Goal: Task Accomplishment & Management: Complete application form

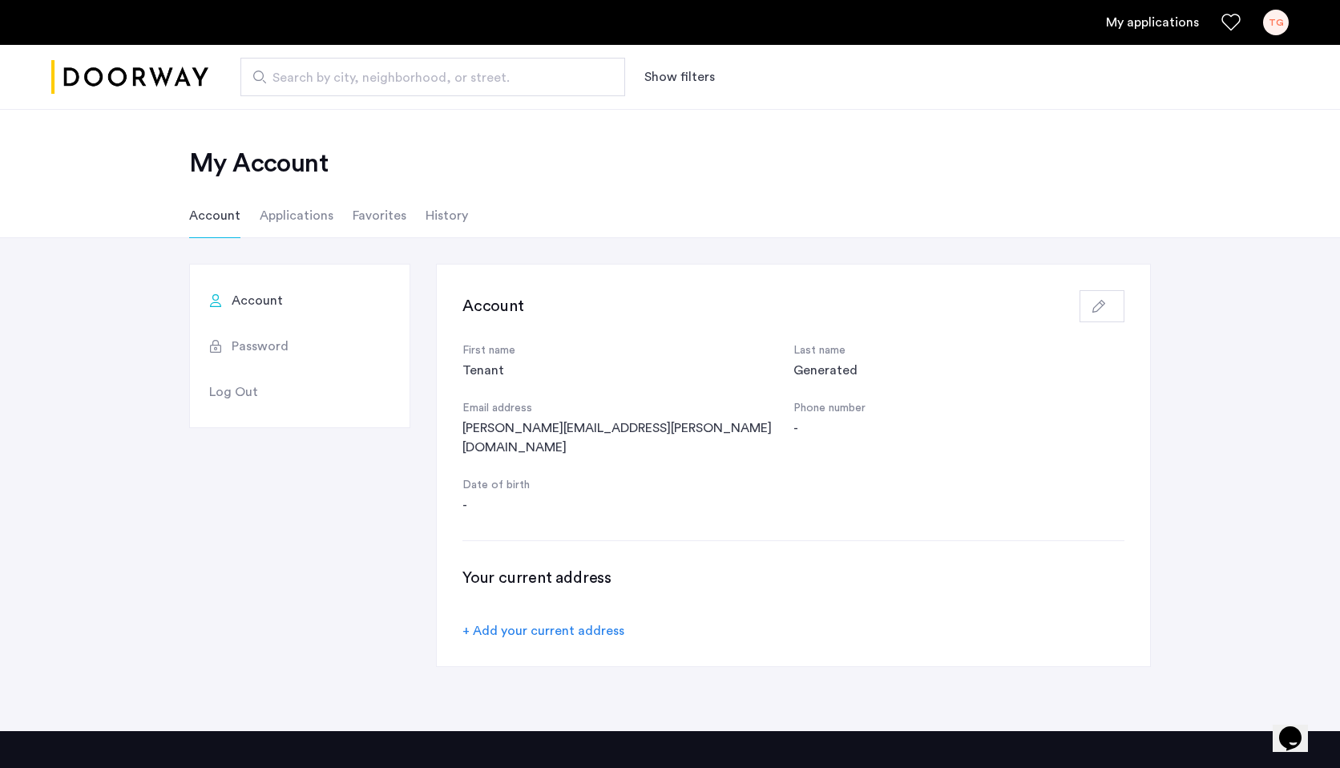
click at [297, 209] on li "Applications" at bounding box center [297, 215] width 74 height 45
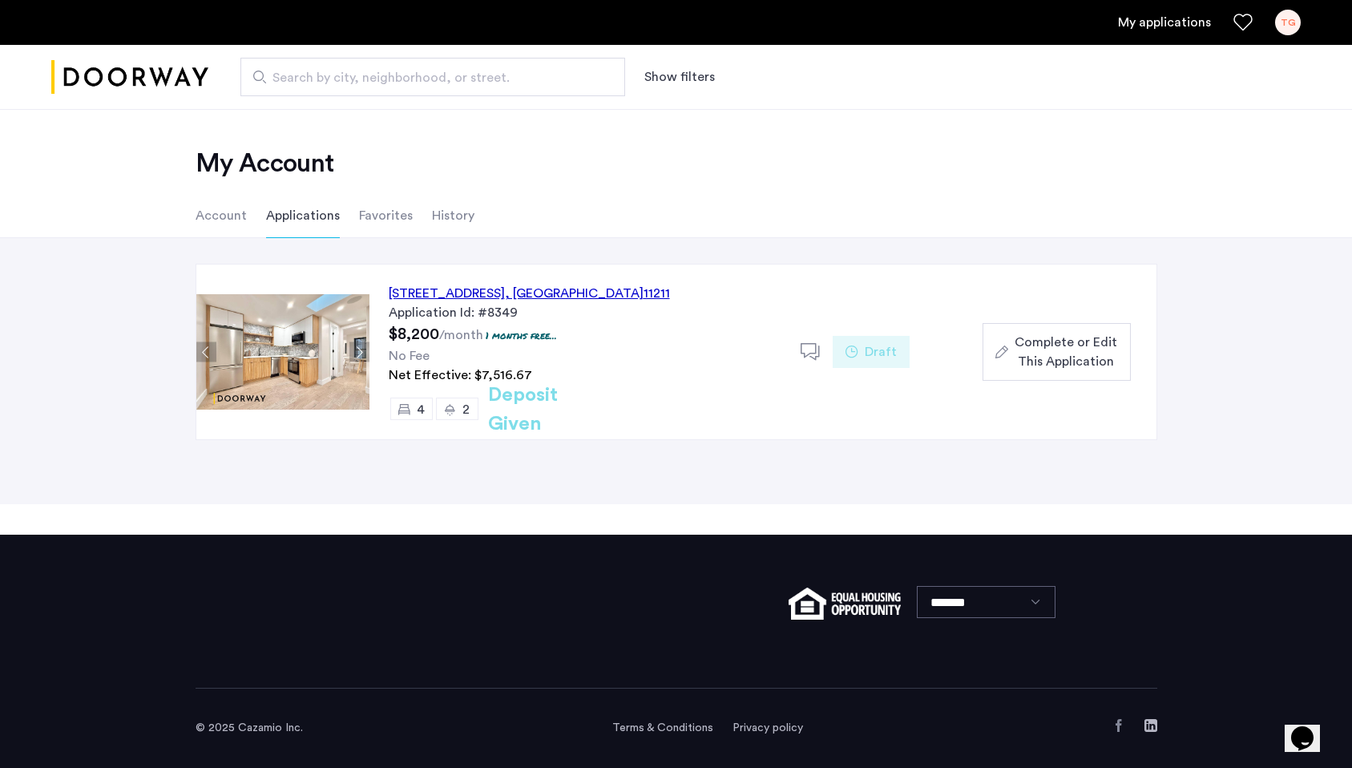
click at [1024, 357] on span "Complete or Edit This Application" at bounding box center [1066, 352] width 103 height 38
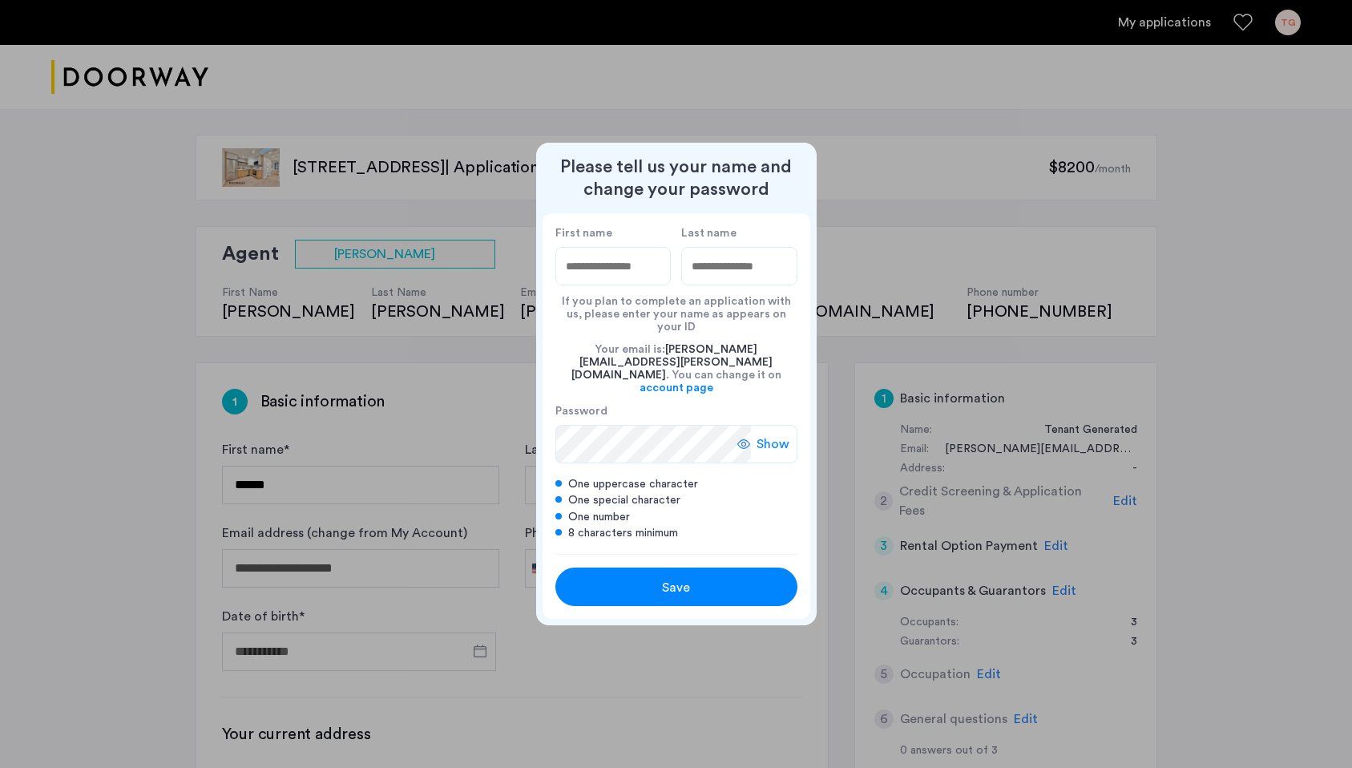
click at [764, 237] on div "First name Last name If you plan to complete an application with us, please ent…" at bounding box center [677, 383] width 268 height 340
click at [646, 288] on body "**********" at bounding box center [676, 384] width 1352 height 768
click at [591, 285] on input "First name" at bounding box center [613, 266] width 116 height 38
type input "*****"
type input "**********"
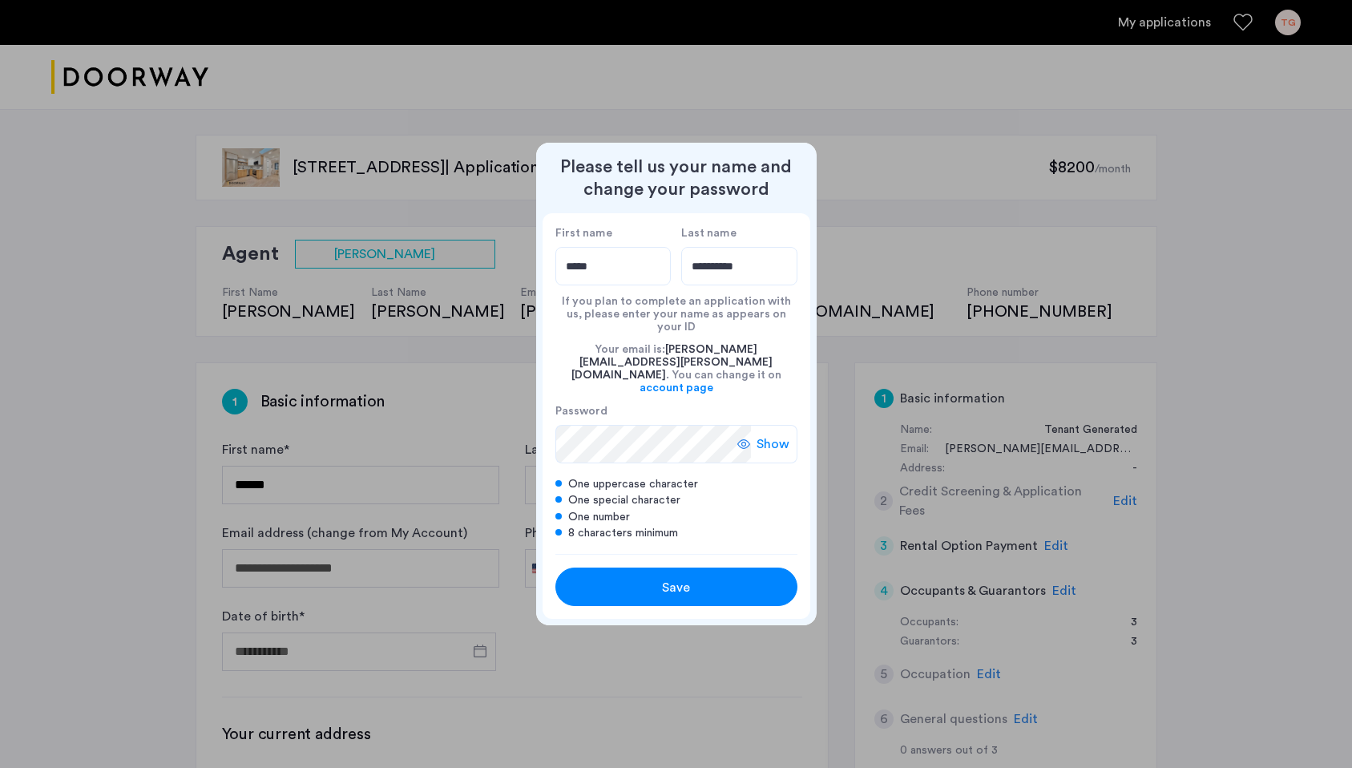
click at [676, 578] on span "Save" at bounding box center [676, 587] width 28 height 19
click at [686, 578] on span "Save" at bounding box center [676, 587] width 28 height 19
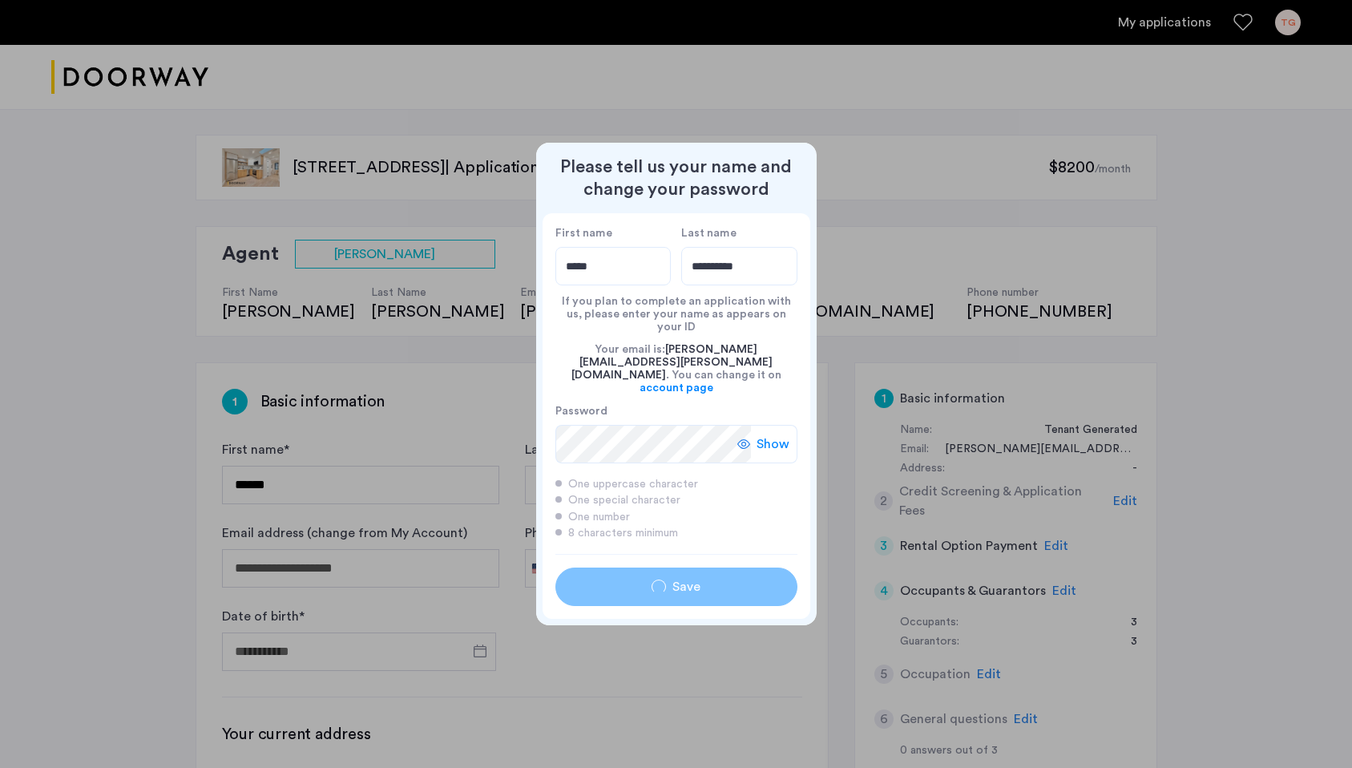
type input "*****"
type input "**********"
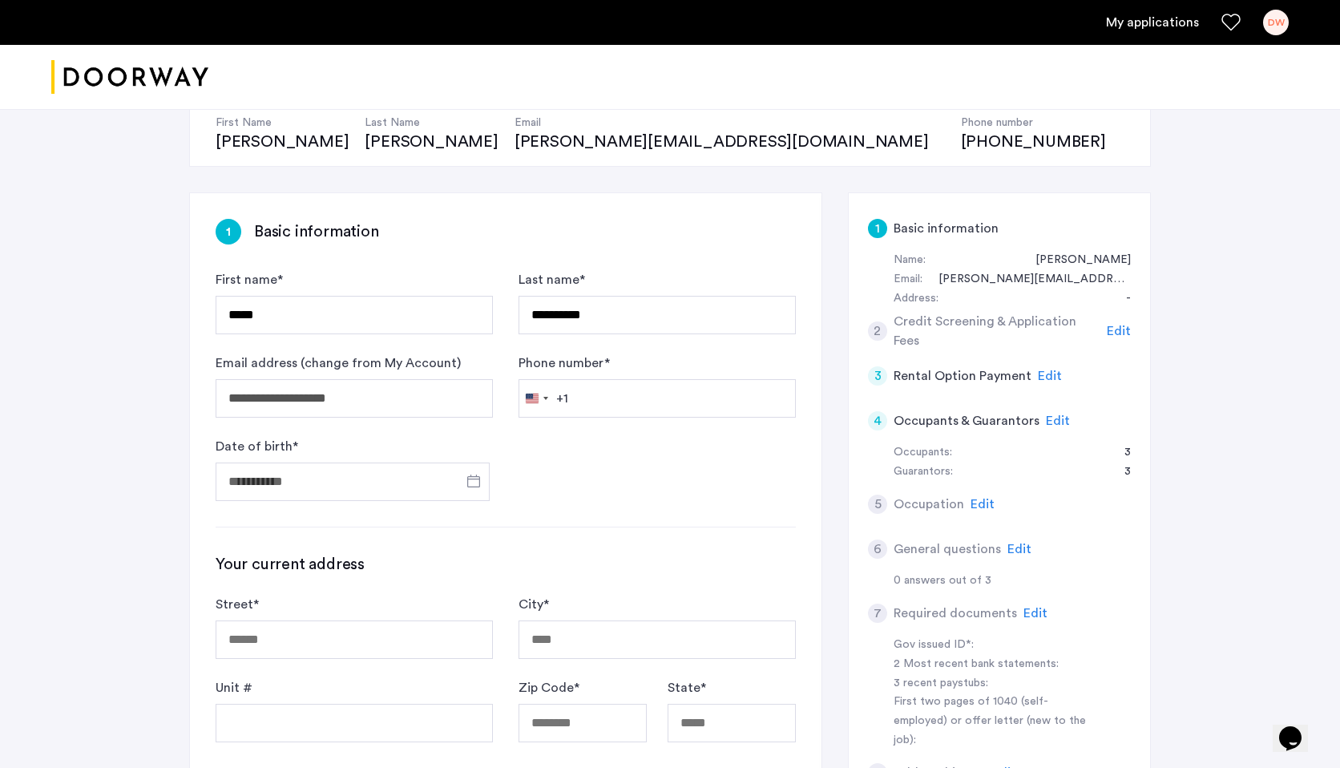
scroll to position [180, 0]
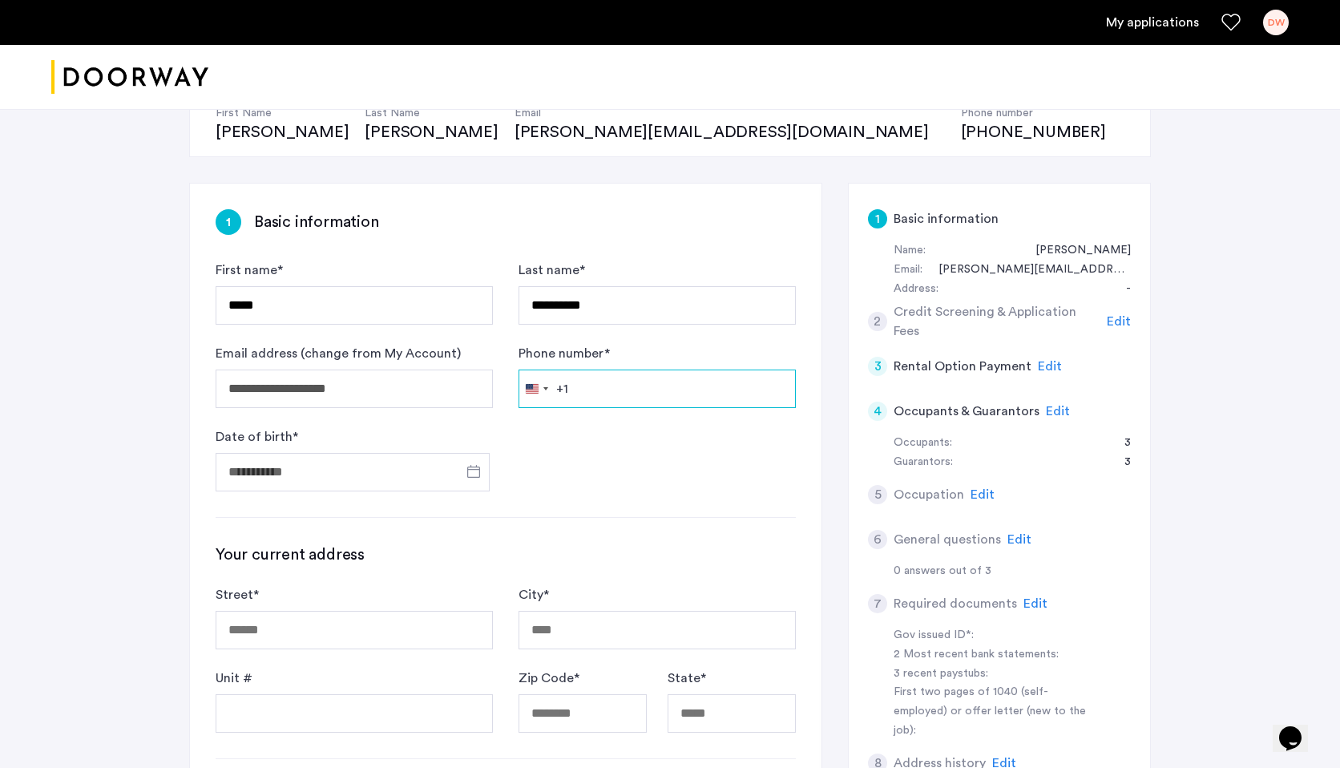
click at [624, 398] on input "Phone number *" at bounding box center [657, 388] width 277 height 38
type input "**********"
click at [371, 469] on input "Date of birth *" at bounding box center [353, 472] width 274 height 38
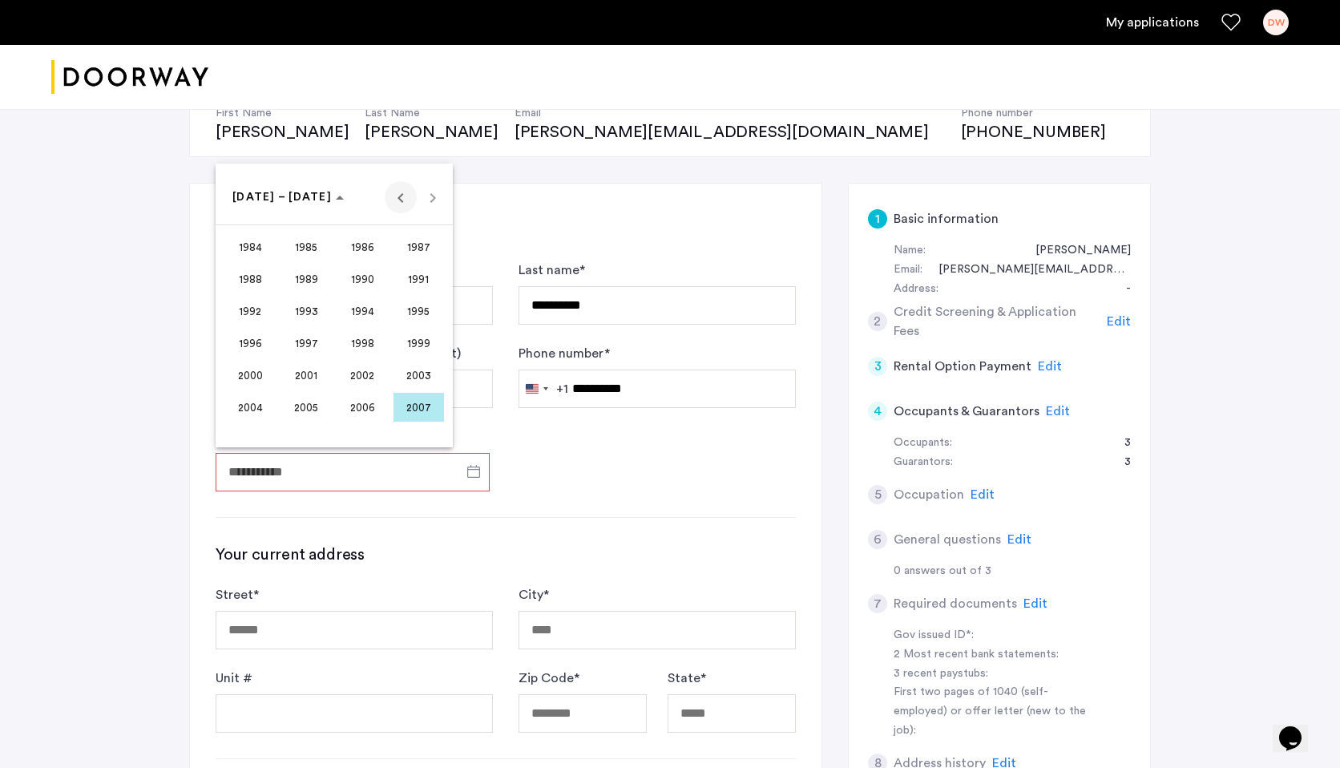
click at [397, 204] on span "Previous 24 years" at bounding box center [401, 197] width 32 height 32
click at [426, 200] on span "Next 24 years" at bounding box center [433, 197] width 32 height 32
click at [422, 278] on span "1967" at bounding box center [419, 279] width 50 height 29
click at [362, 340] on span "NOV" at bounding box center [362, 343] width 50 height 29
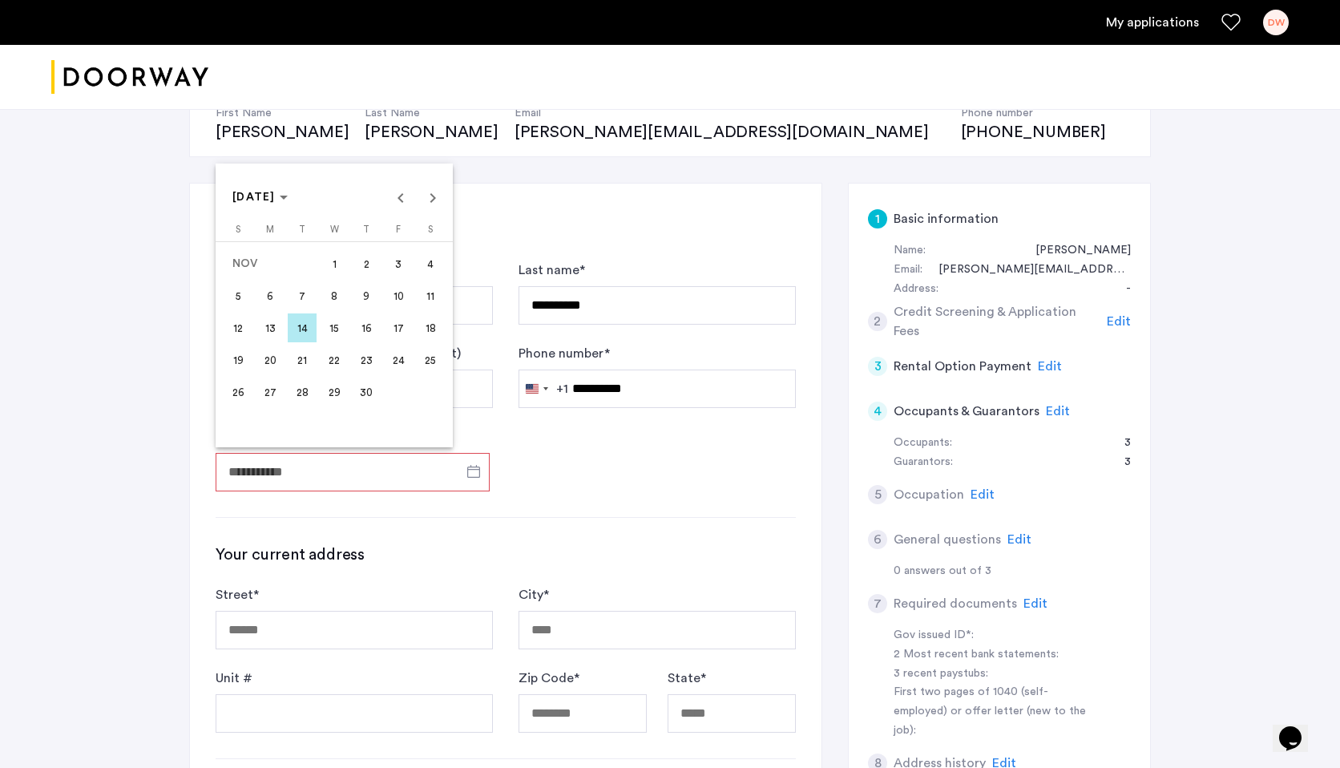
click at [236, 299] on span "5" at bounding box center [238, 295] width 29 height 29
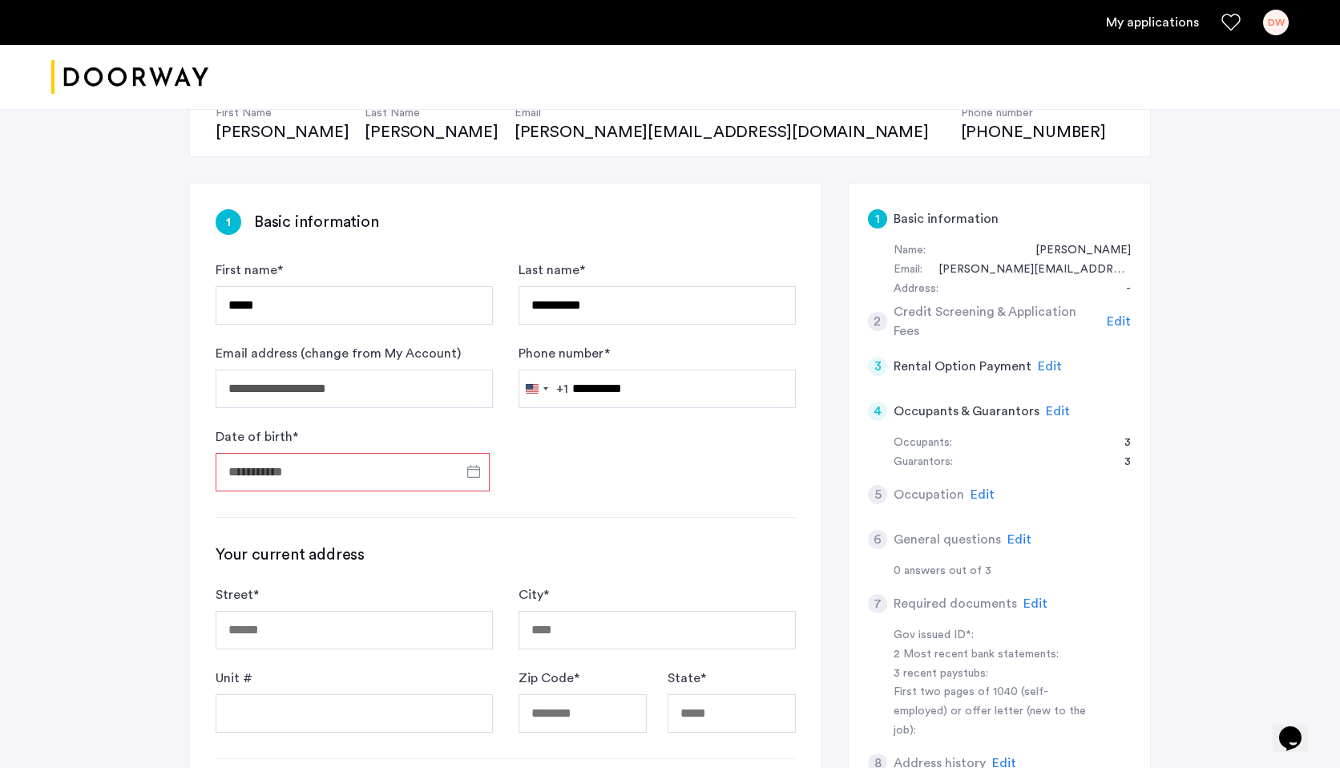
type input "**********"
click at [293, 631] on input "Street *" at bounding box center [354, 630] width 277 height 38
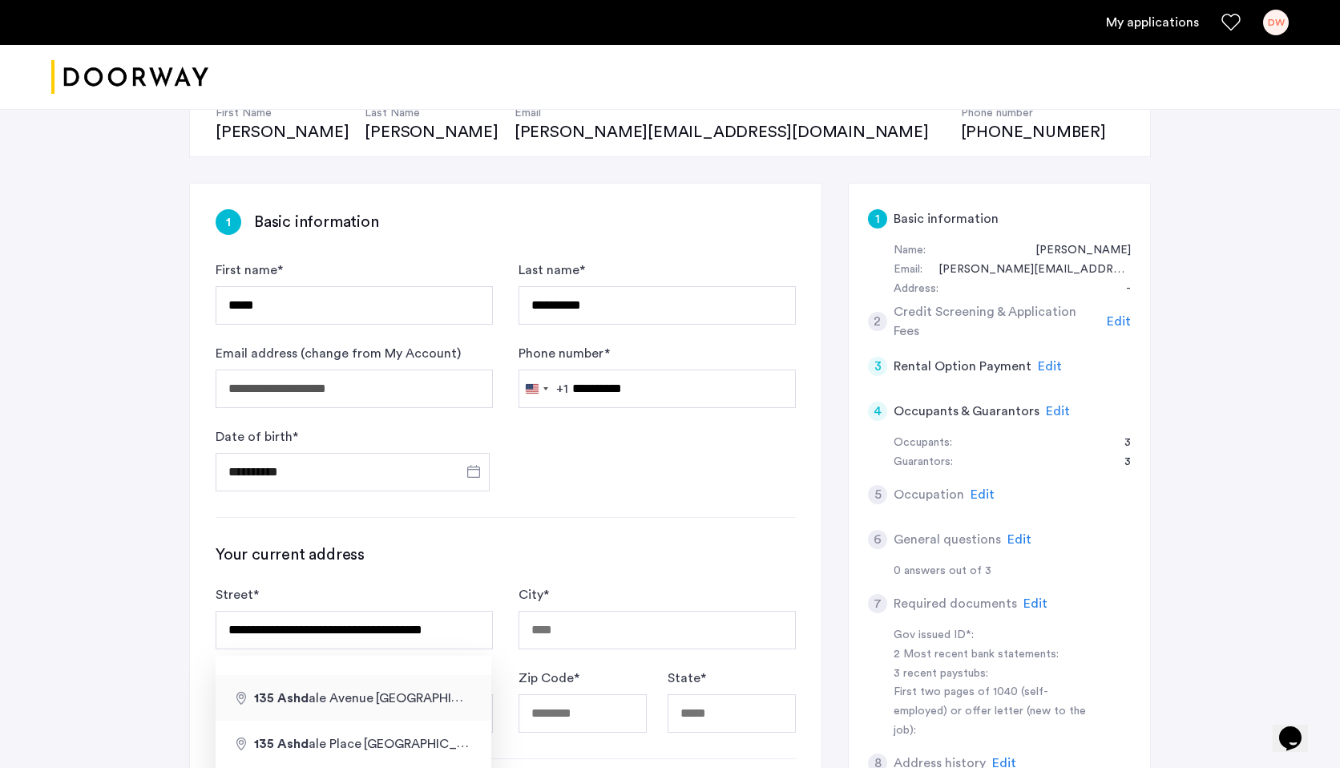
type input "**********"
type input "*****"
type input "**"
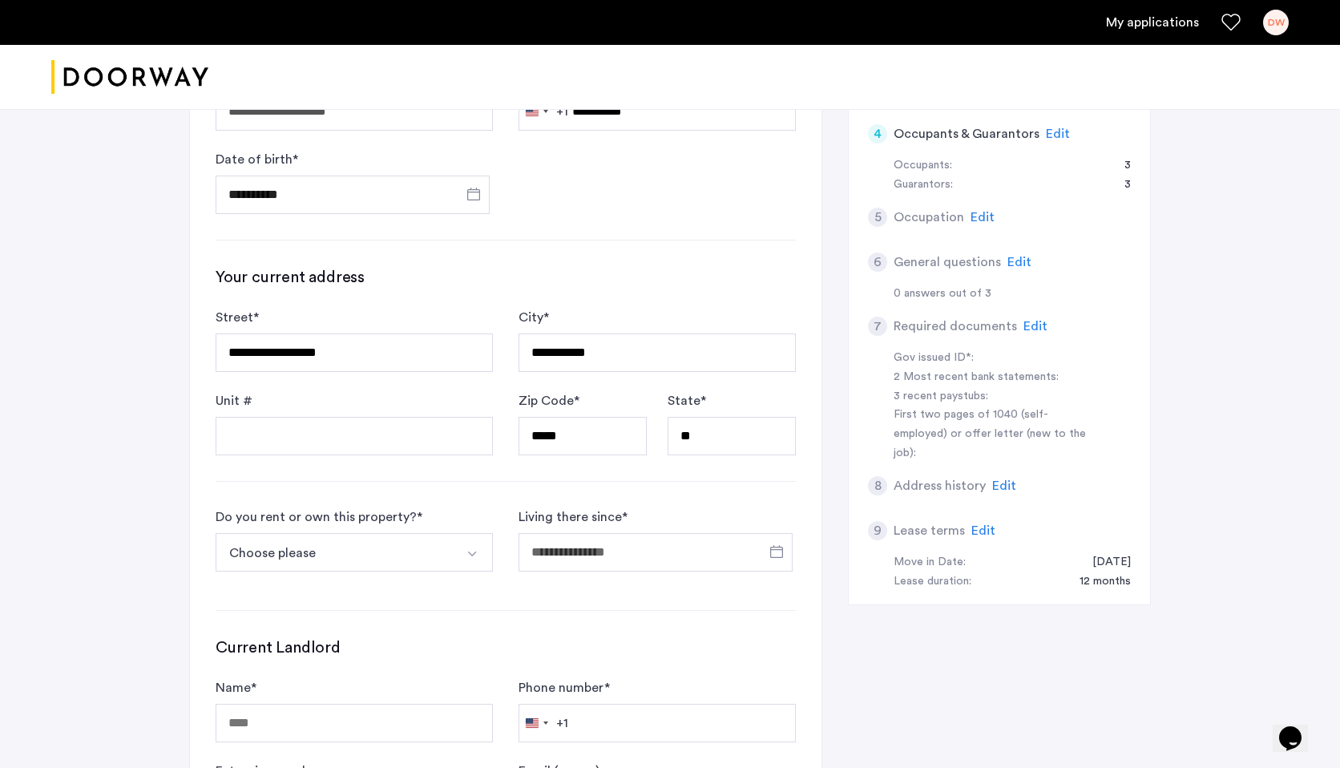
scroll to position [458, 0]
click at [353, 536] on button "Choose please" at bounding box center [336, 550] width 240 height 38
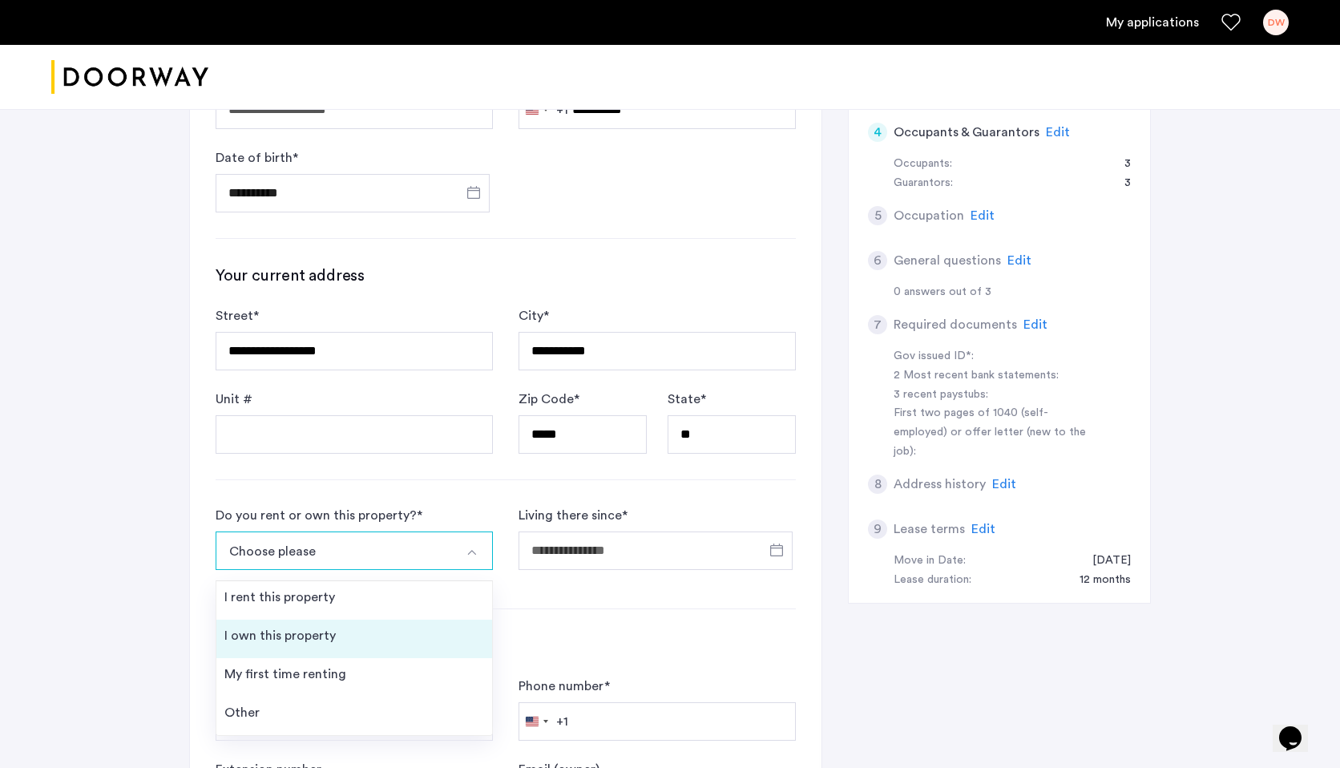
click at [326, 639] on div "I own this property" at bounding box center [279, 635] width 111 height 19
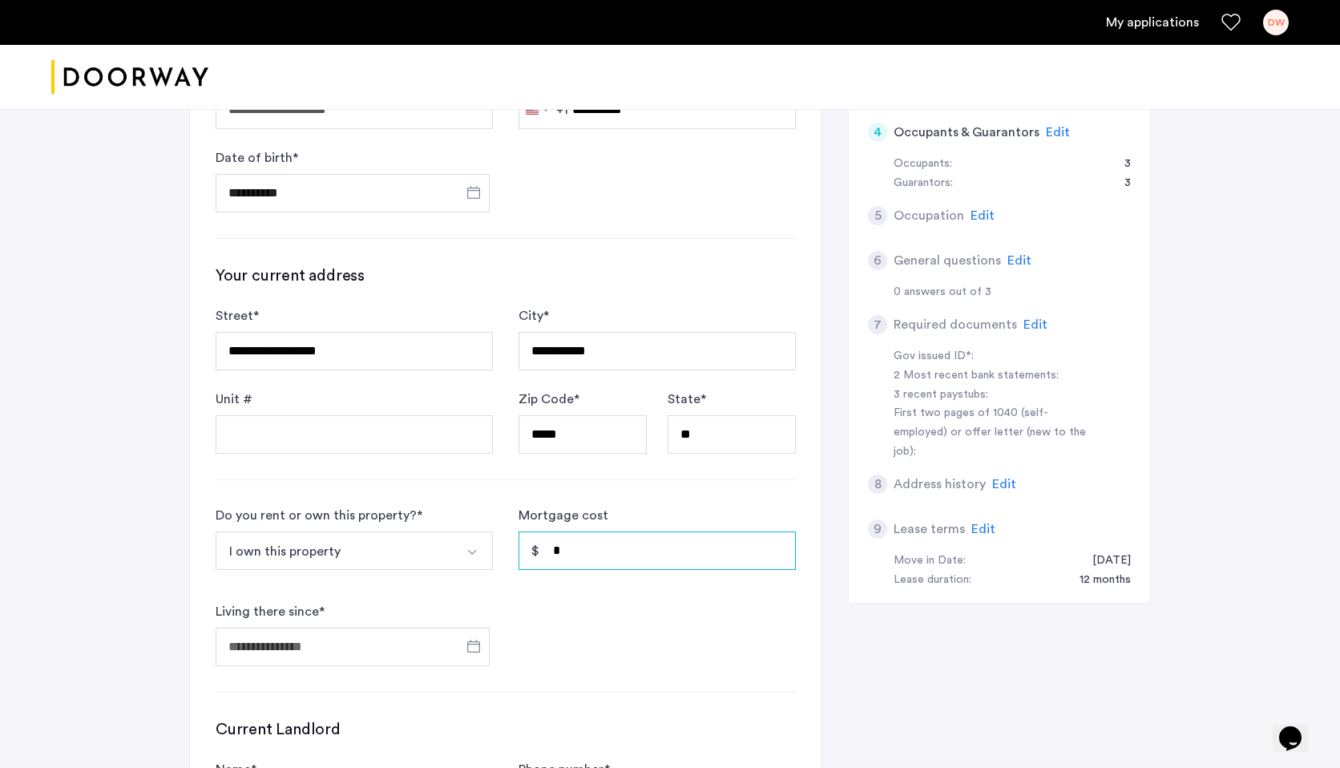
click at [567, 555] on input "*" at bounding box center [657, 550] width 277 height 38
type input "*****"
click at [363, 648] on input "Living there since *" at bounding box center [353, 647] width 274 height 38
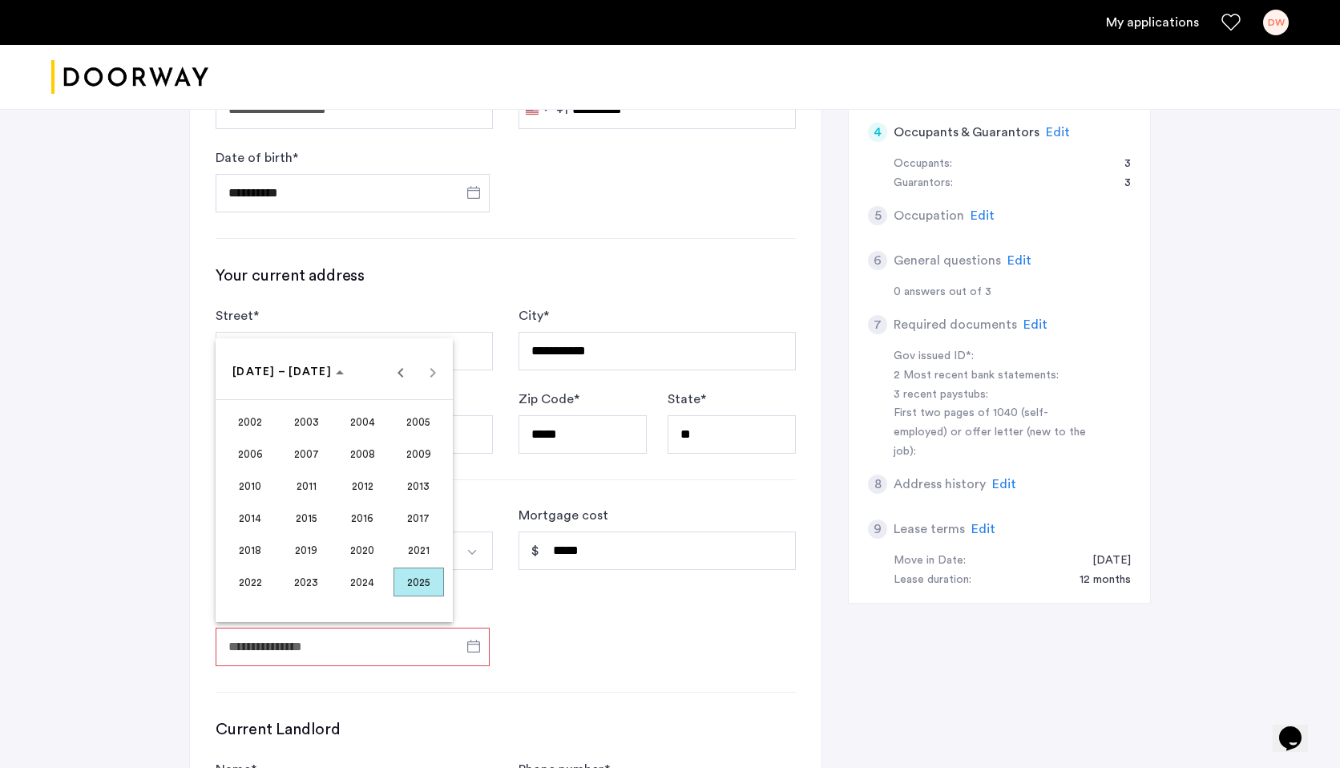
click at [257, 420] on span "2002" at bounding box center [250, 421] width 50 height 29
click at [259, 446] on span "JAN" at bounding box center [250, 453] width 50 height 29
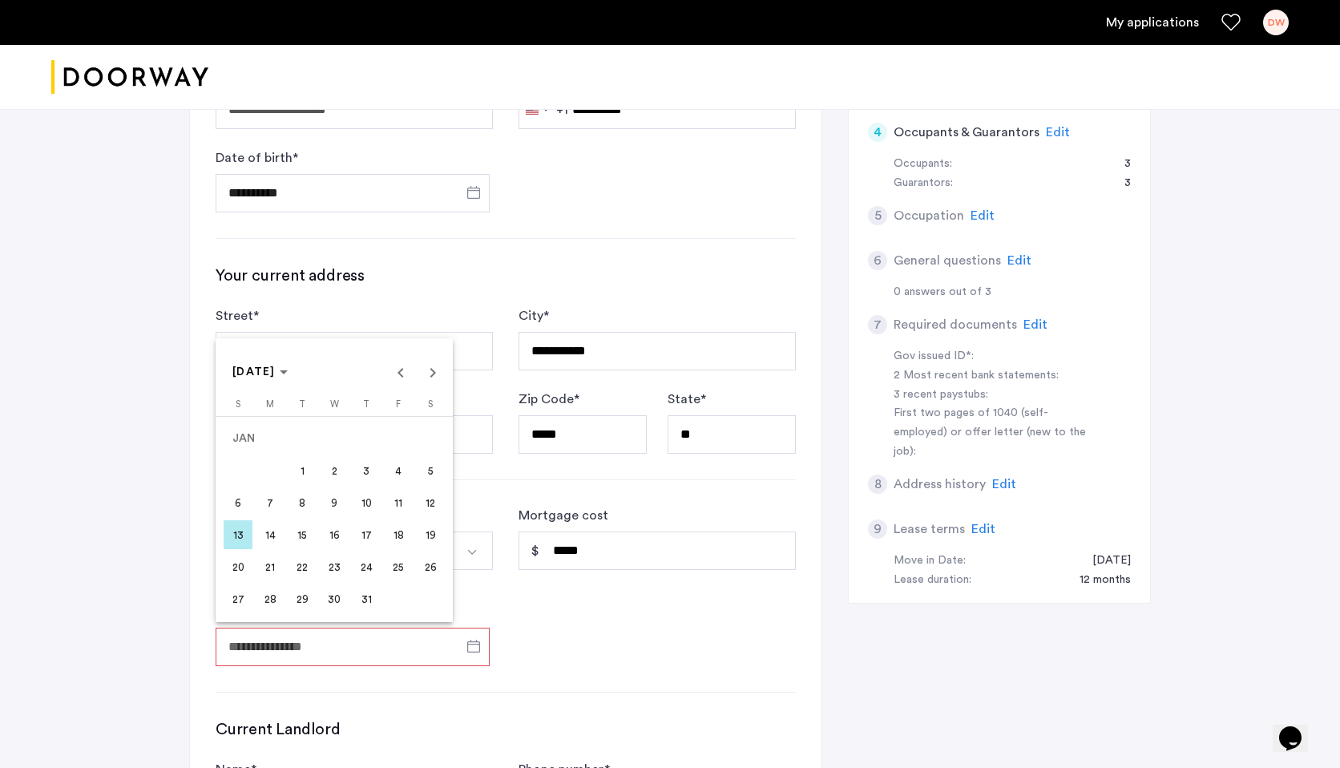
click at [244, 534] on span "13" at bounding box center [238, 534] width 29 height 29
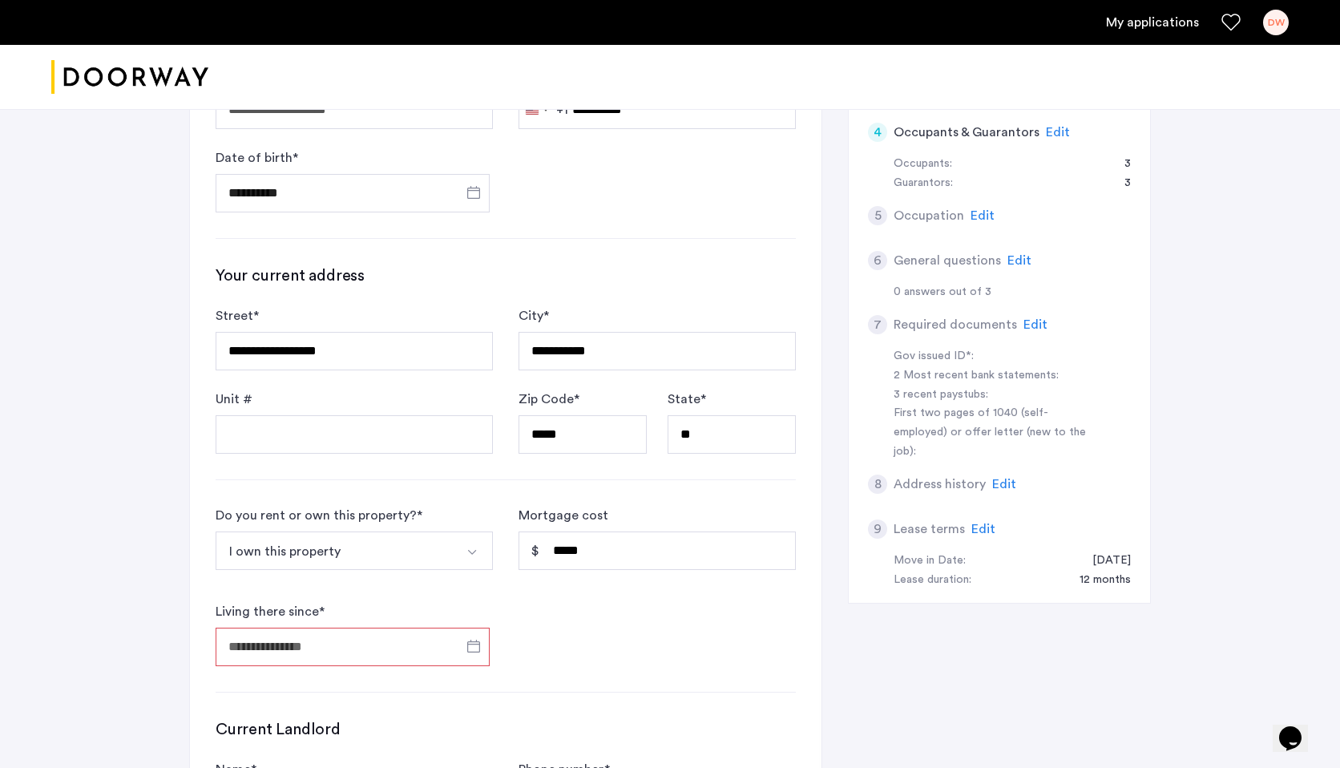
type input "**********"
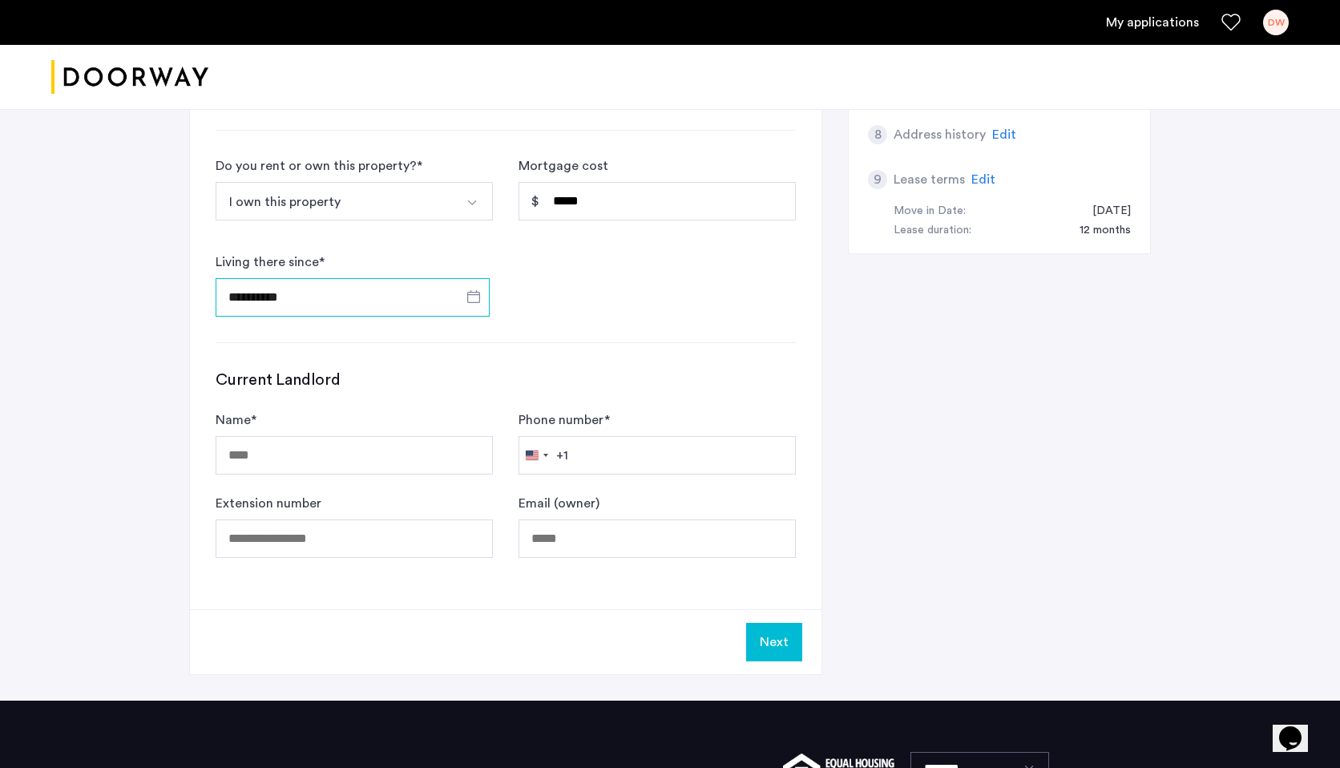
scroll to position [810, 0]
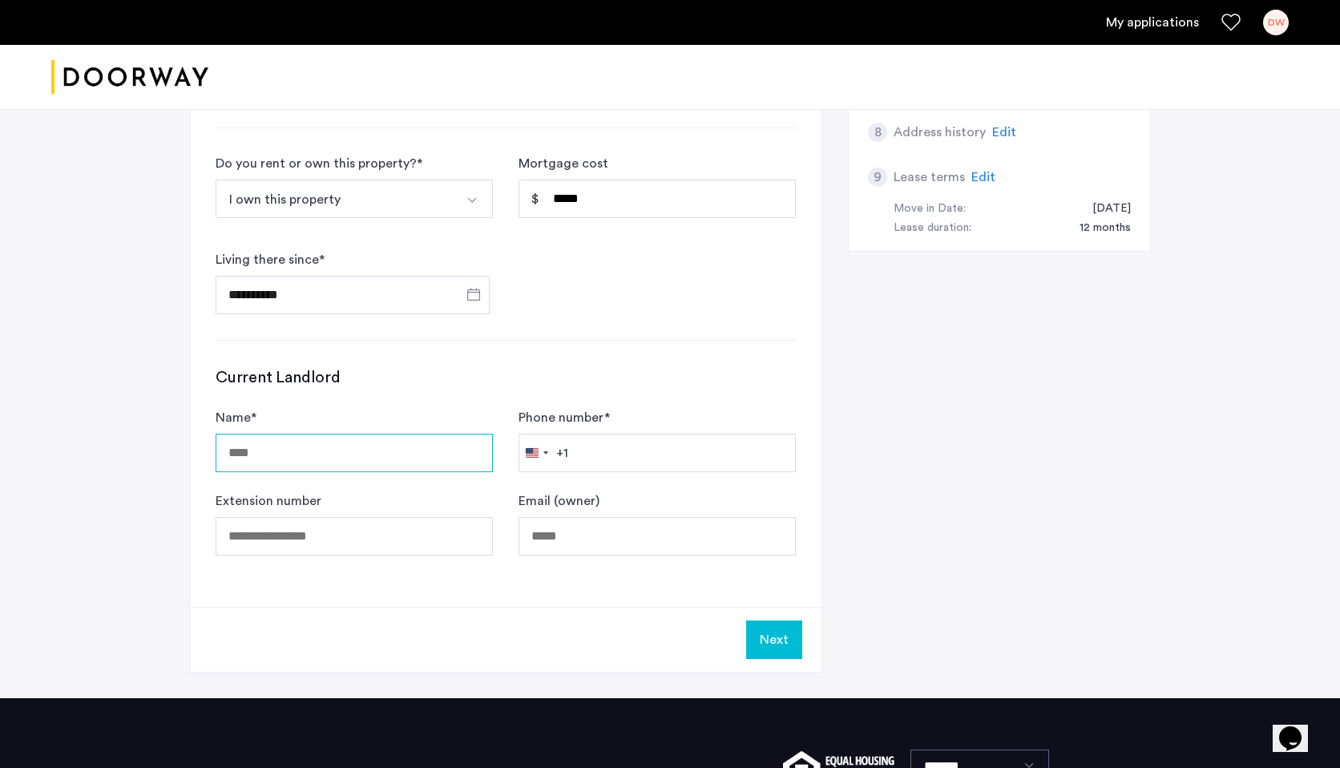
click at [309, 457] on input "Name *" at bounding box center [354, 453] width 277 height 38
type input "***"
click at [364, 458] on input "***" at bounding box center [354, 453] width 277 height 38
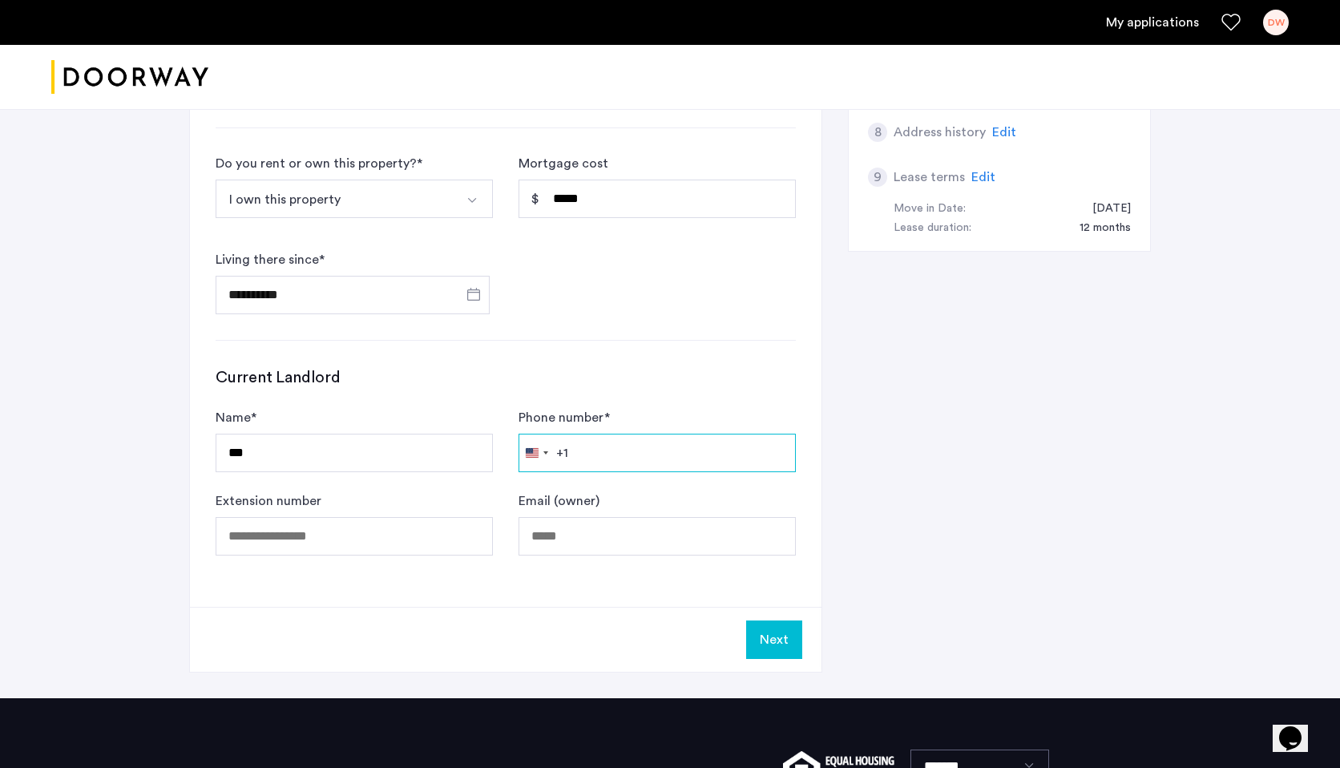
click at [637, 454] on input "Phone number *" at bounding box center [657, 453] width 277 height 38
type input "*"
type input "**********"
click at [797, 640] on button "Next" at bounding box center [774, 639] width 56 height 38
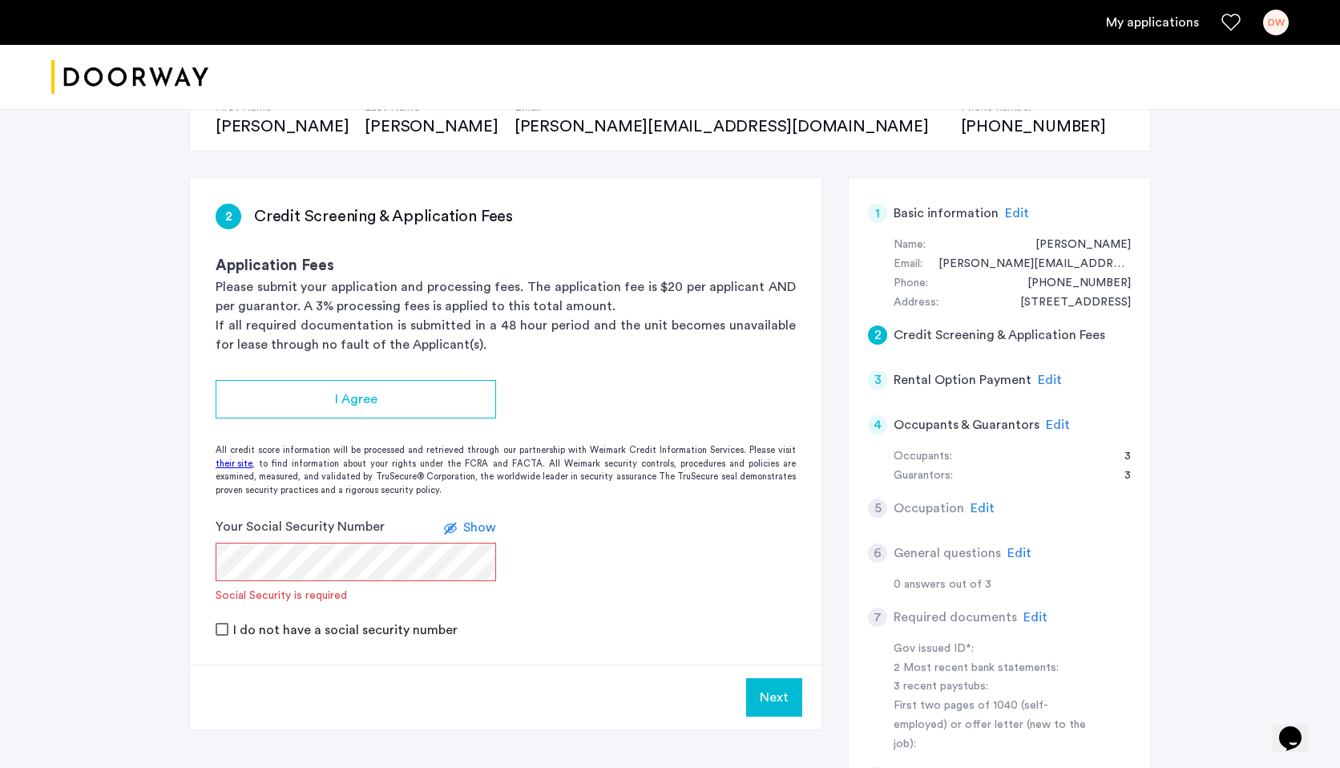
scroll to position [186, 0]
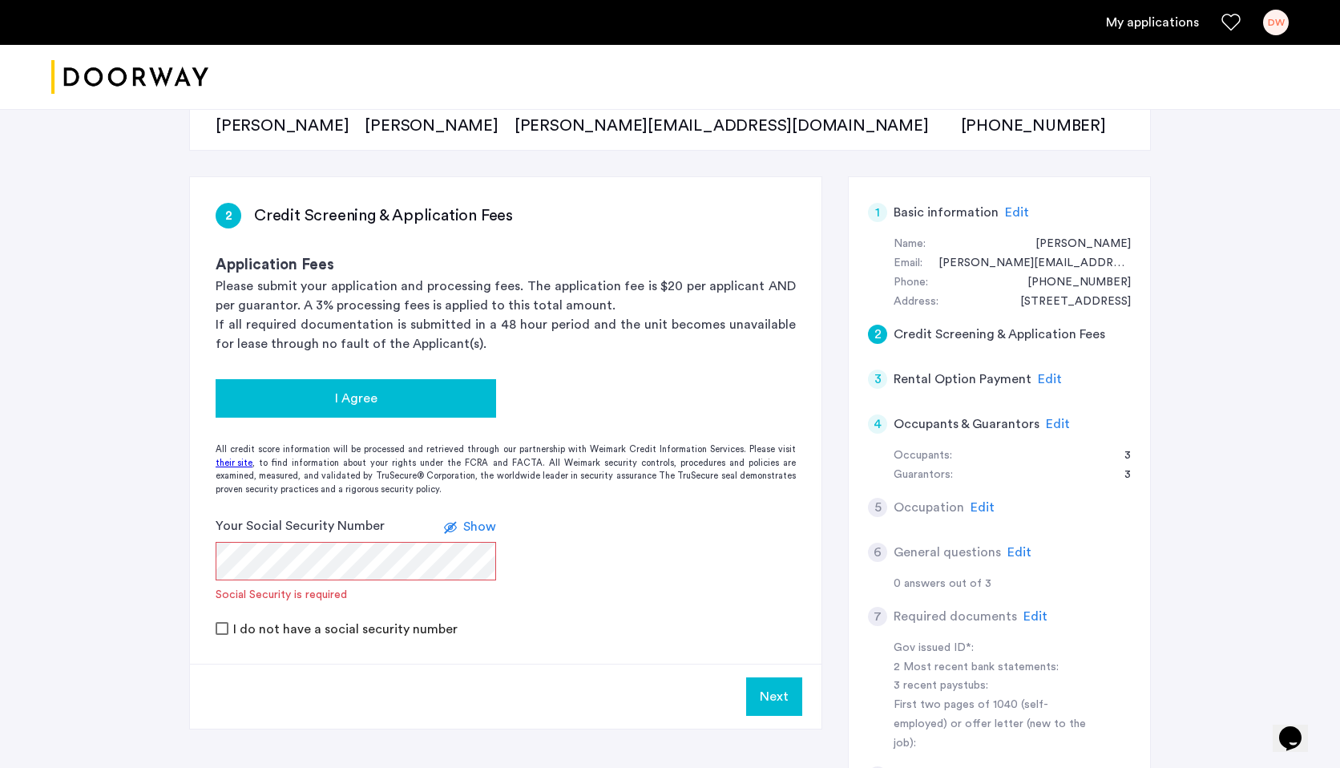
click at [454, 381] on button "I Agree" at bounding box center [356, 398] width 281 height 38
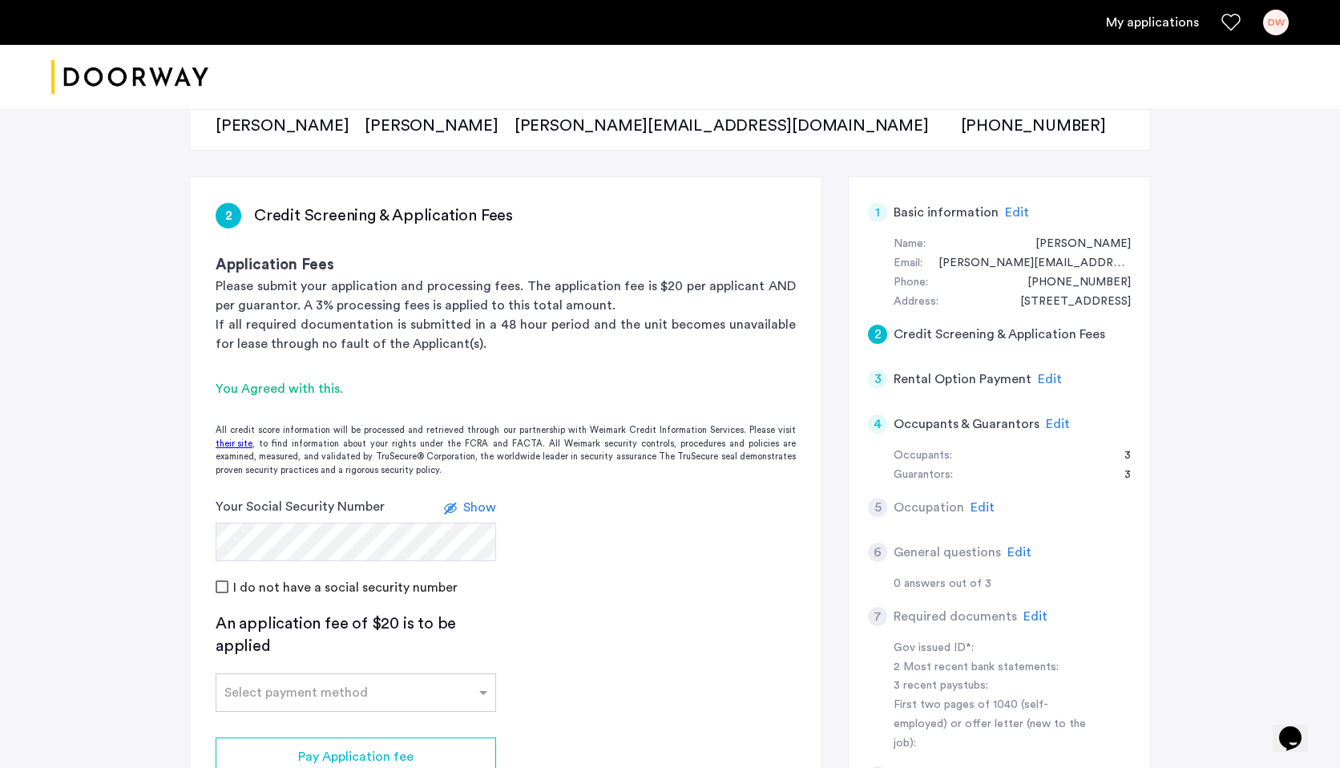
click at [563, 605] on app-credit-screening "2 Credit Screening & Application Fees Application Fees Please submit your appli…" at bounding box center [506, 521] width 632 height 689
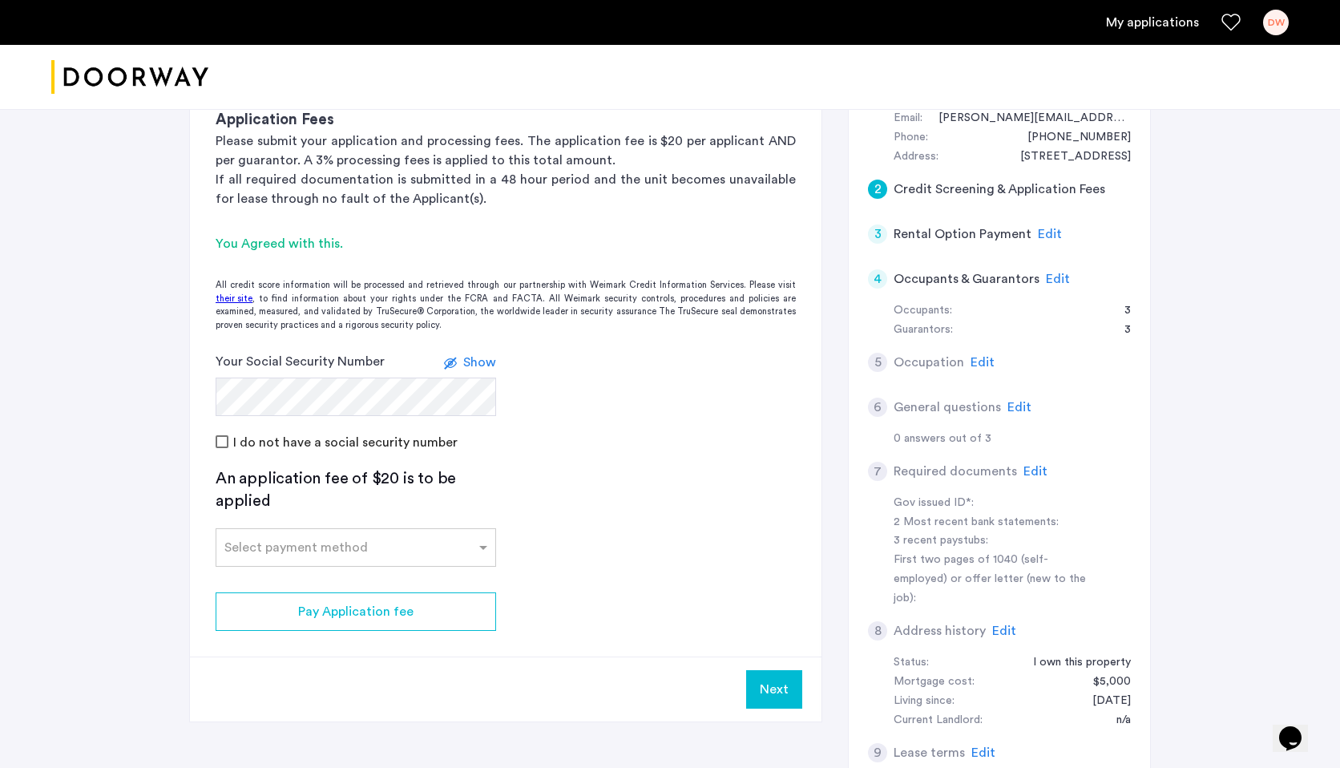
scroll to position [332, 0]
click at [479, 540] on span at bounding box center [485, 546] width 20 height 19
click at [447, 582] on div "Credit Card" at bounding box center [355, 582] width 279 height 32
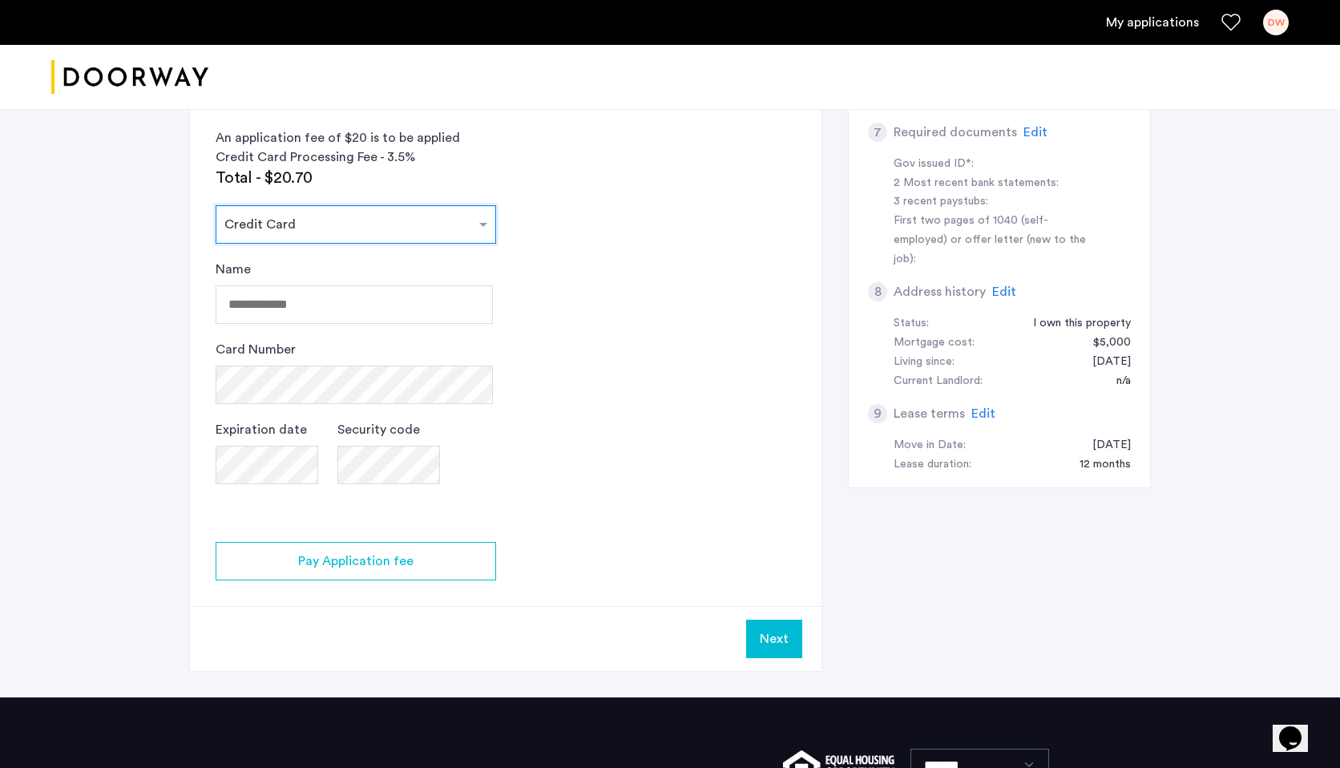
scroll to position [667, 0]
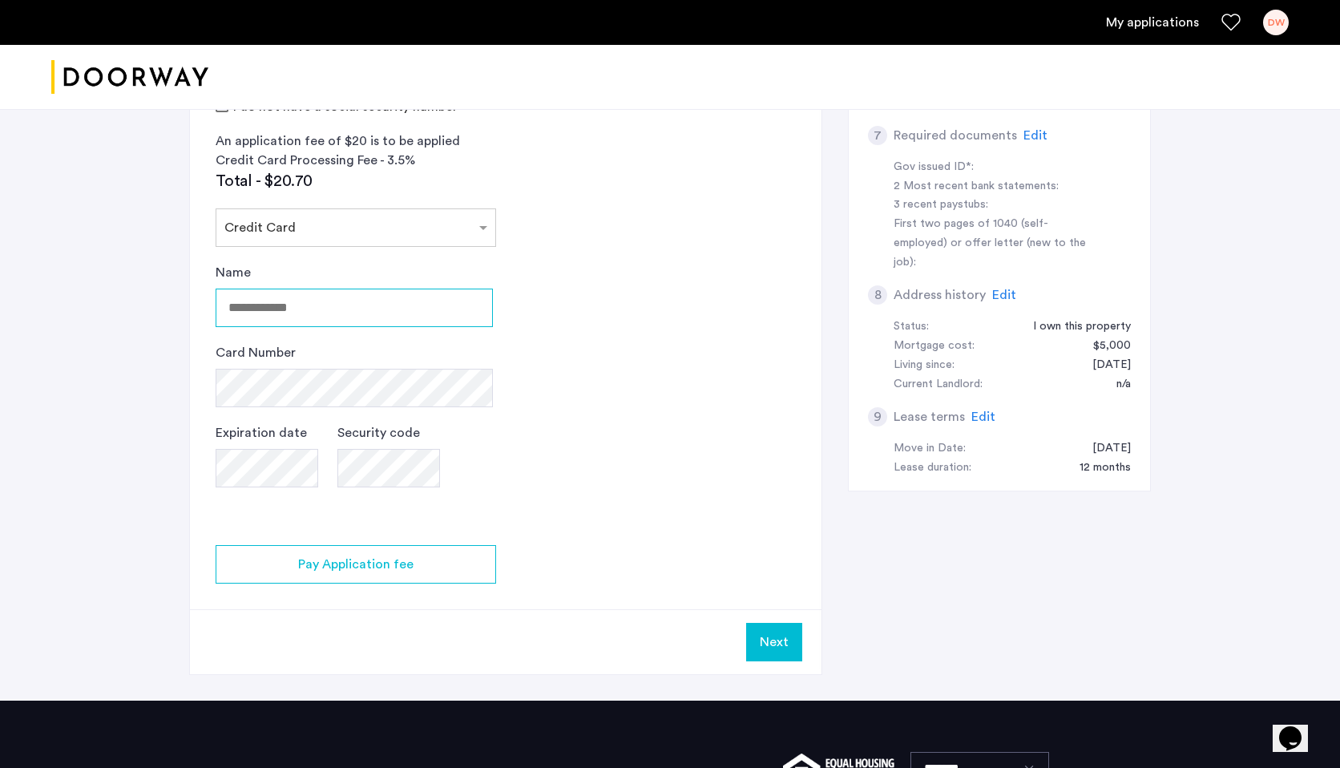
click at [329, 310] on input "Name" at bounding box center [354, 308] width 277 height 38
type input "**********"
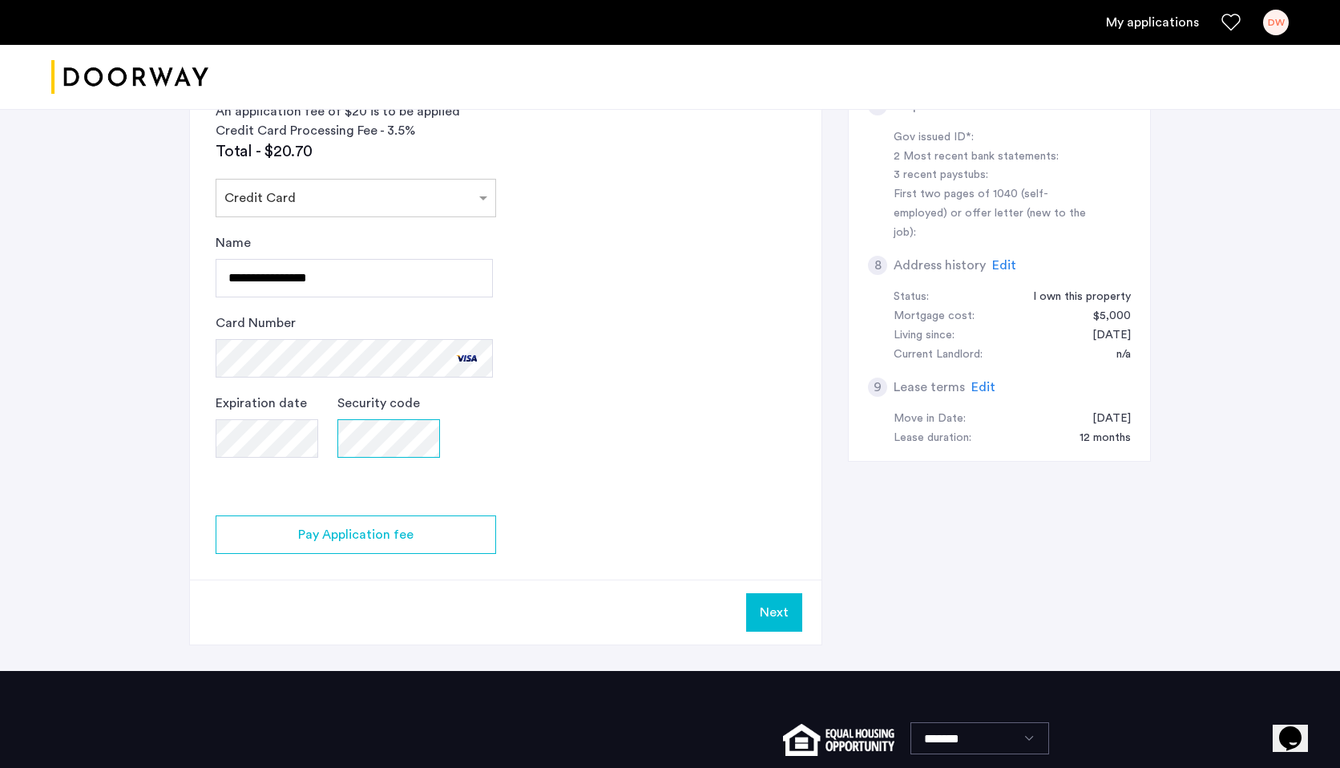
scroll to position [697, 0]
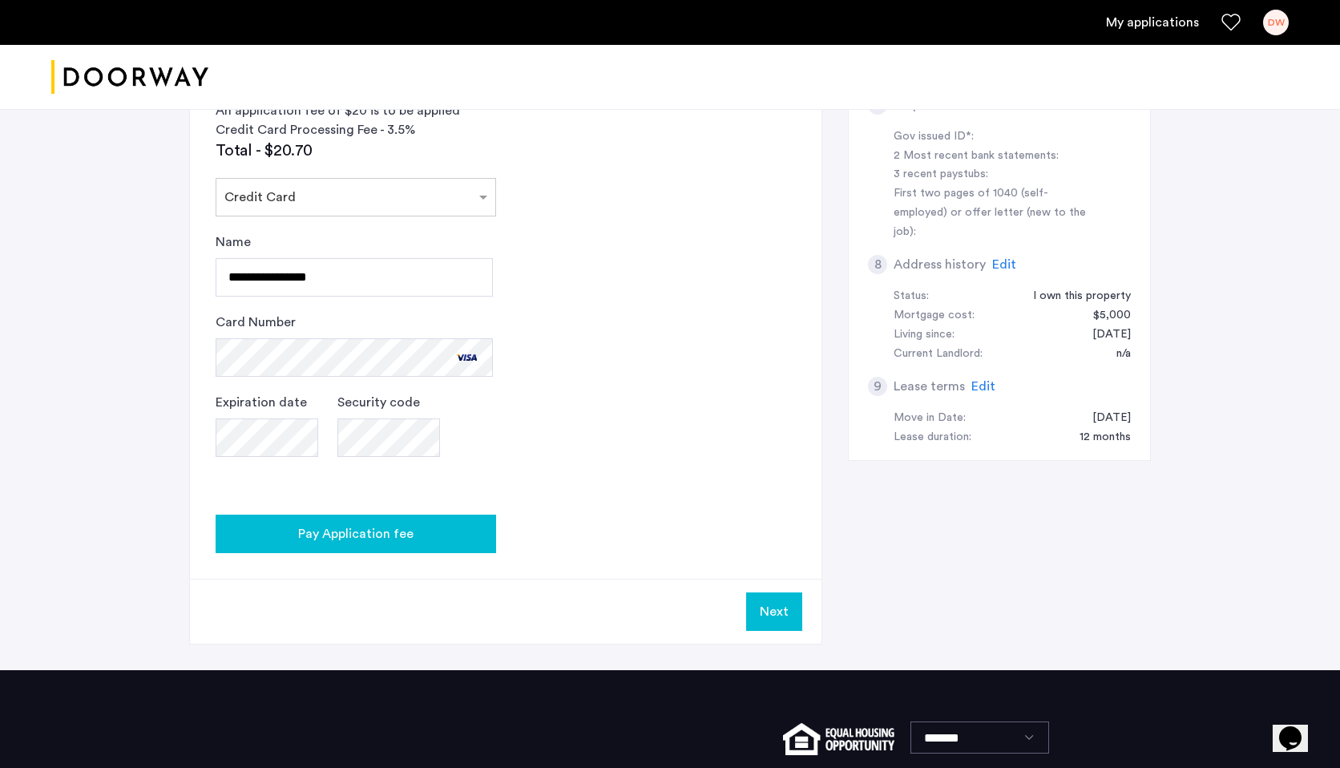
click at [477, 531] on div "Pay Application fee" at bounding box center [355, 533] width 255 height 19
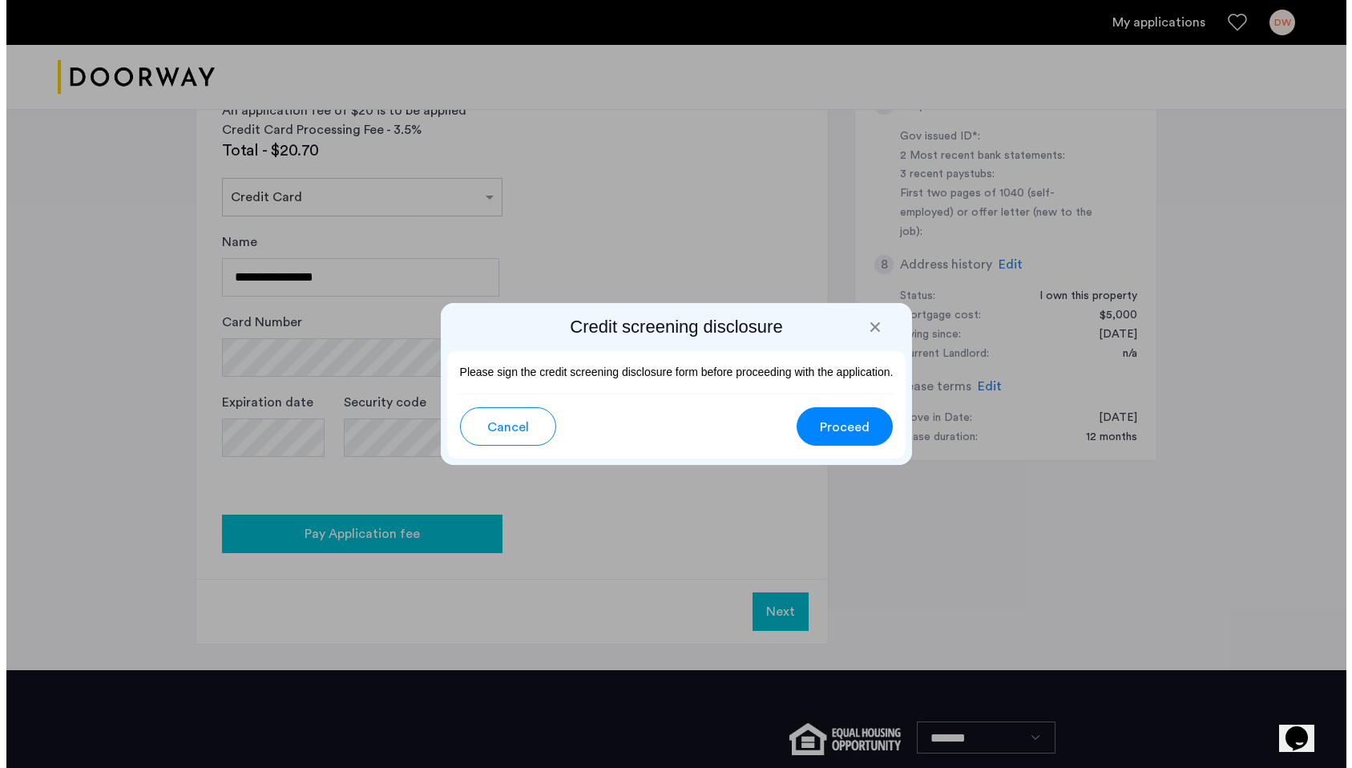
scroll to position [0, 0]
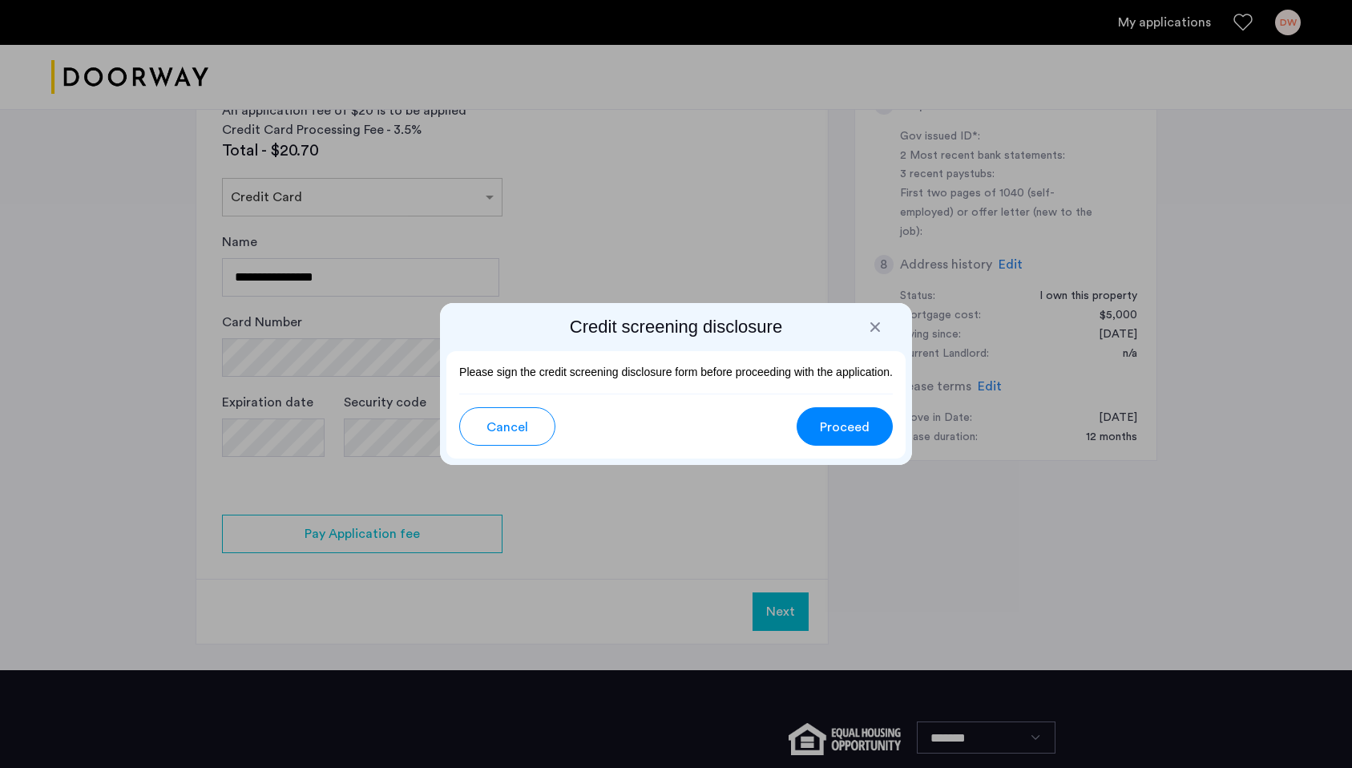
click at [841, 430] on span "Proceed" at bounding box center [845, 427] width 50 height 19
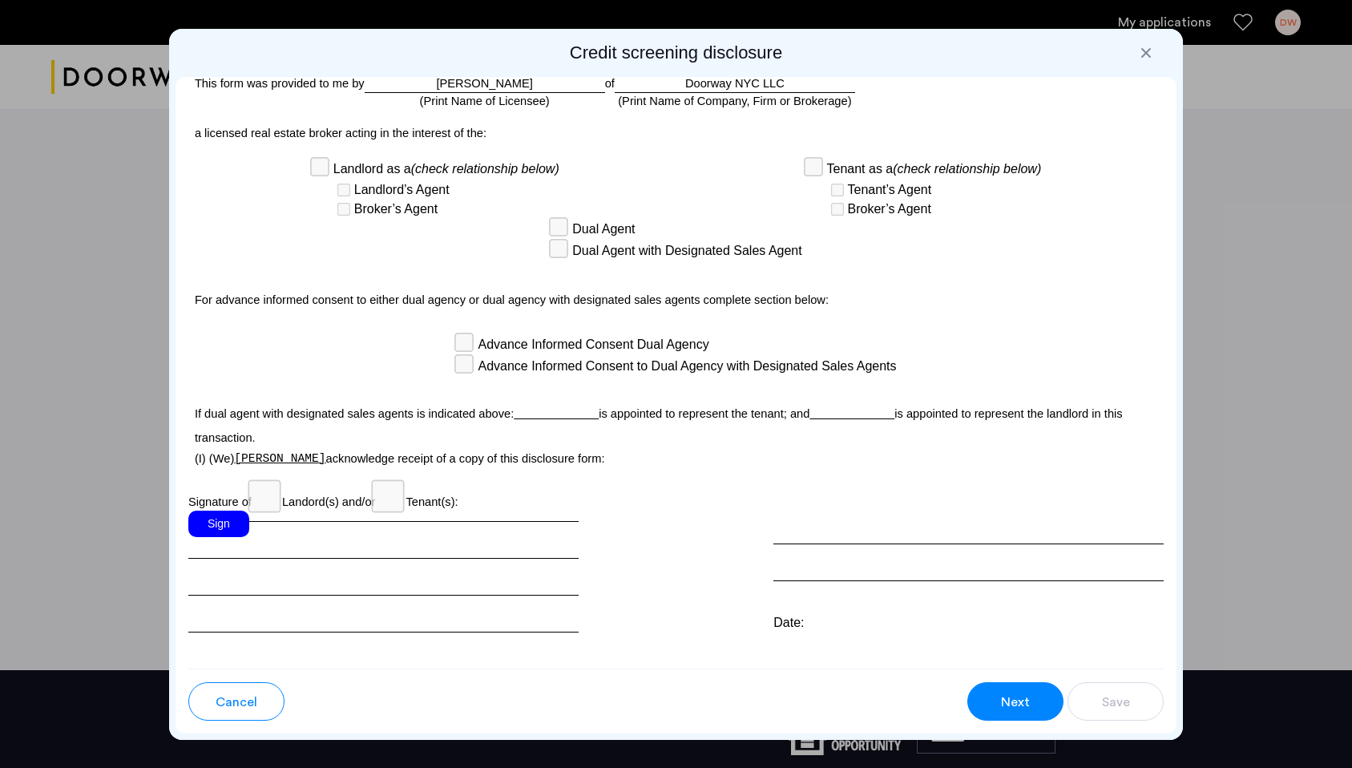
scroll to position [4254, 0]
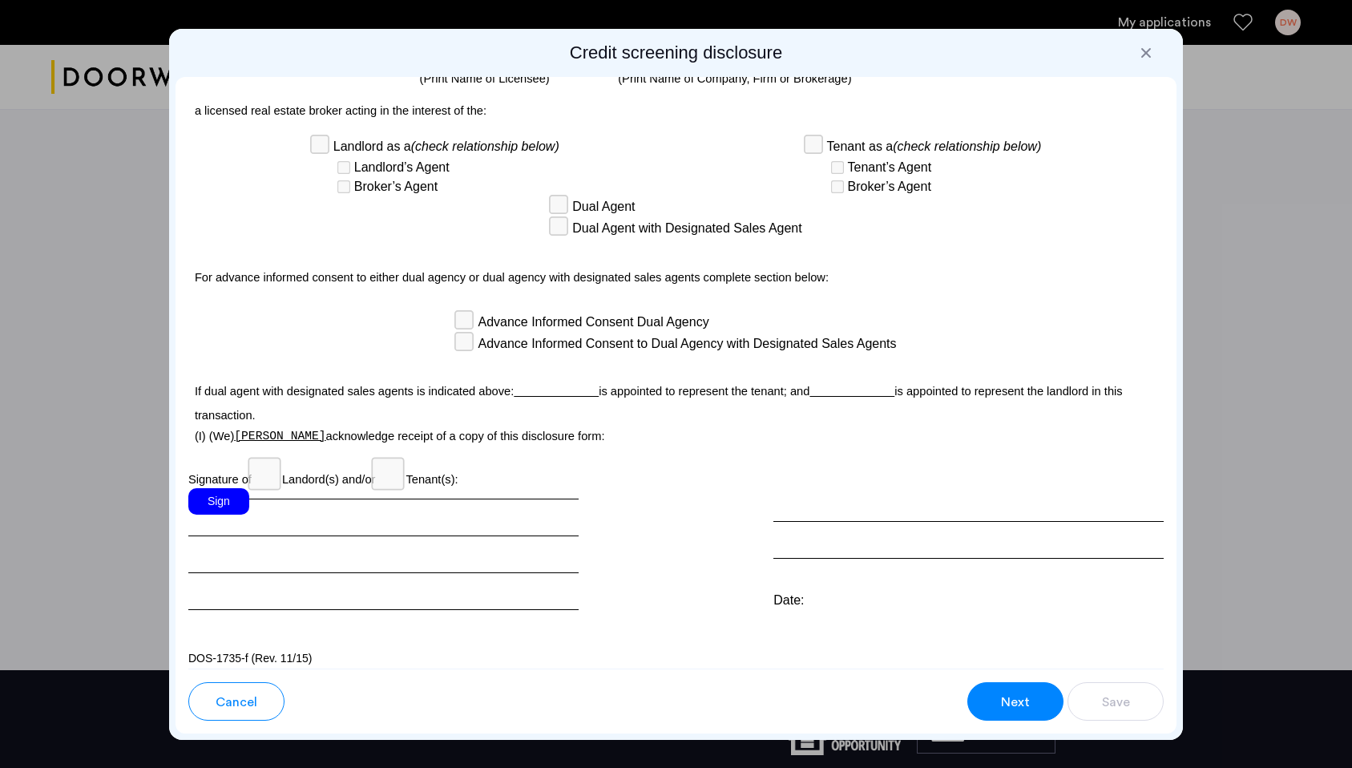
click at [232, 488] on div "Sign" at bounding box center [218, 501] width 61 height 26
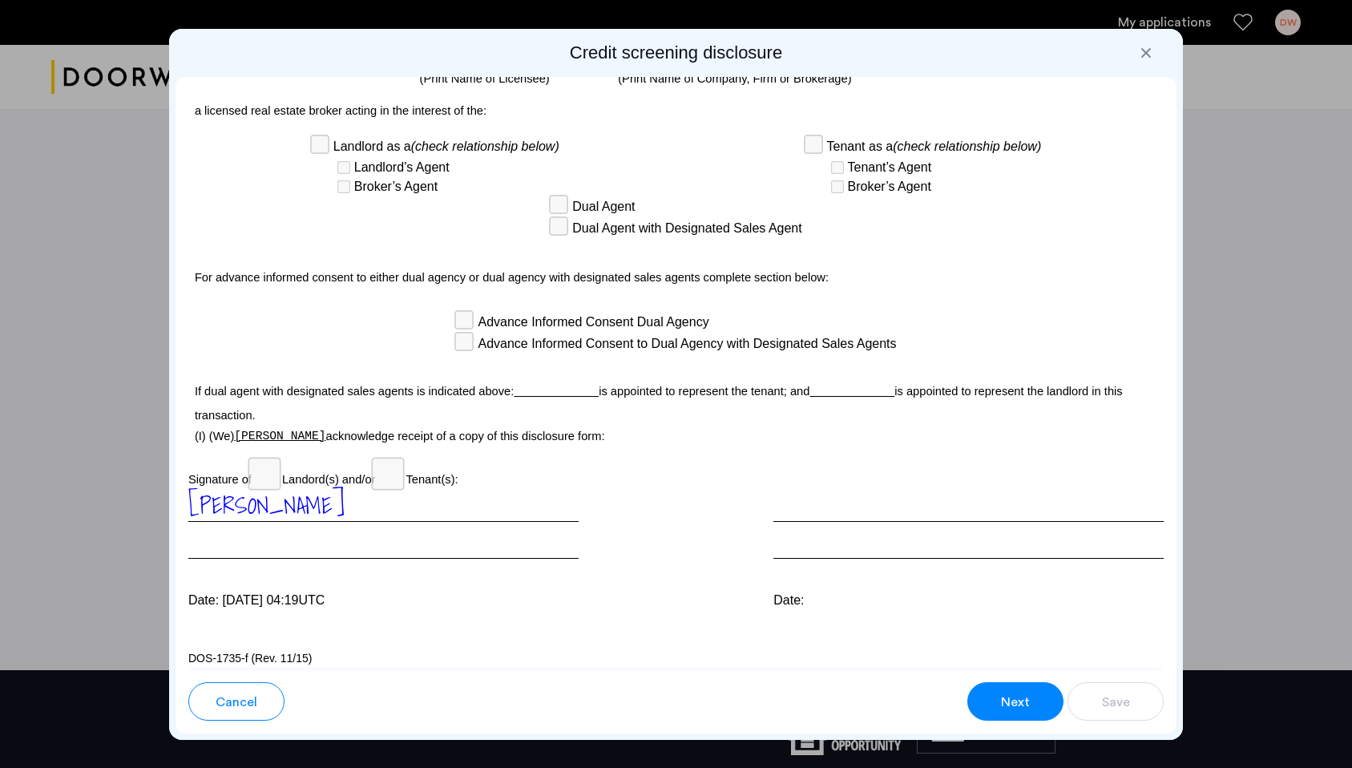
click at [1028, 701] on span "Next" at bounding box center [1015, 702] width 29 height 19
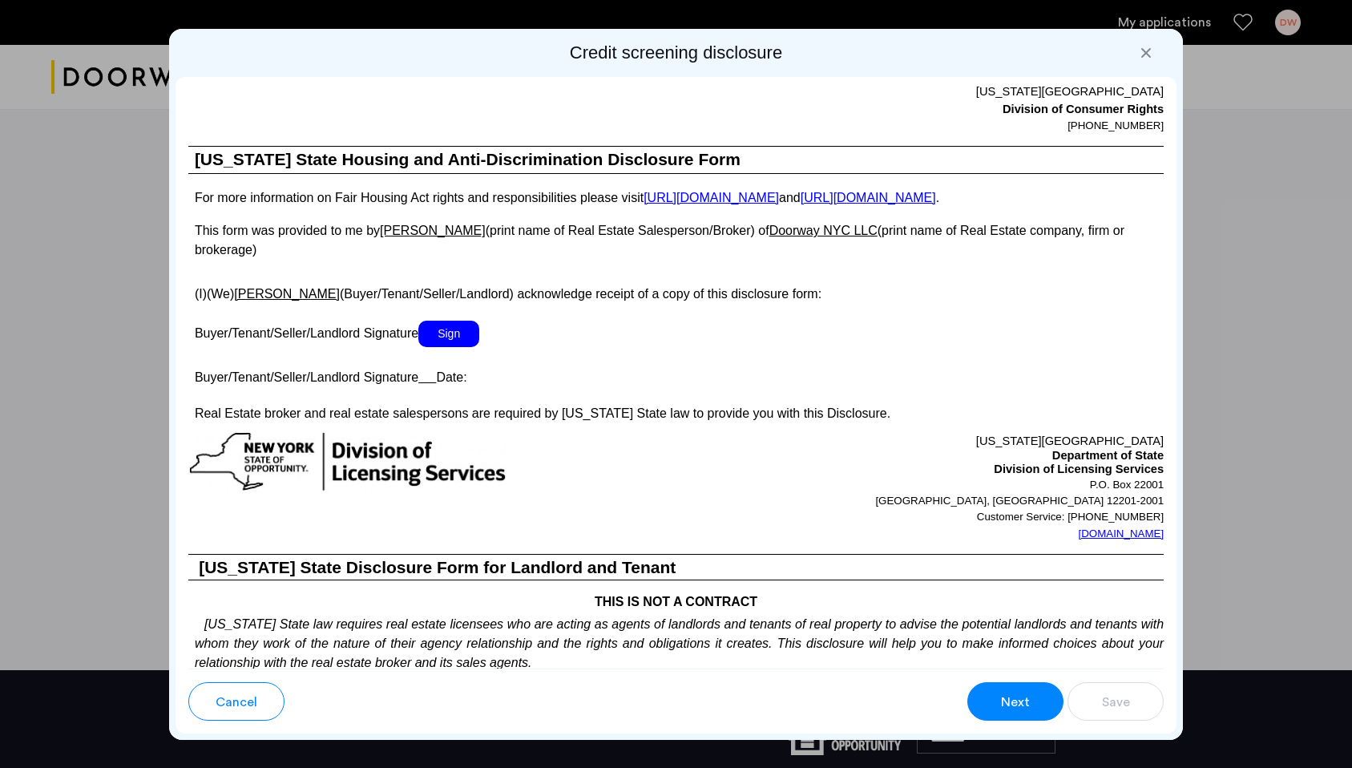
scroll to position [2721, 0]
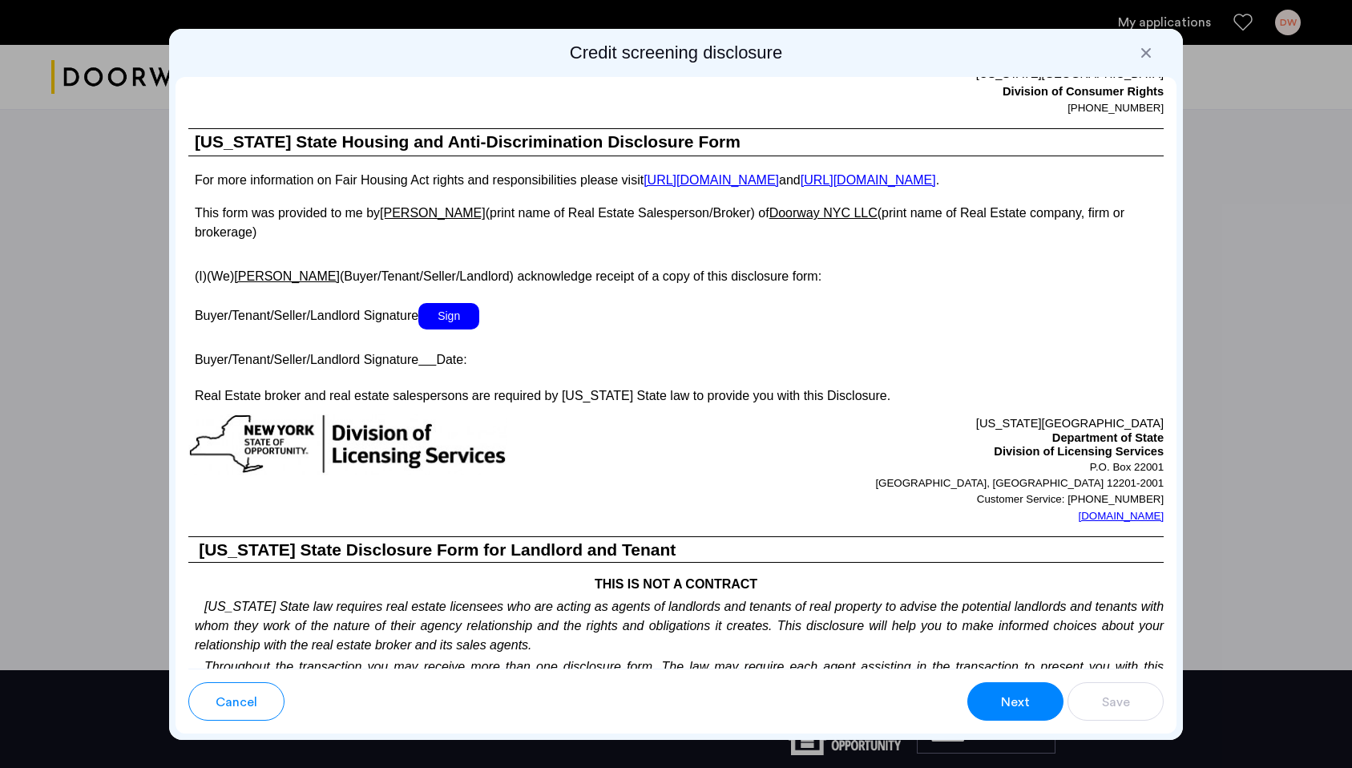
click at [466, 327] on span "Sign" at bounding box center [448, 316] width 61 height 26
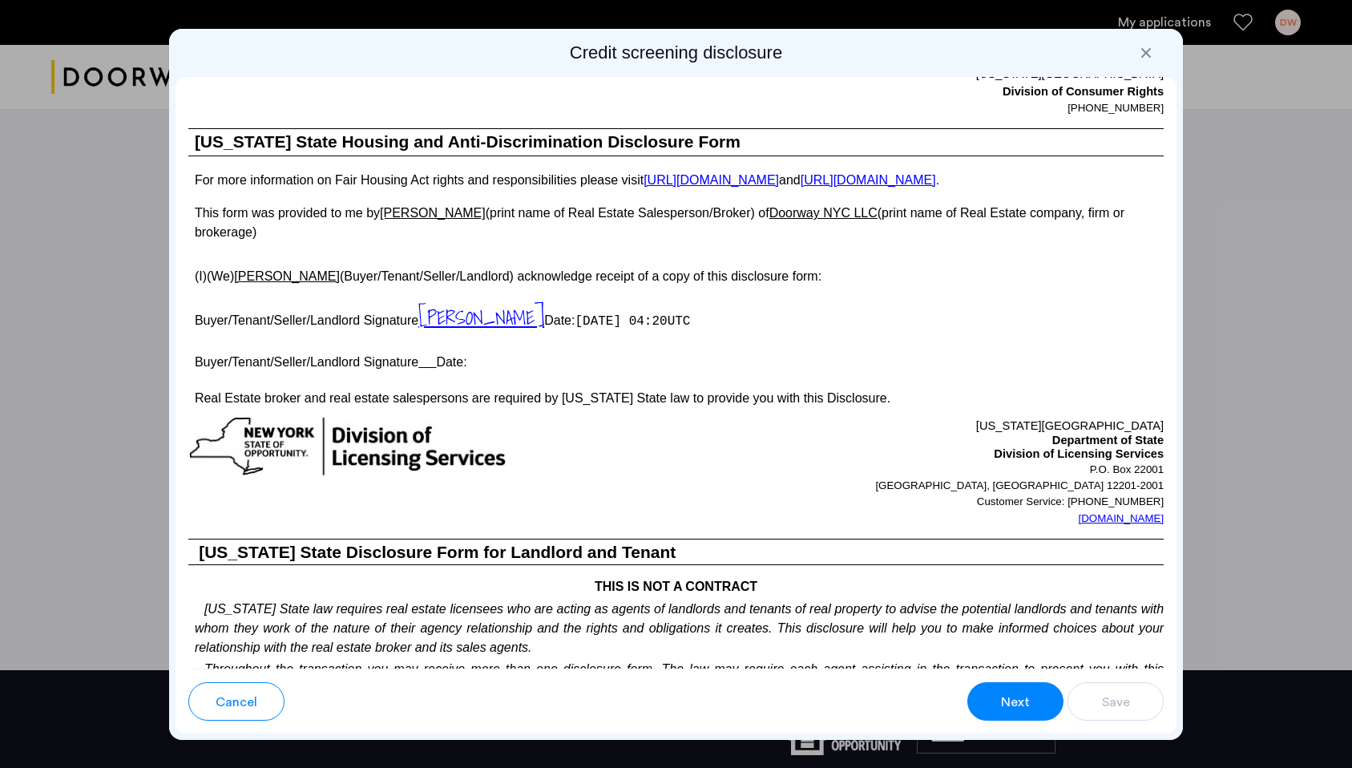
click at [1019, 709] on span "Next" at bounding box center [1015, 702] width 29 height 19
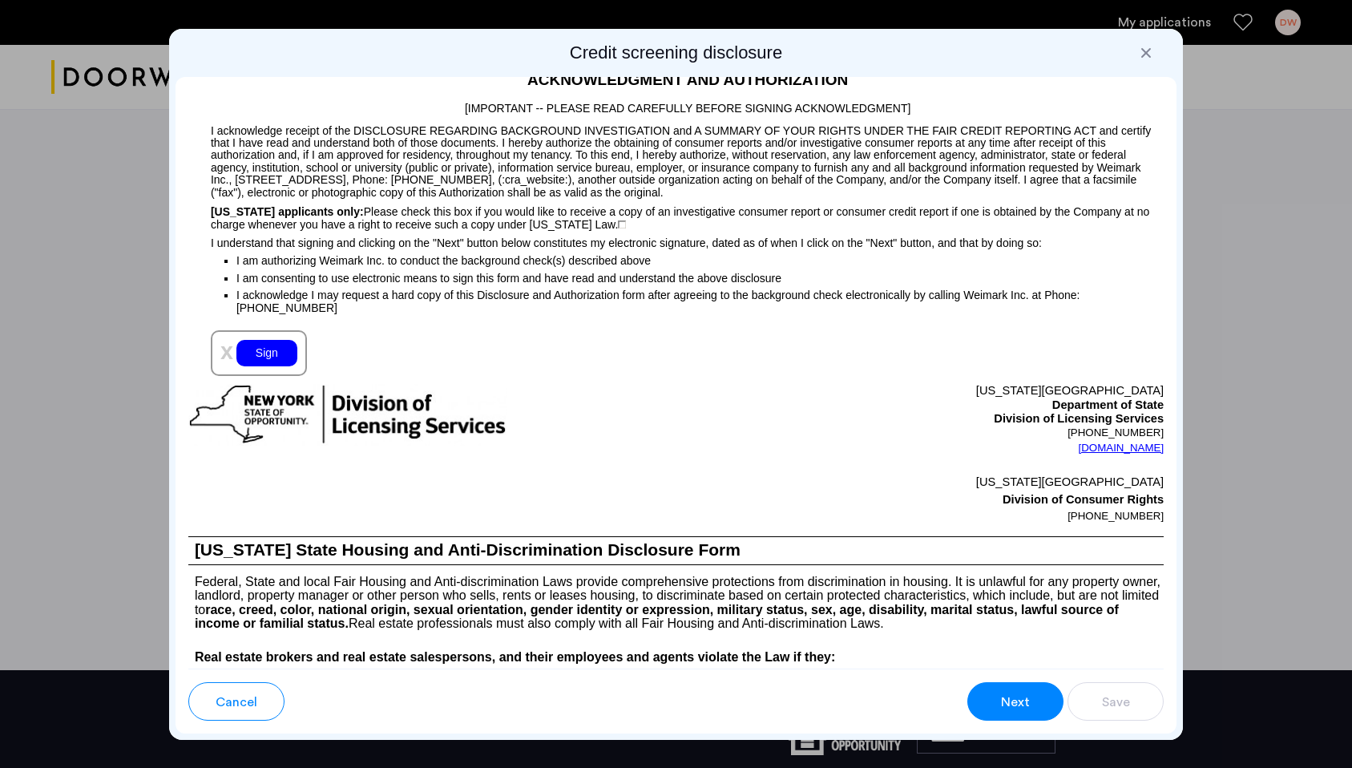
scroll to position [1596, 0]
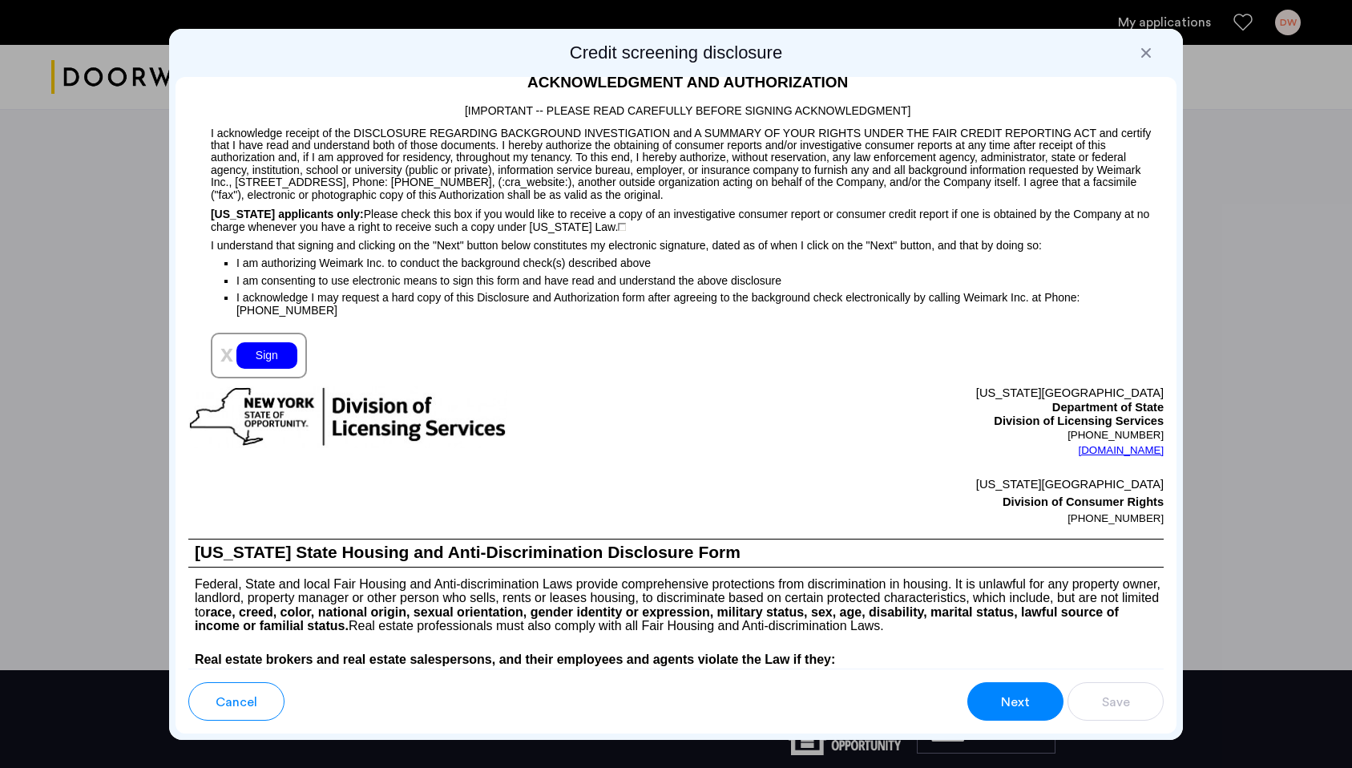
click at [264, 369] on div "Sign" at bounding box center [266, 355] width 61 height 26
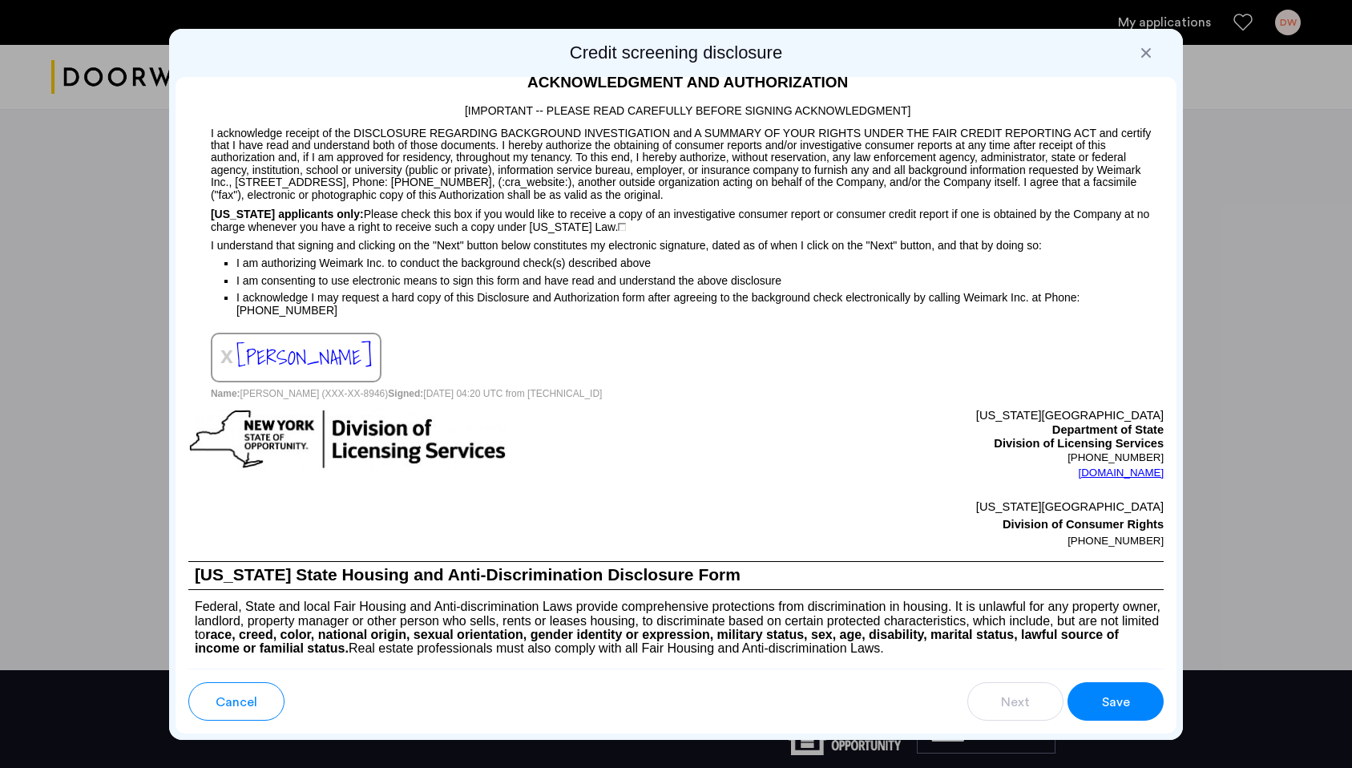
click at [618, 231] on img at bounding box center [622, 227] width 8 height 8
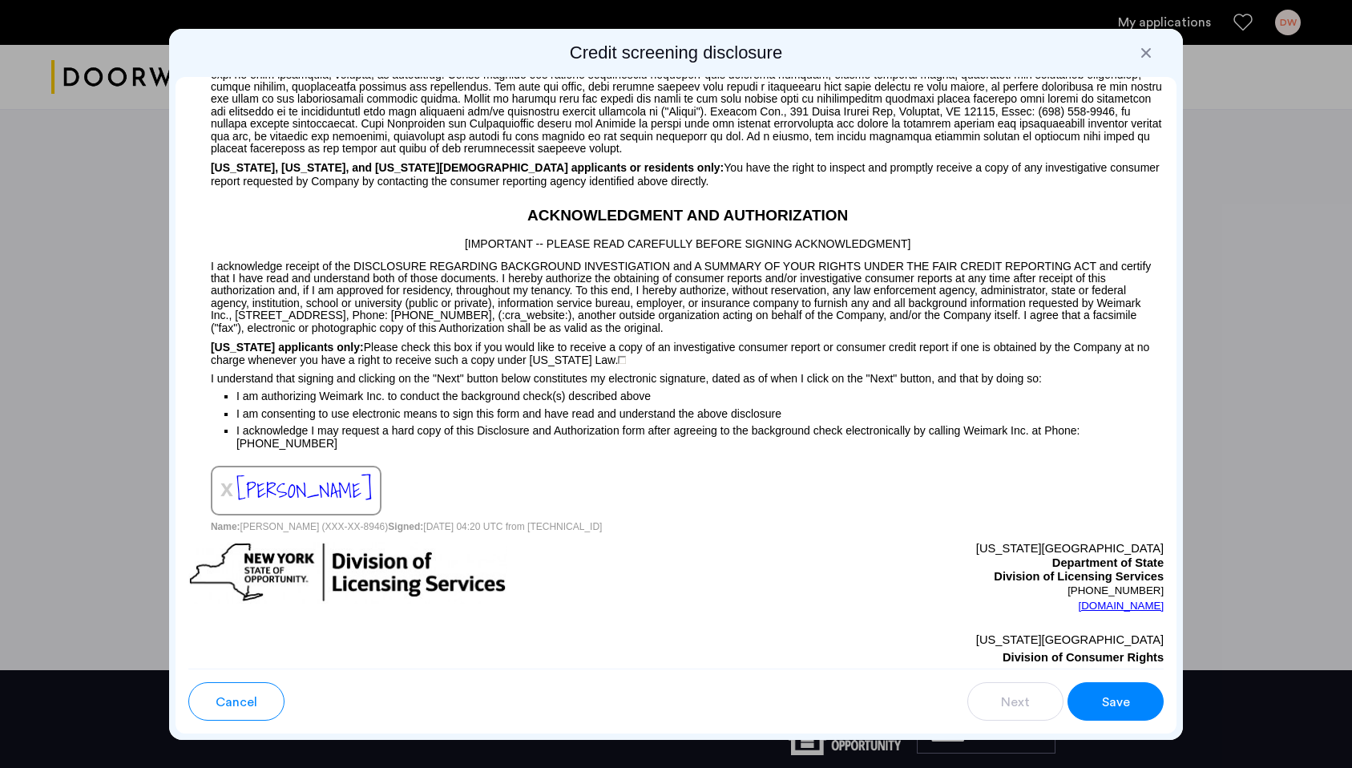
scroll to position [1462, 0]
click at [618, 365] on img at bounding box center [622, 361] width 8 height 8
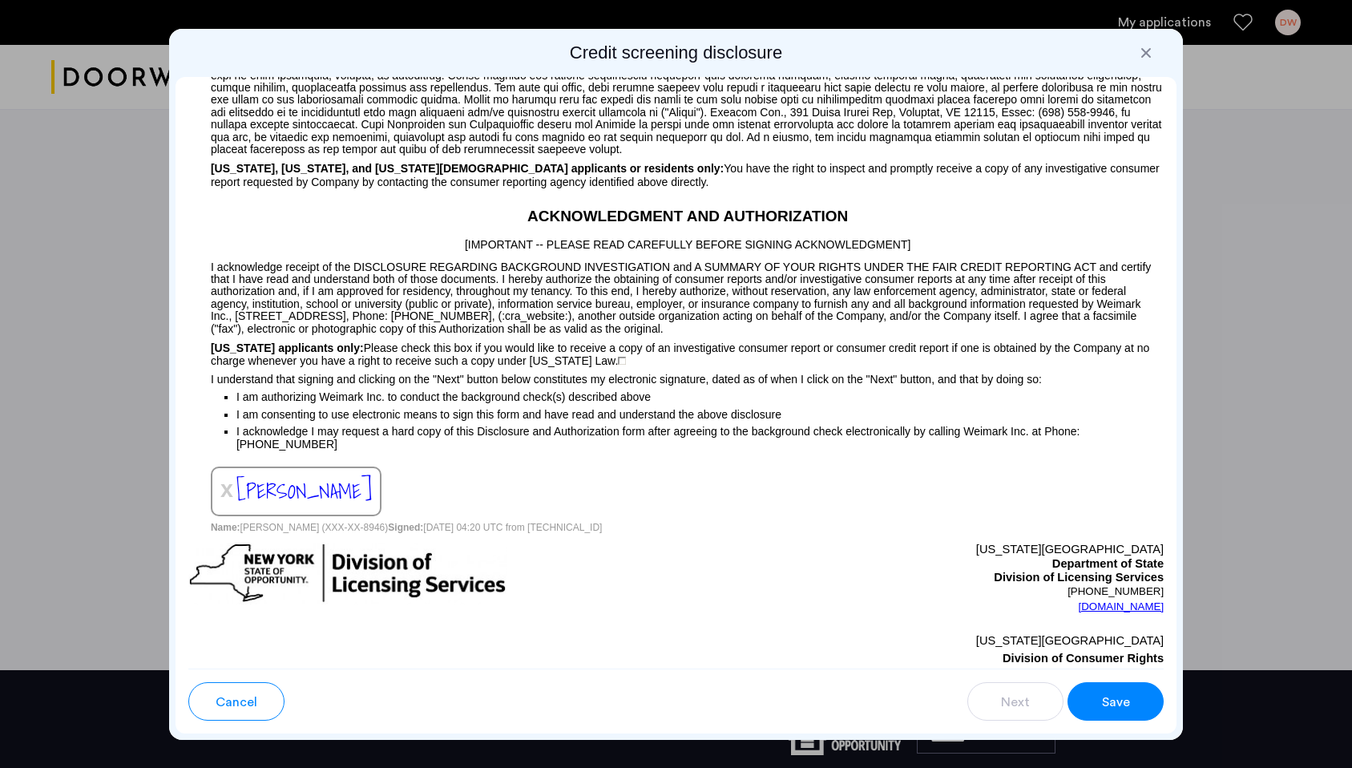
click at [618, 365] on img at bounding box center [622, 361] width 8 height 8
click at [1094, 696] on button "Save" at bounding box center [1116, 701] width 96 height 38
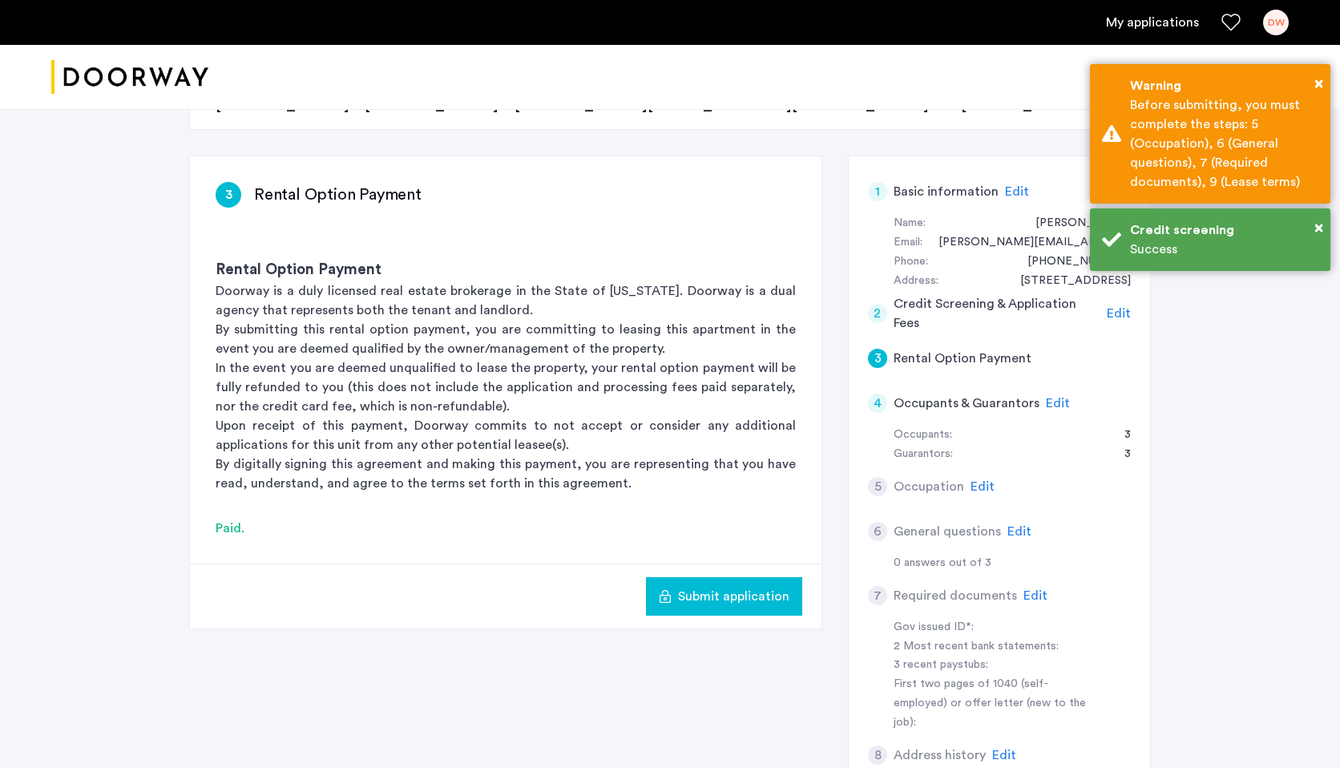
scroll to position [212, 0]
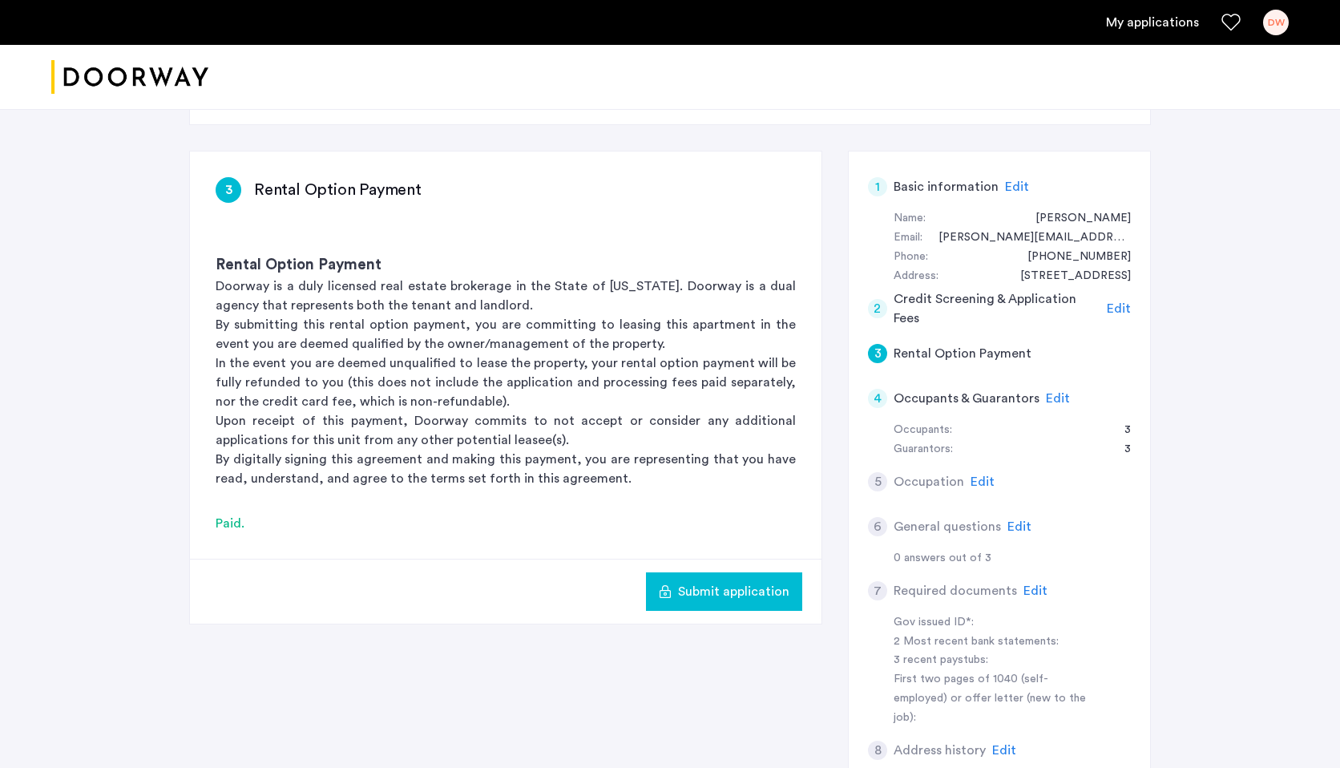
click at [706, 584] on span "Submit application" at bounding box center [733, 591] width 111 height 19
click at [983, 479] on span "Edit" at bounding box center [983, 481] width 24 height 13
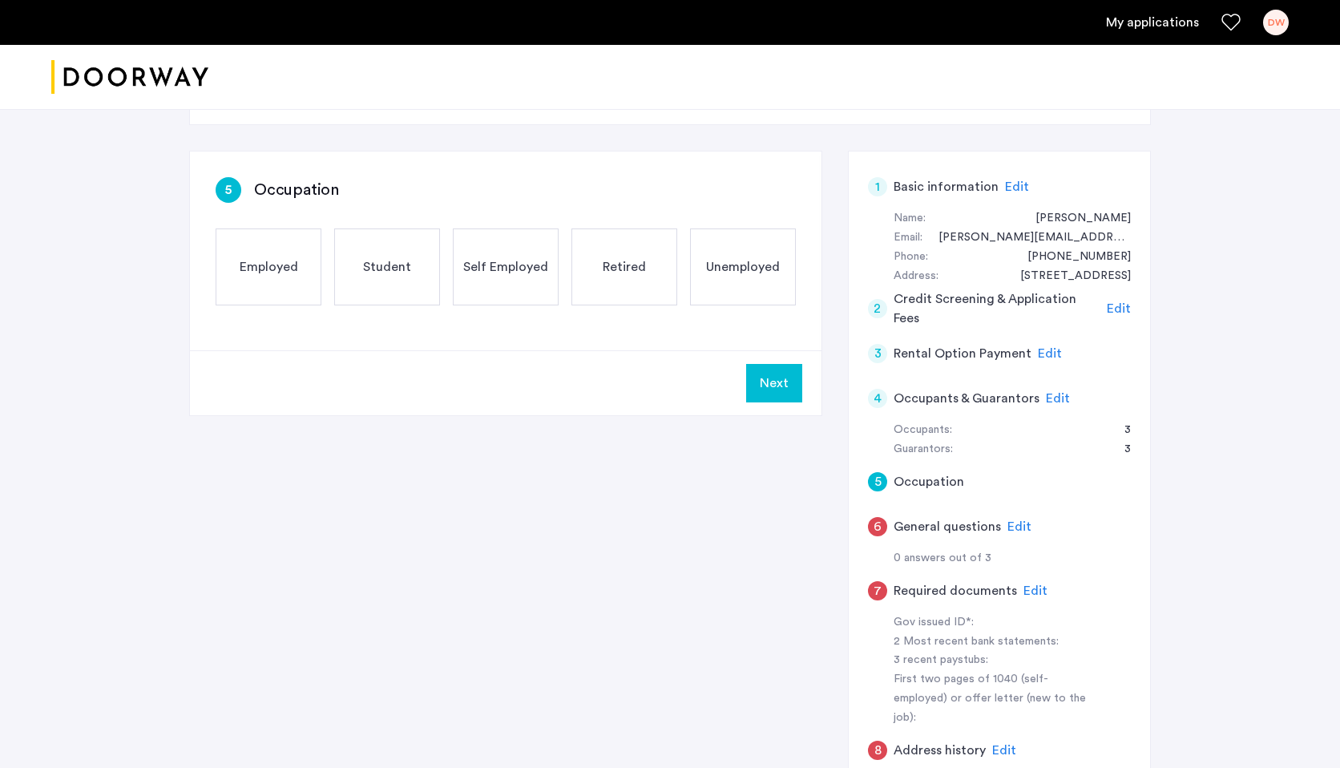
click at [924, 439] on div "Occupants:" at bounding box center [923, 430] width 59 height 19
click at [604, 298] on div "Retired" at bounding box center [624, 266] width 106 height 77
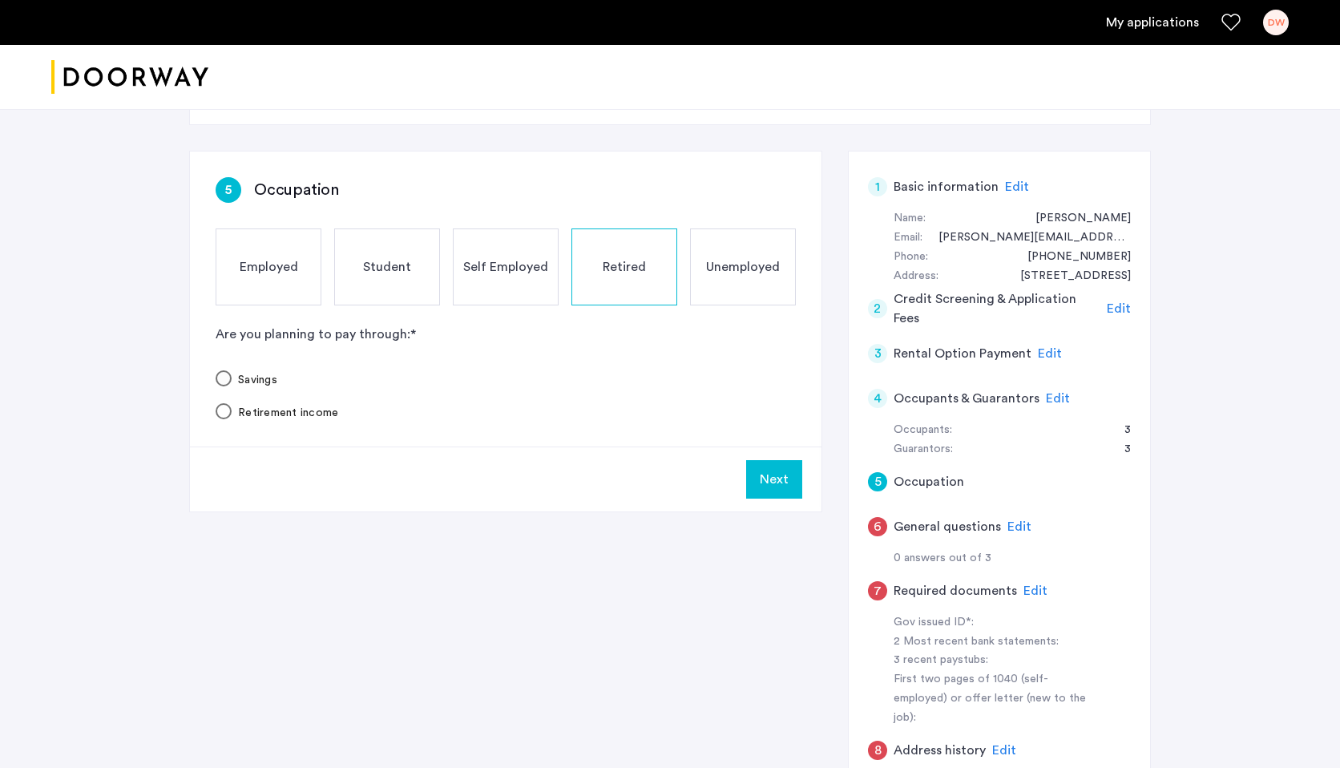
click at [263, 388] on label "Savings" at bounding box center [255, 380] width 46 height 16
click at [765, 479] on button "Next" at bounding box center [774, 479] width 56 height 38
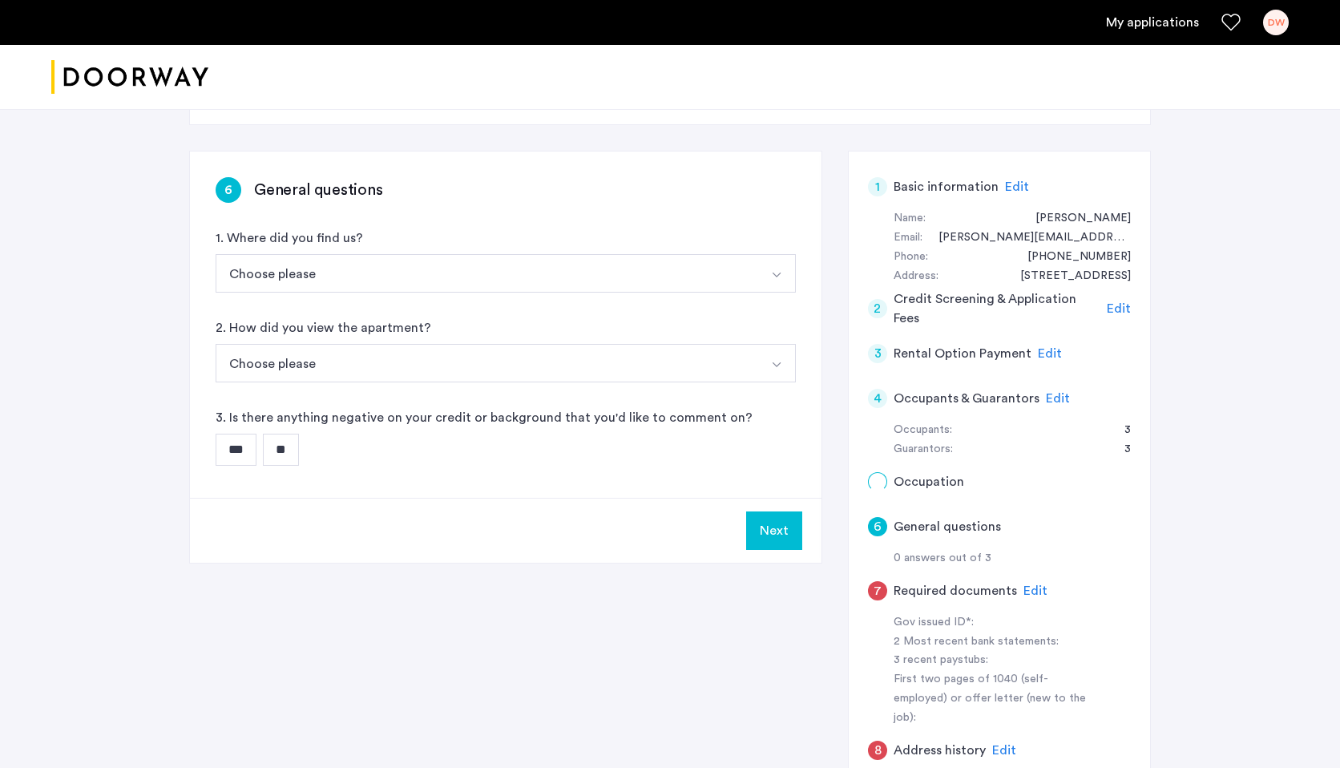
scroll to position [0, 0]
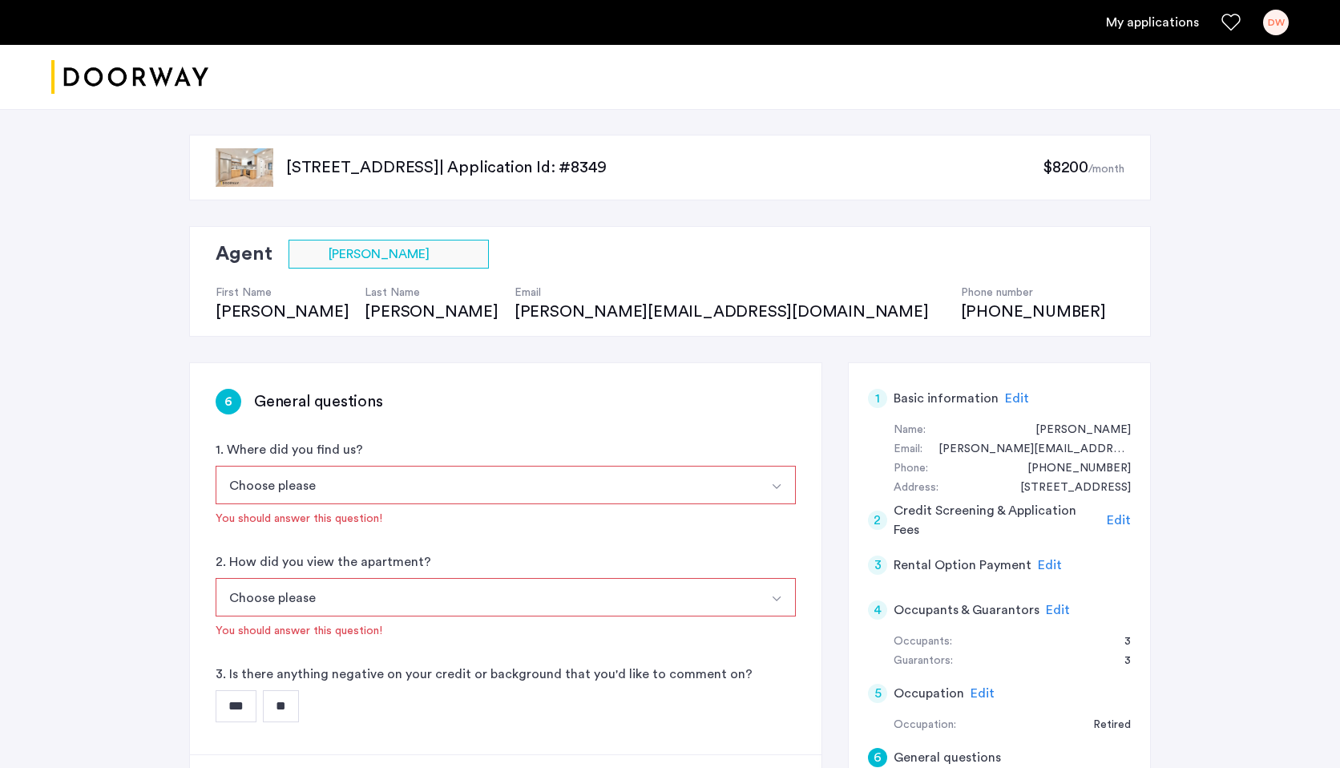
click at [729, 487] on button "Choose please" at bounding box center [487, 485] width 543 height 38
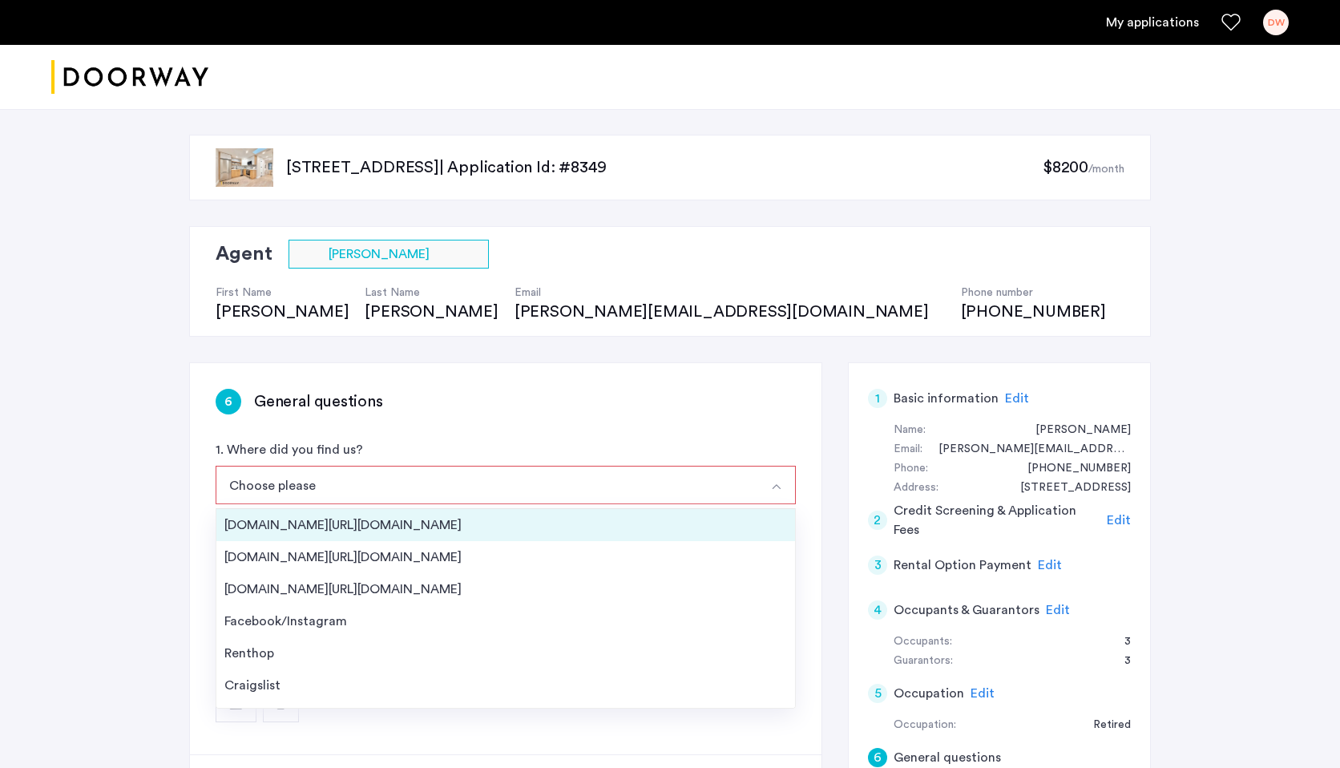
click at [686, 528] on div "[DOMAIN_NAME][URL][DOMAIN_NAME]" at bounding box center [505, 524] width 563 height 19
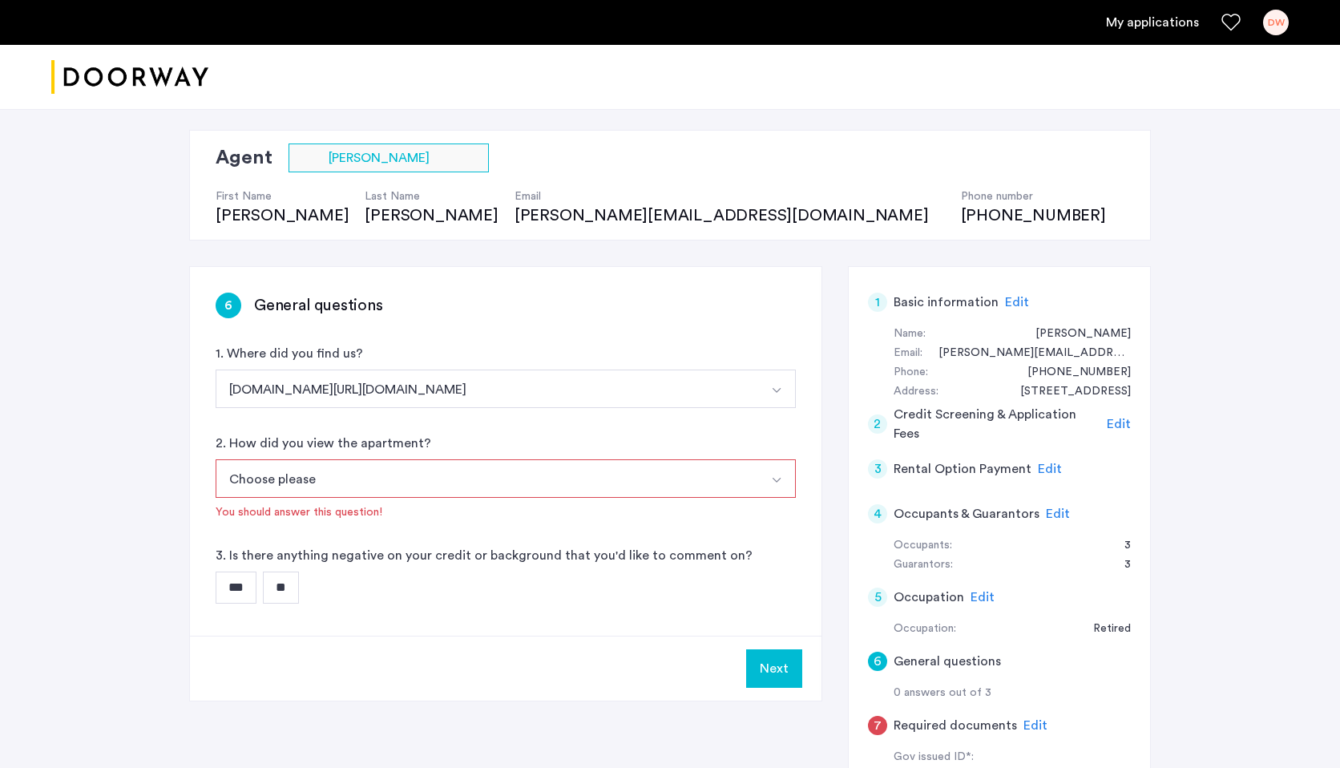
scroll to position [116, 0]
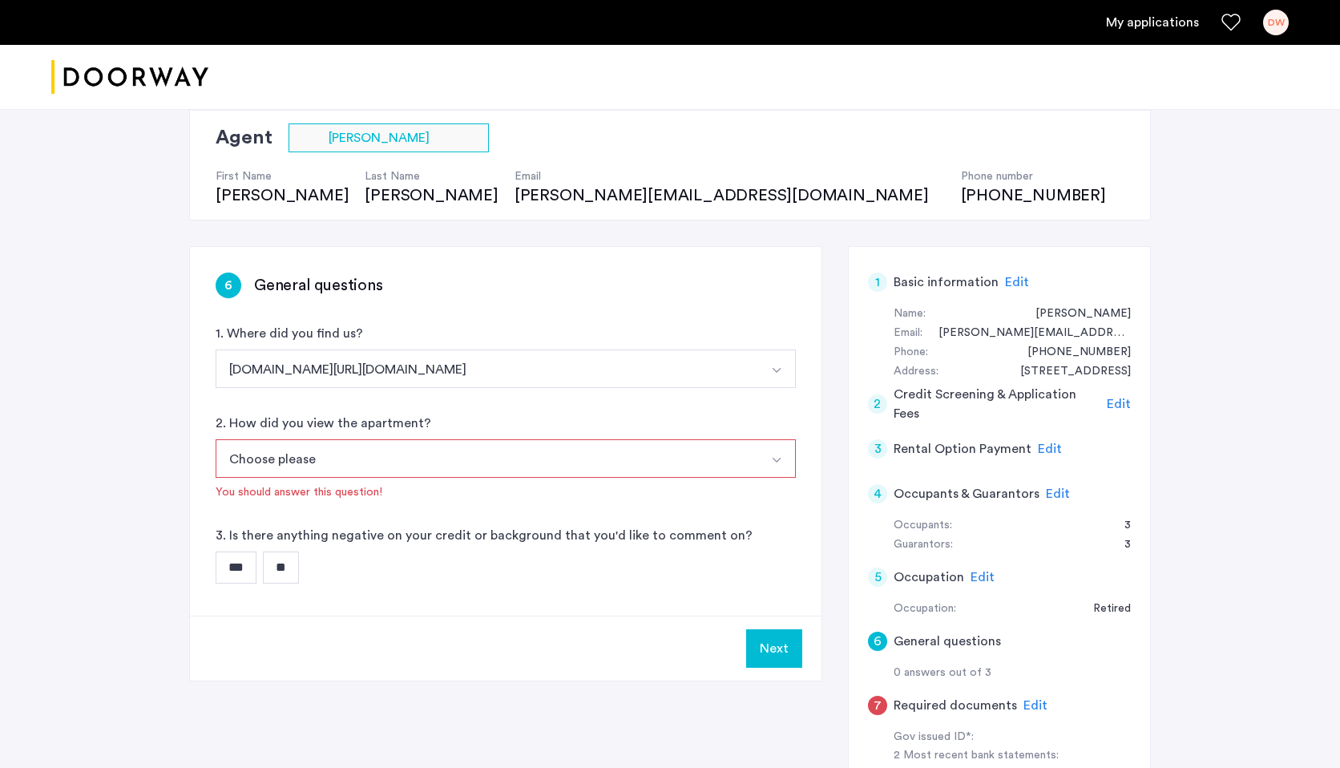
click at [675, 466] on button "Choose please" at bounding box center [487, 458] width 543 height 38
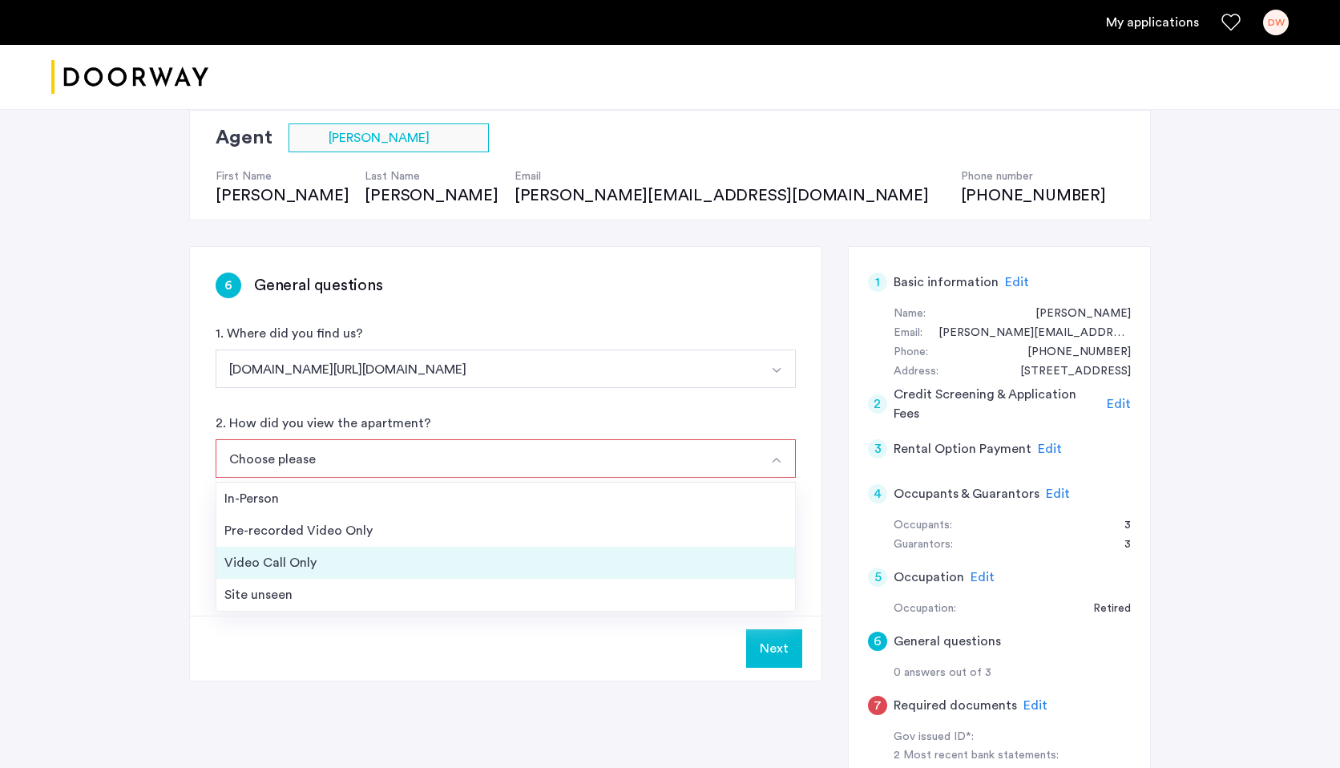
click at [658, 553] on div "Video Call Only" at bounding box center [505, 562] width 563 height 19
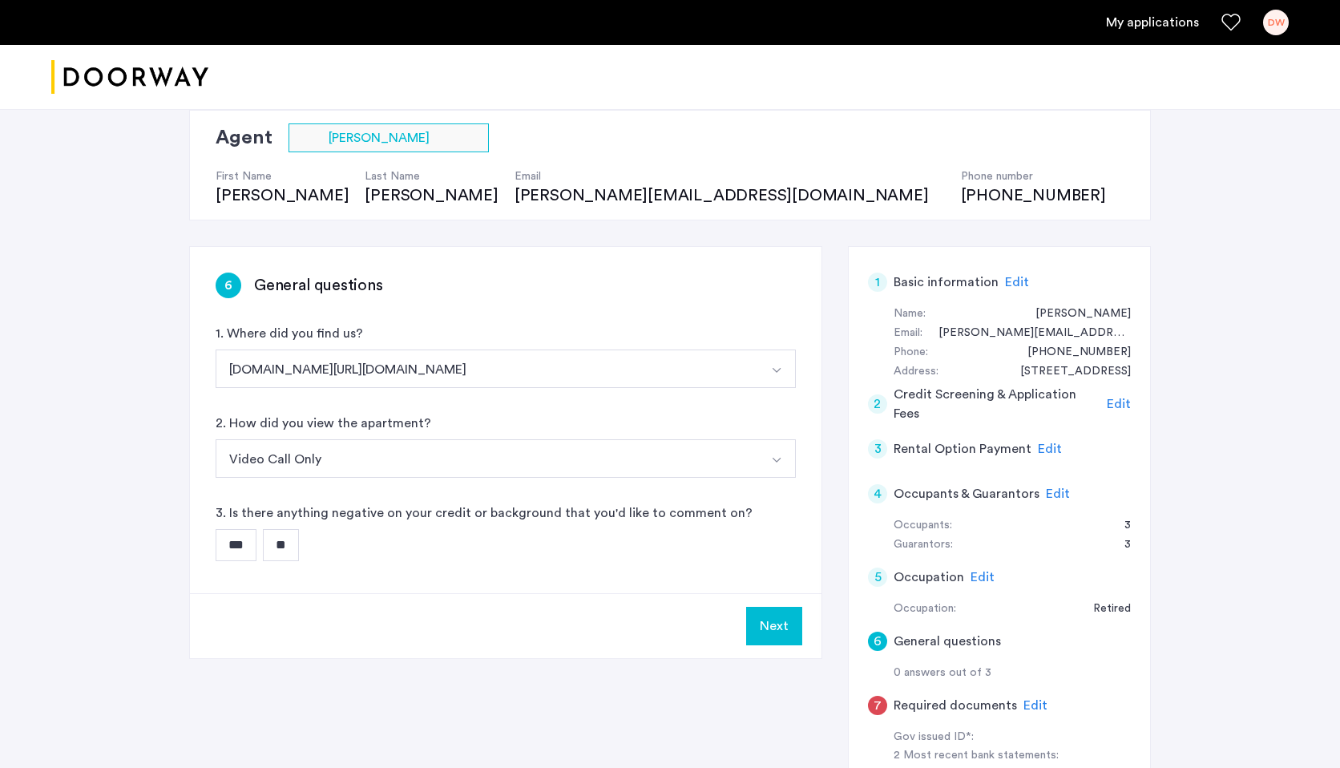
click at [296, 541] on input "**" at bounding box center [281, 545] width 36 height 32
click at [768, 621] on button "Next" at bounding box center [774, 626] width 56 height 38
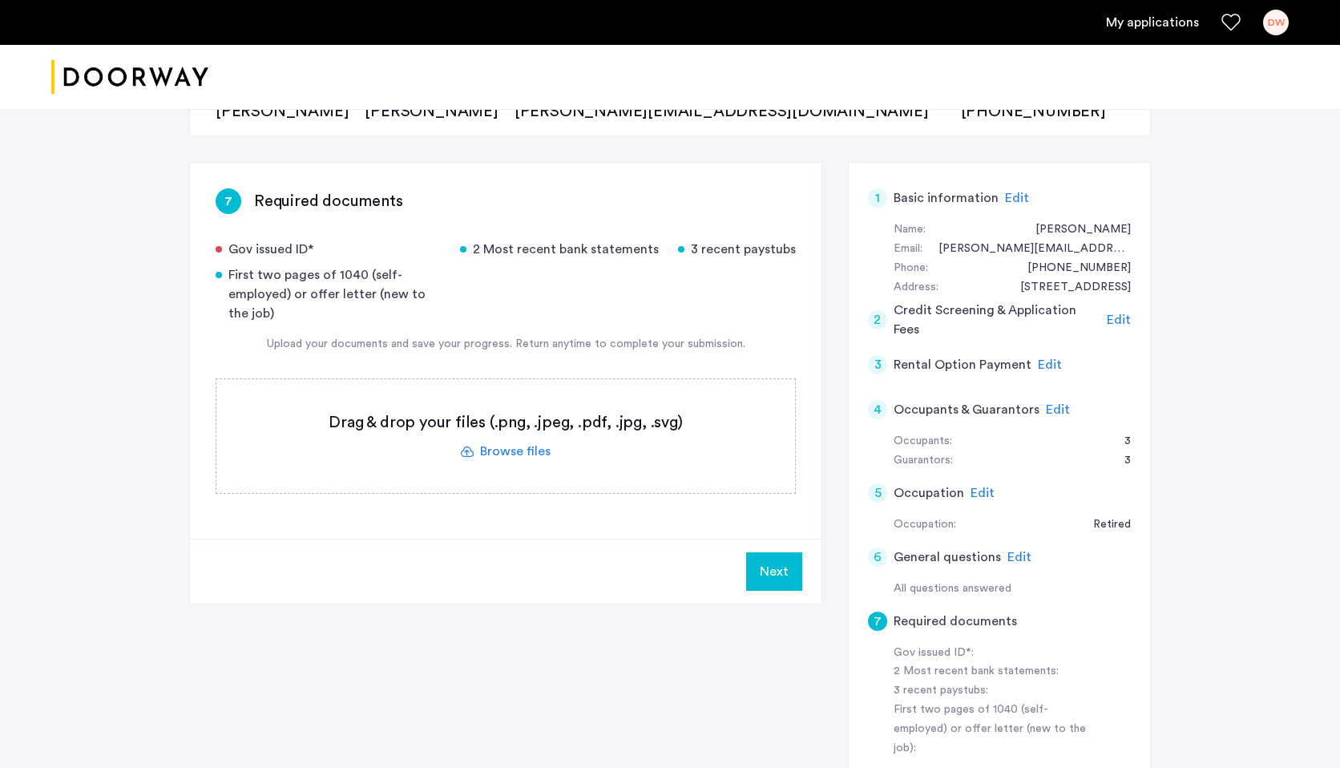
scroll to position [204, 0]
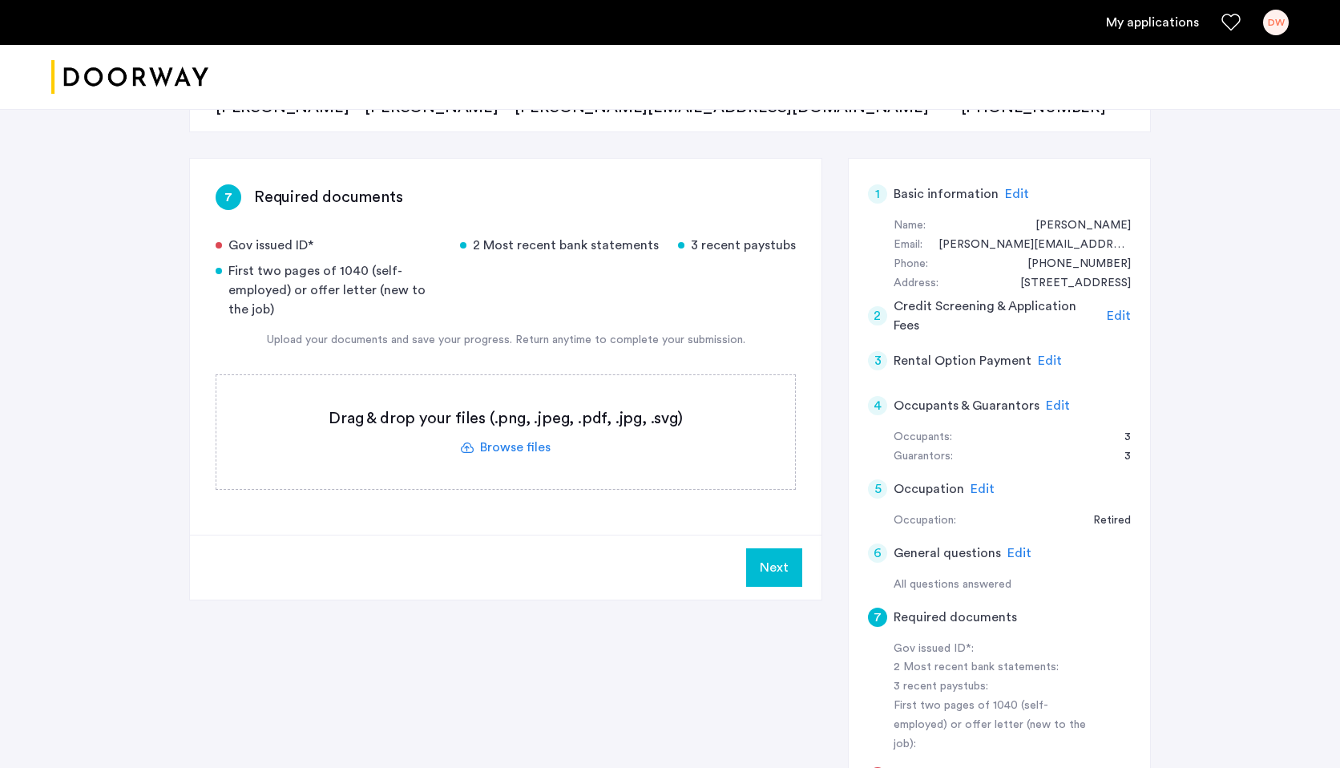
click at [521, 447] on label at bounding box center [505, 432] width 579 height 114
click at [0, 0] on input "file" at bounding box center [0, 0] width 0 height 0
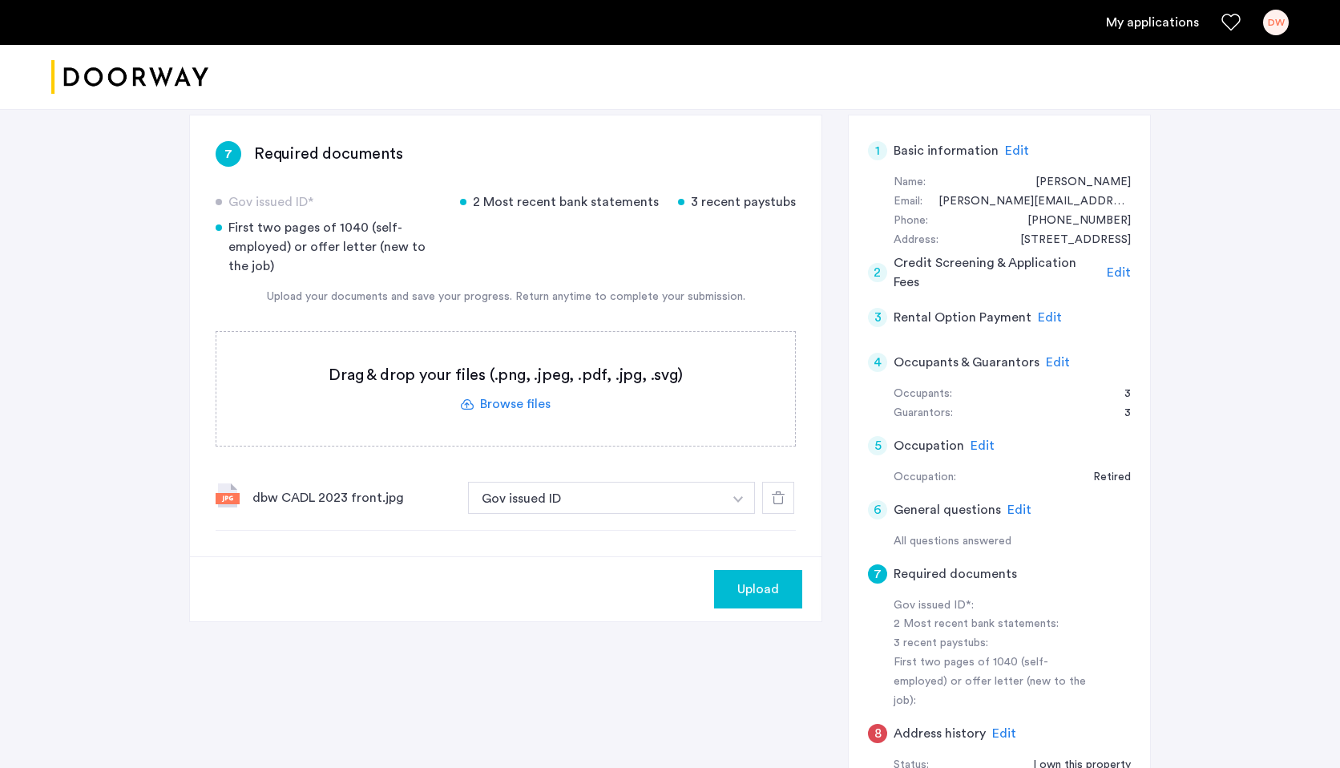
scroll to position [248, 0]
click at [759, 581] on span "Upload" at bounding box center [758, 588] width 42 height 19
click at [766, 584] on button "Next" at bounding box center [774, 588] width 56 height 38
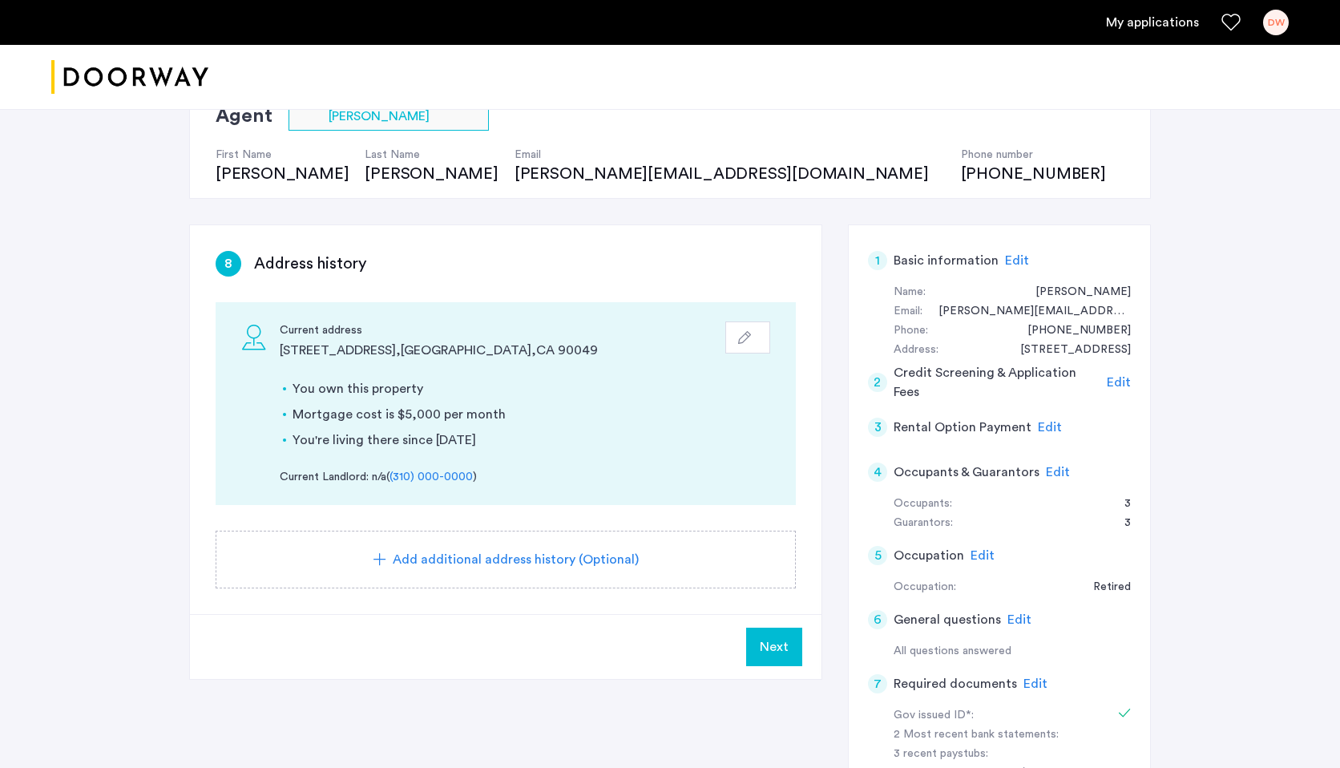
scroll to position [143, 0]
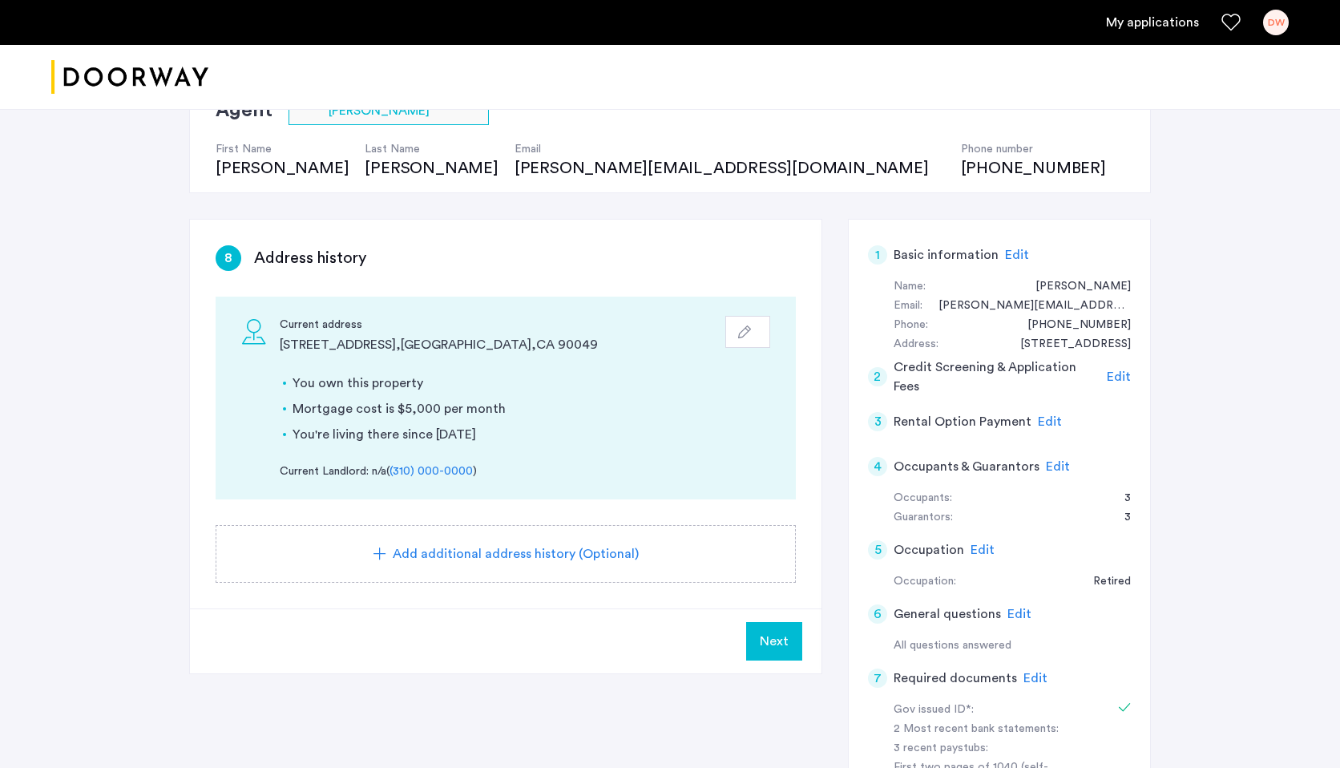
click at [779, 644] on span "Next" at bounding box center [774, 641] width 29 height 19
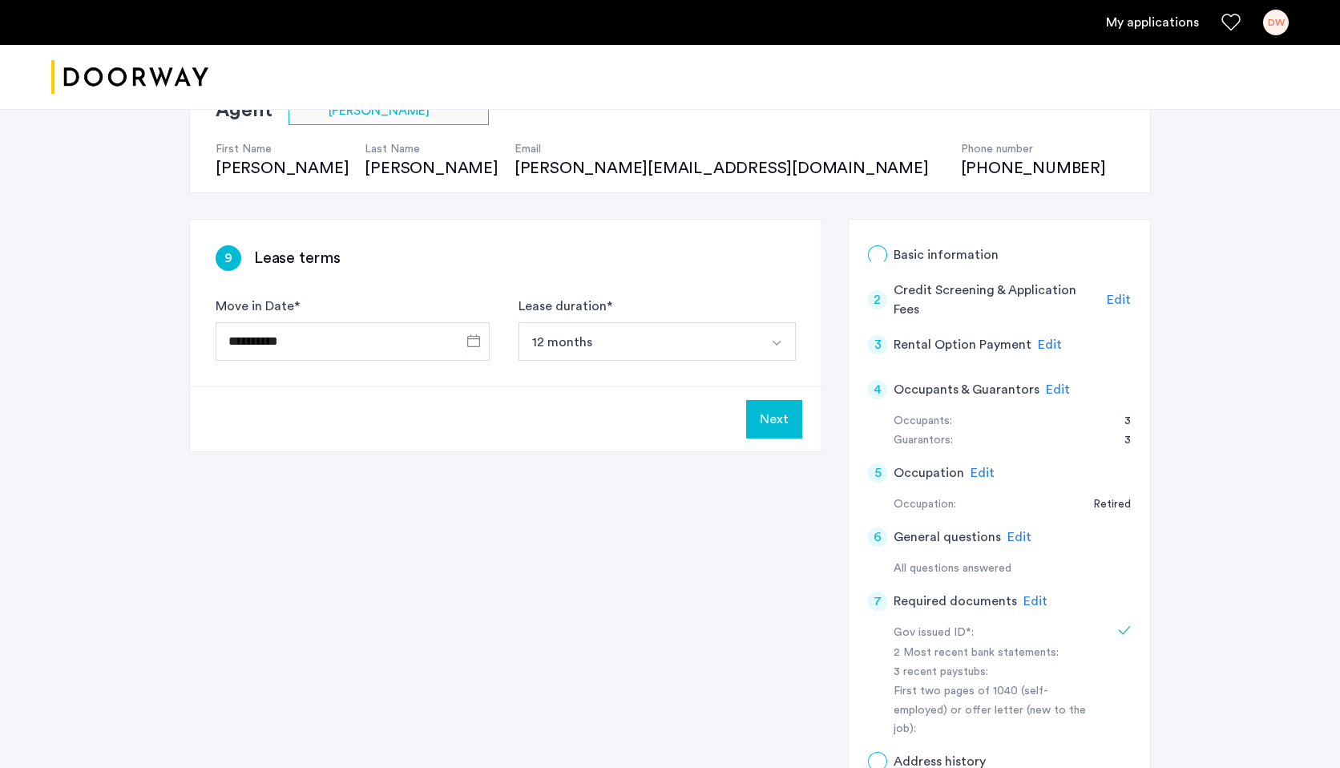
scroll to position [0, 0]
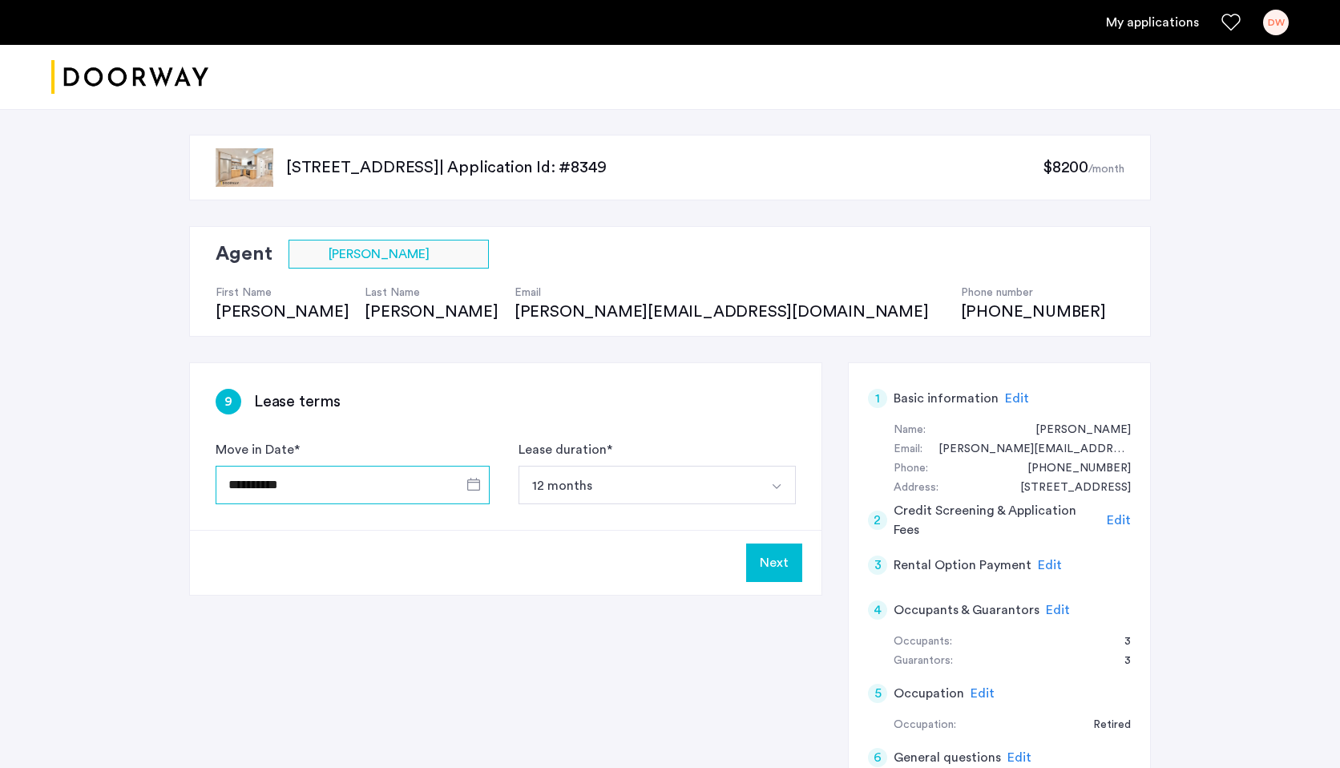
click at [405, 480] on input "**********" at bounding box center [353, 485] width 274 height 38
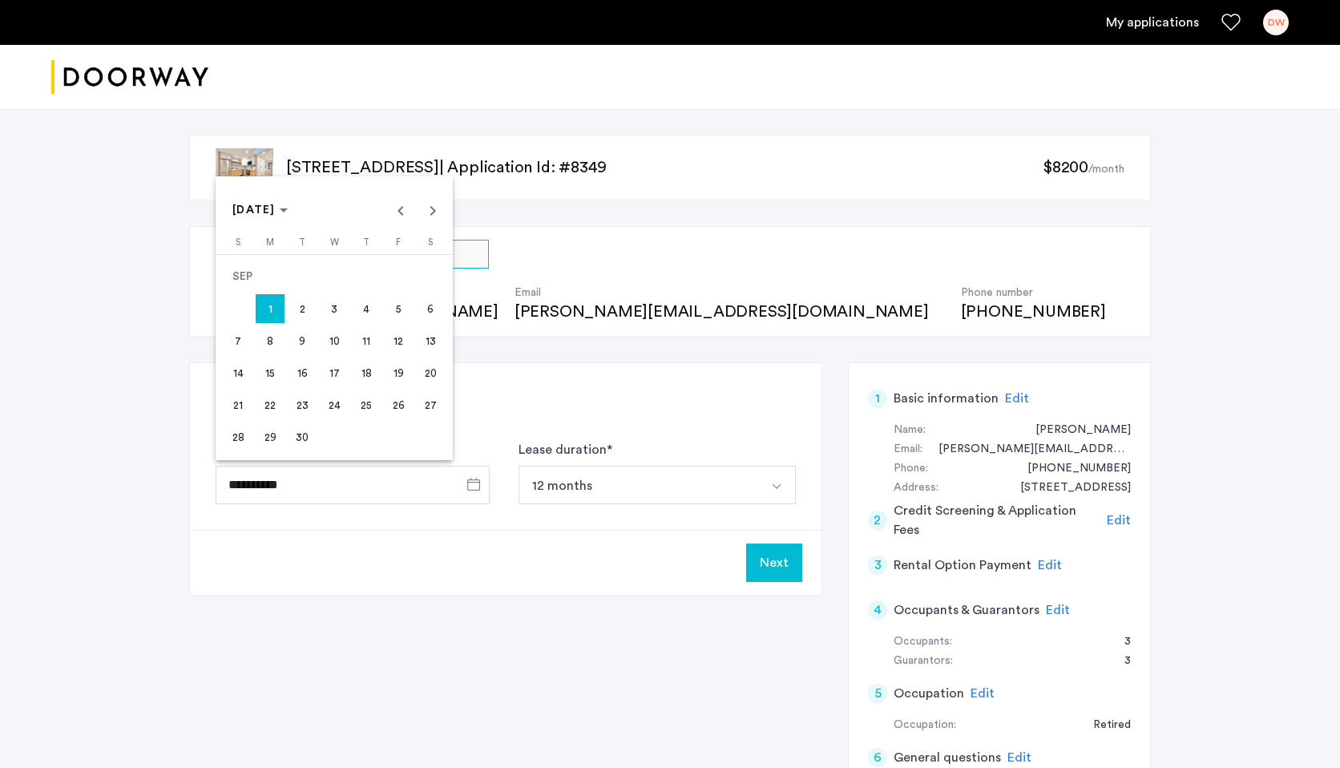
click at [553, 244] on div at bounding box center [670, 384] width 1340 height 768
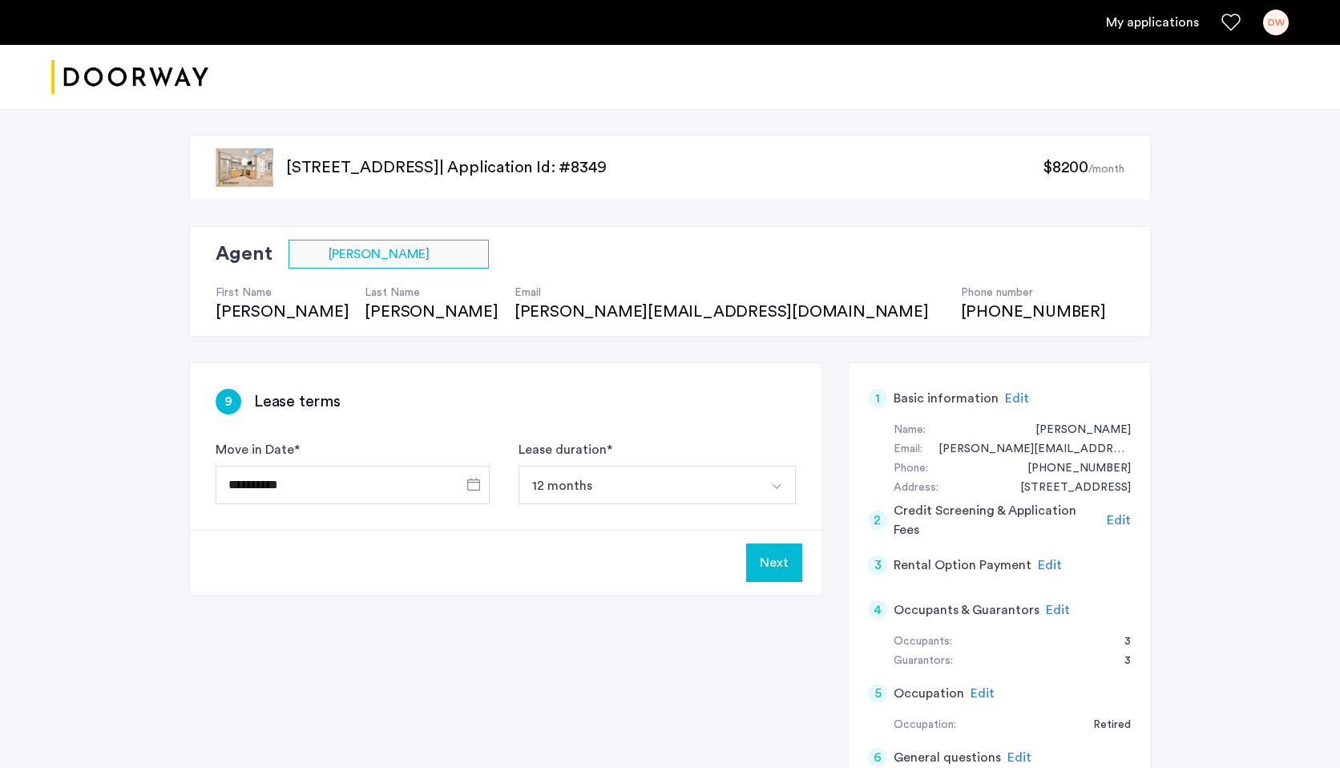
click at [770, 573] on button "Next" at bounding box center [774, 562] width 56 height 38
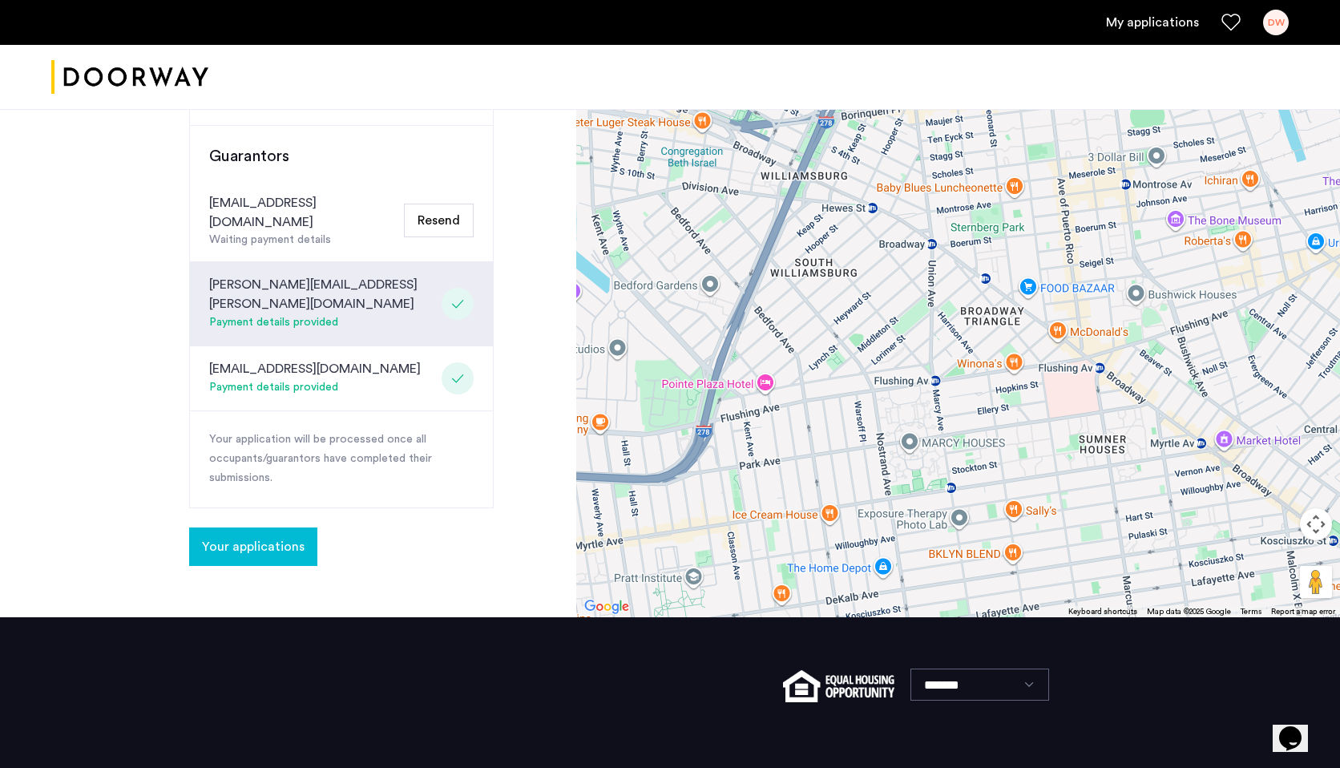
scroll to position [667, 0]
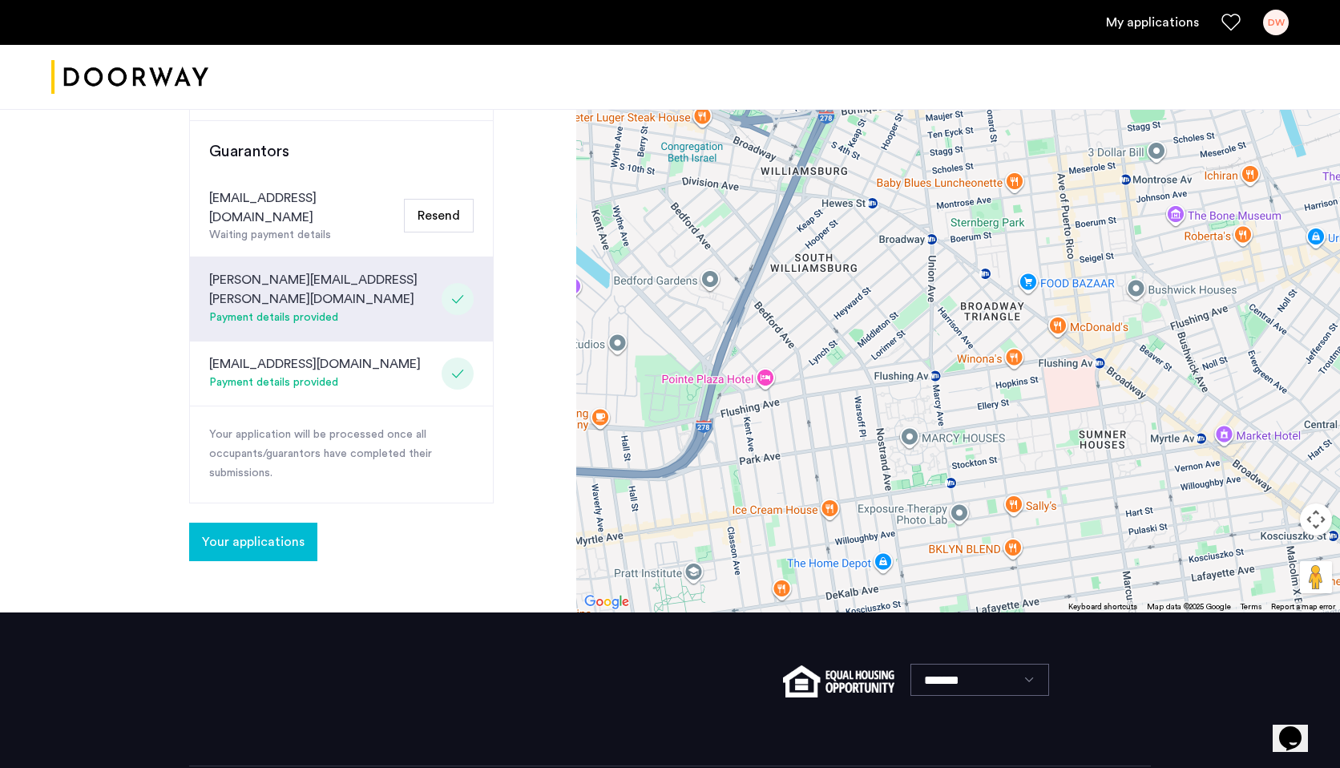
click at [288, 532] on span "Your applications" at bounding box center [253, 541] width 103 height 19
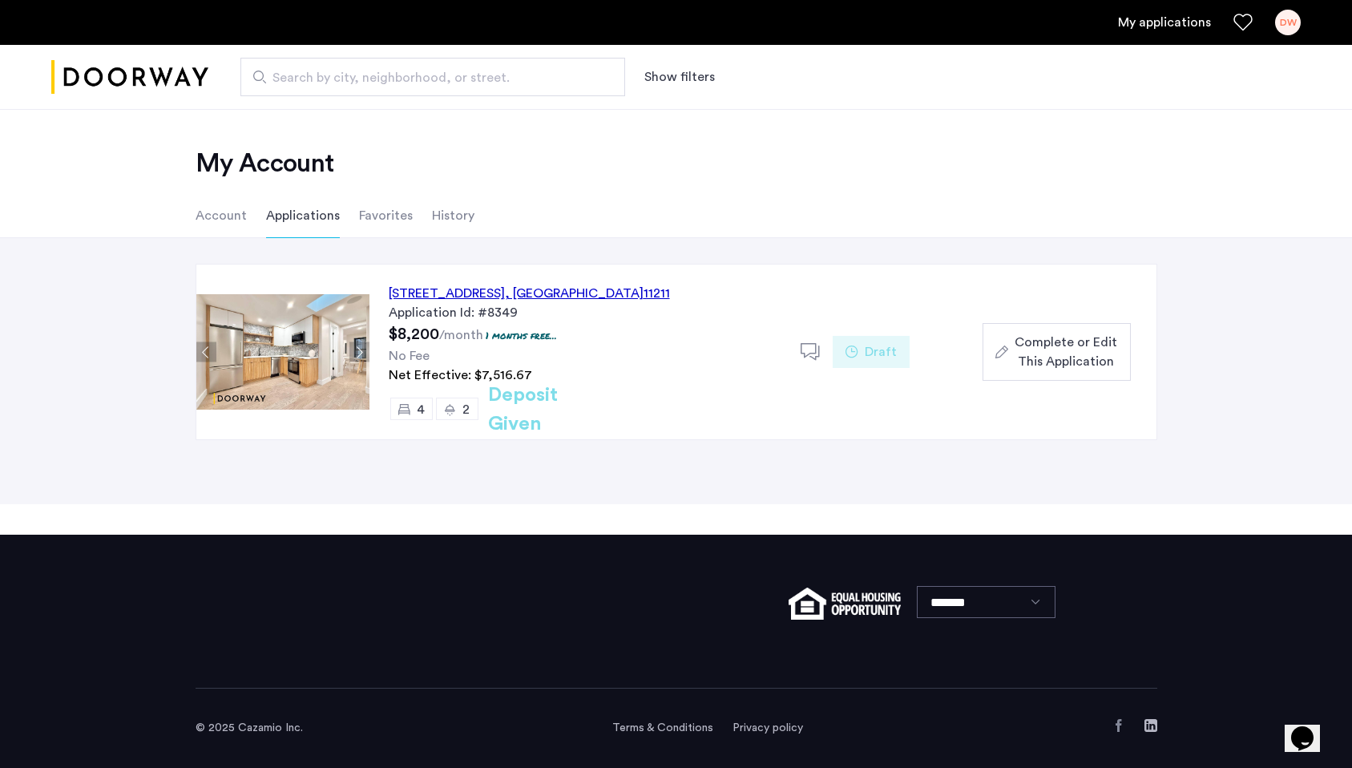
click at [1027, 353] on span "Complete or Edit This Application" at bounding box center [1066, 352] width 103 height 38
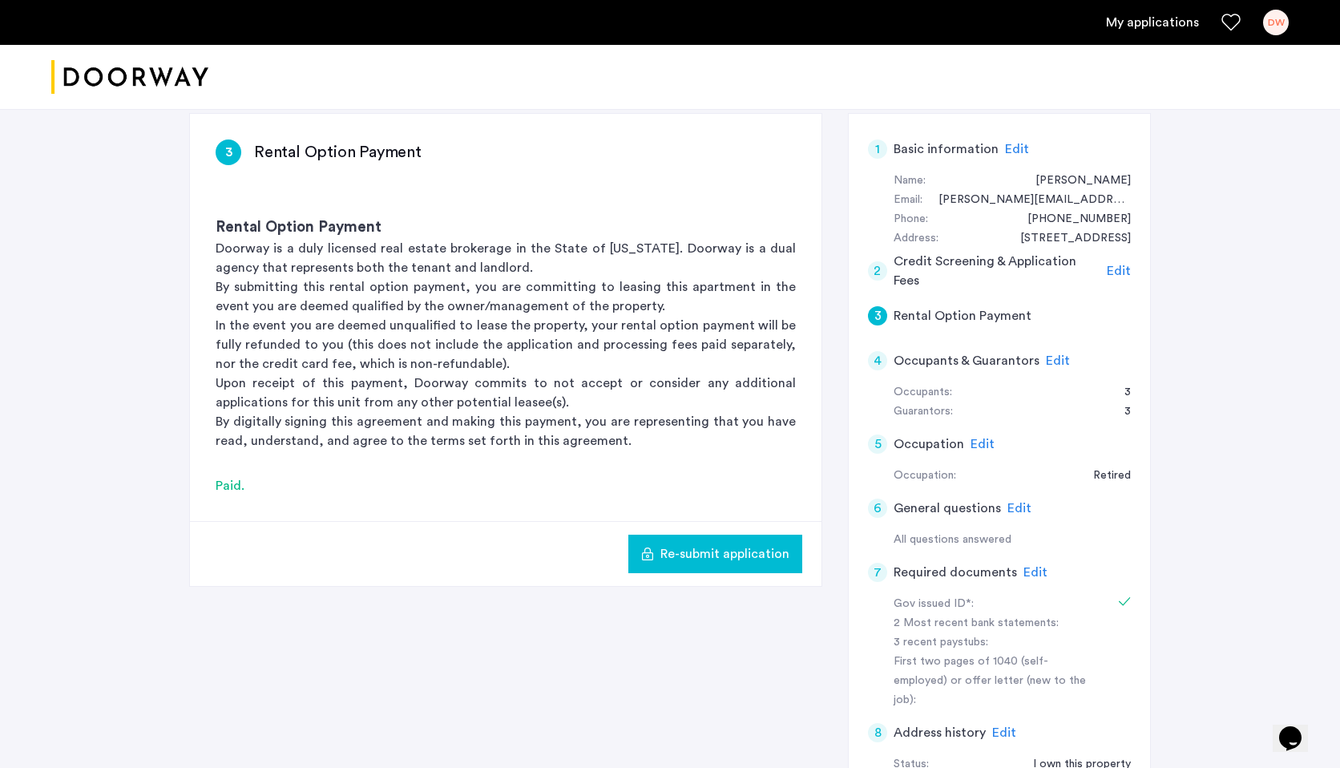
scroll to position [248, 0]
click at [1048, 360] on span "Edit" at bounding box center [1058, 361] width 24 height 13
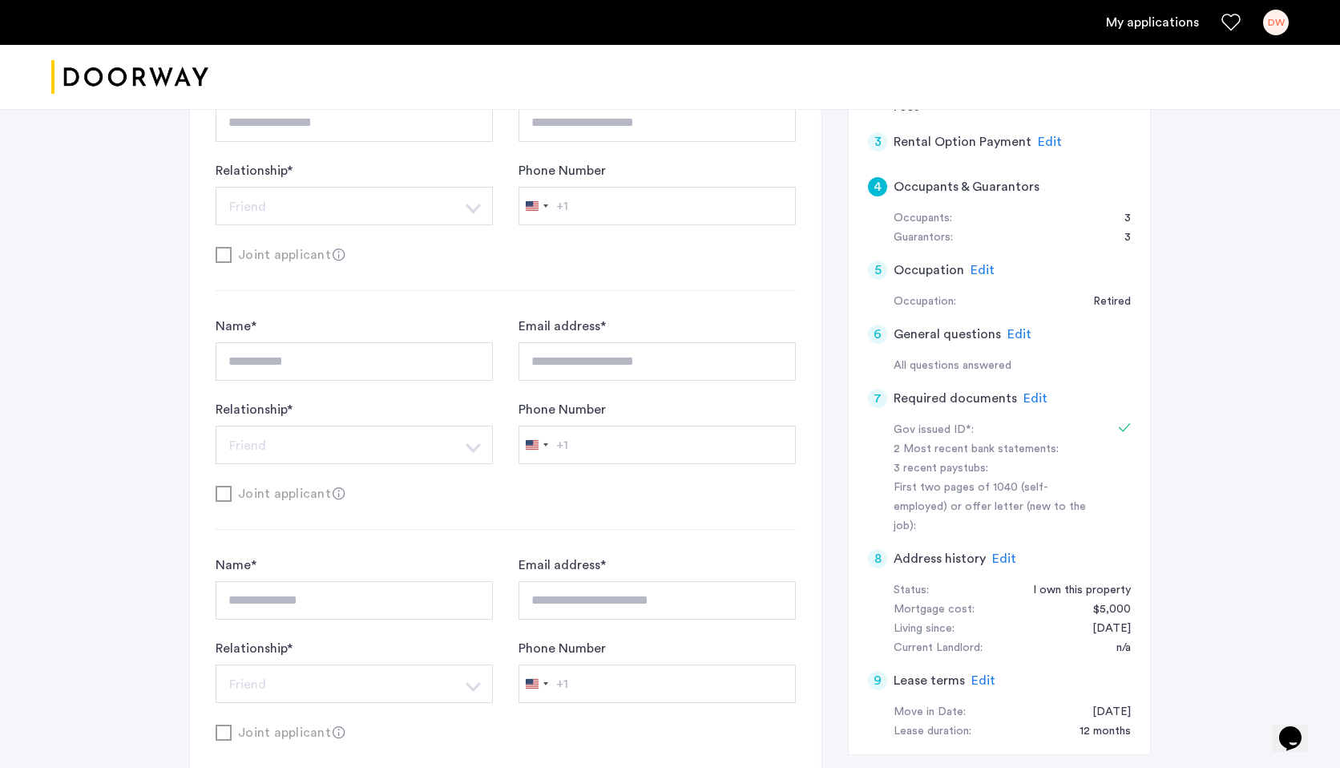
scroll to position [425, 0]
click at [1031, 395] on span "Edit" at bounding box center [1036, 396] width 24 height 13
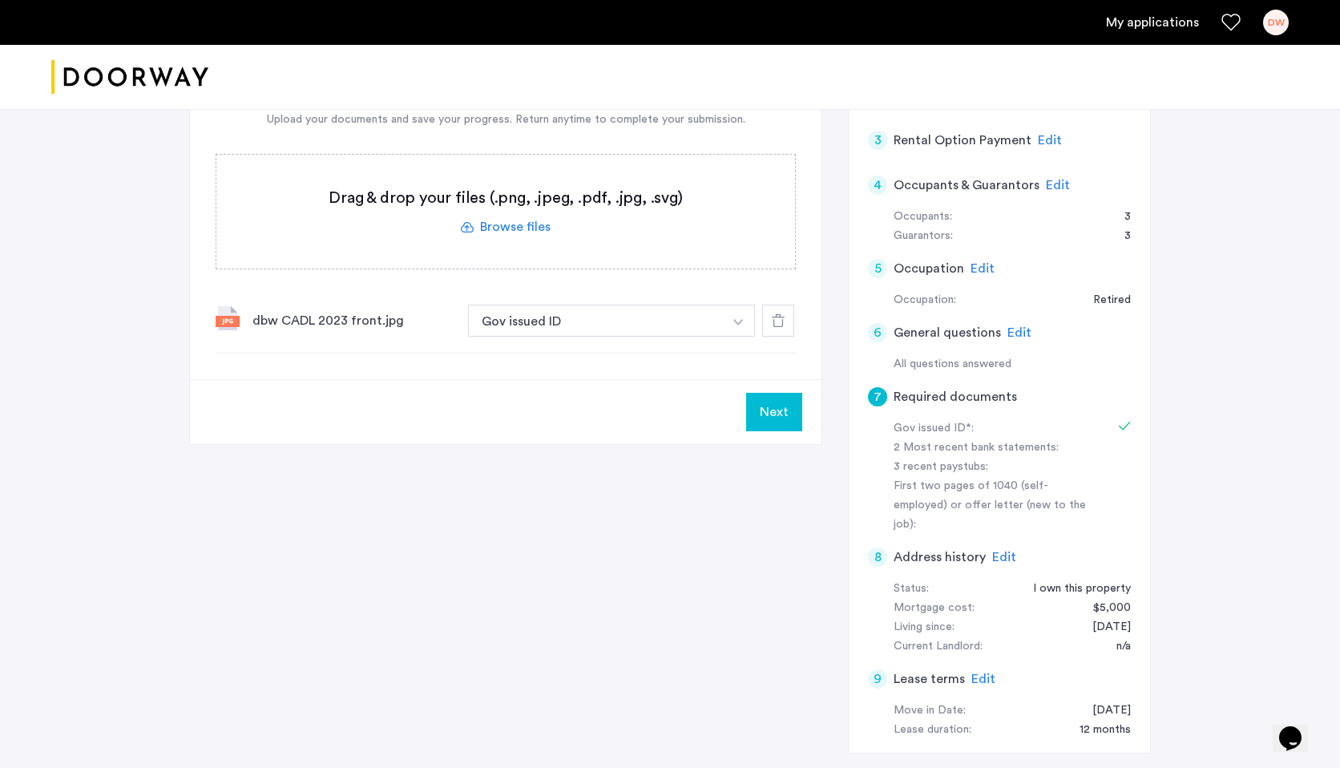
click at [540, 219] on label at bounding box center [505, 212] width 579 height 114
click at [0, 0] on input "file" at bounding box center [0, 0] width 0 height 0
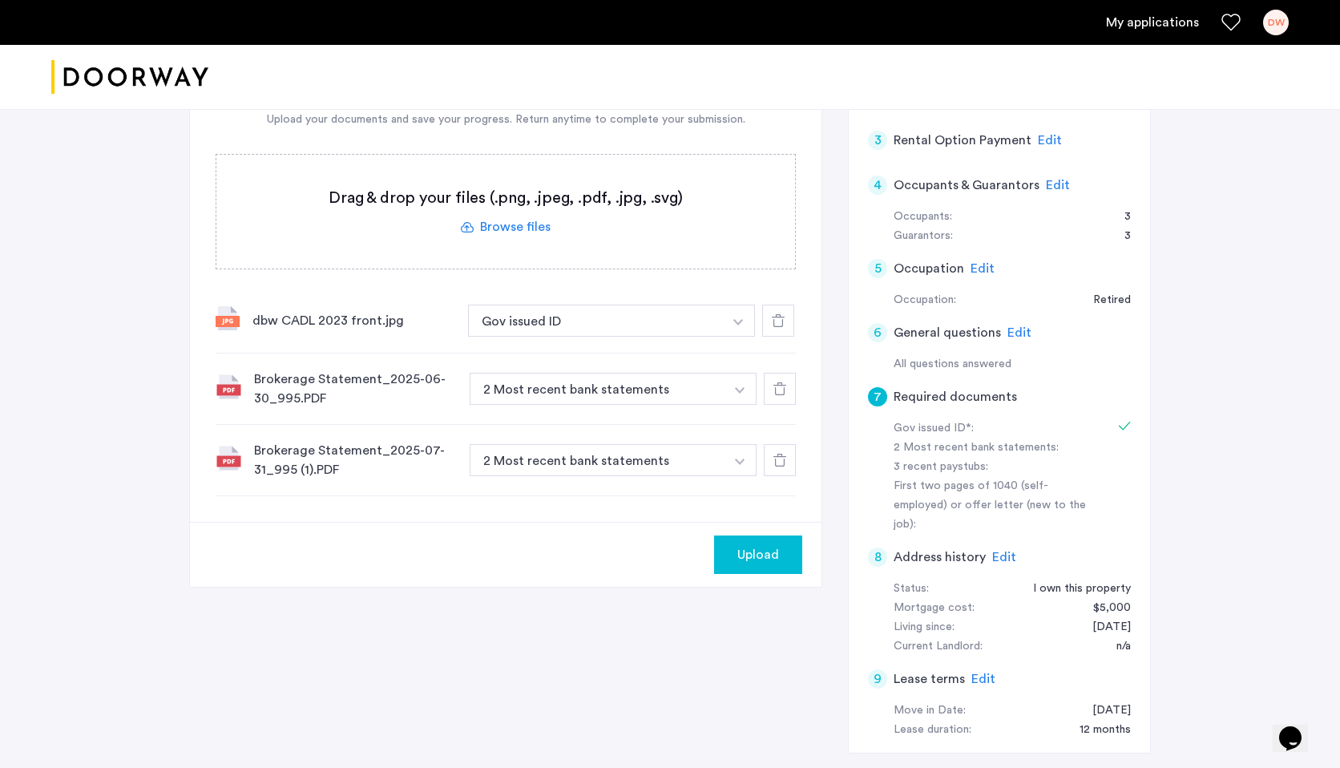
click at [766, 555] on span "Upload" at bounding box center [758, 554] width 42 height 19
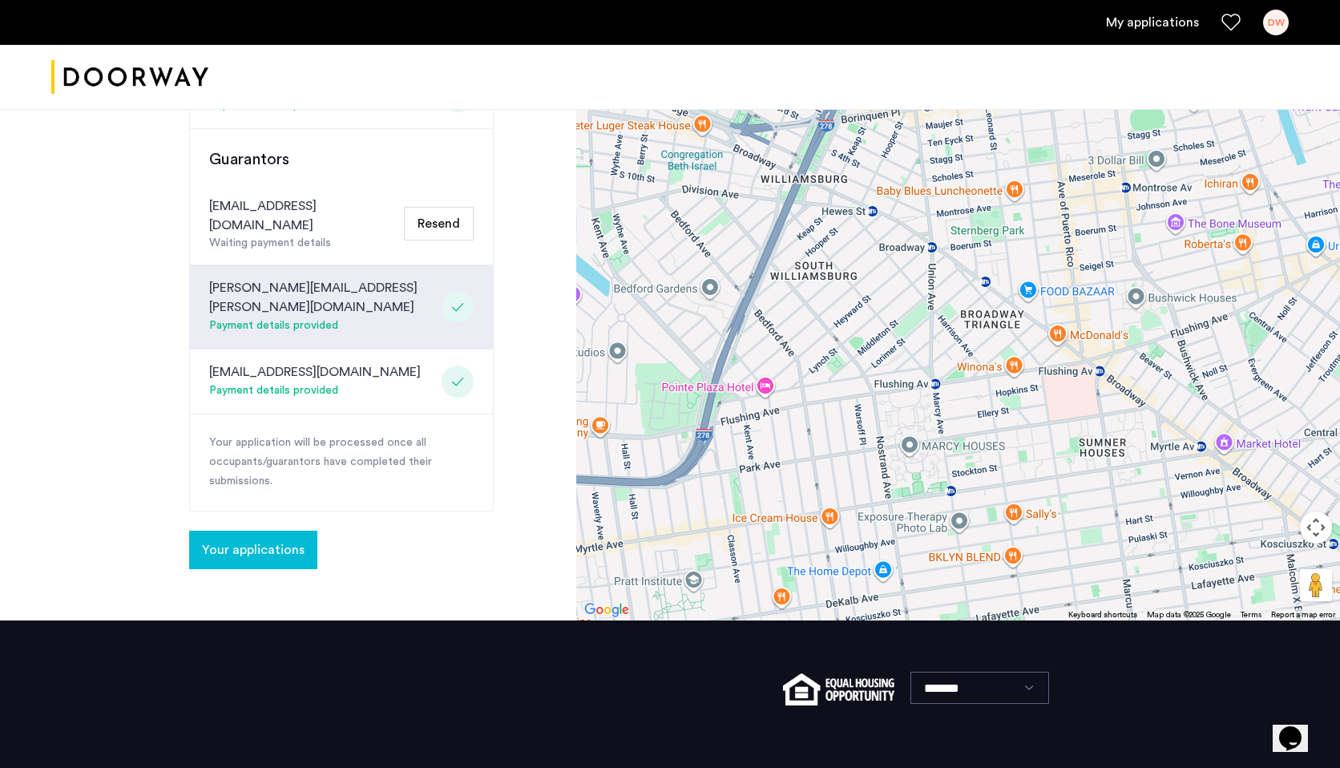
scroll to position [660, 0]
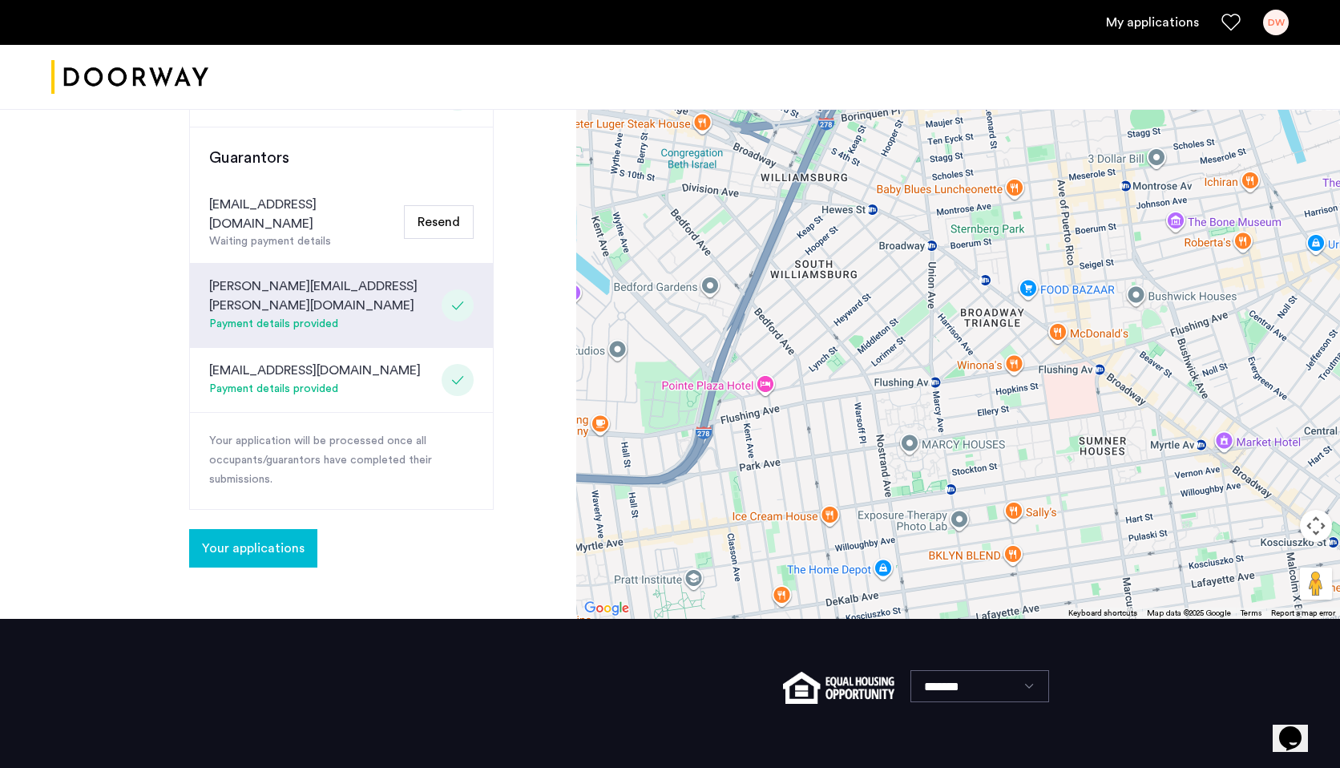
click at [289, 539] on span "Your applications" at bounding box center [253, 548] width 103 height 19
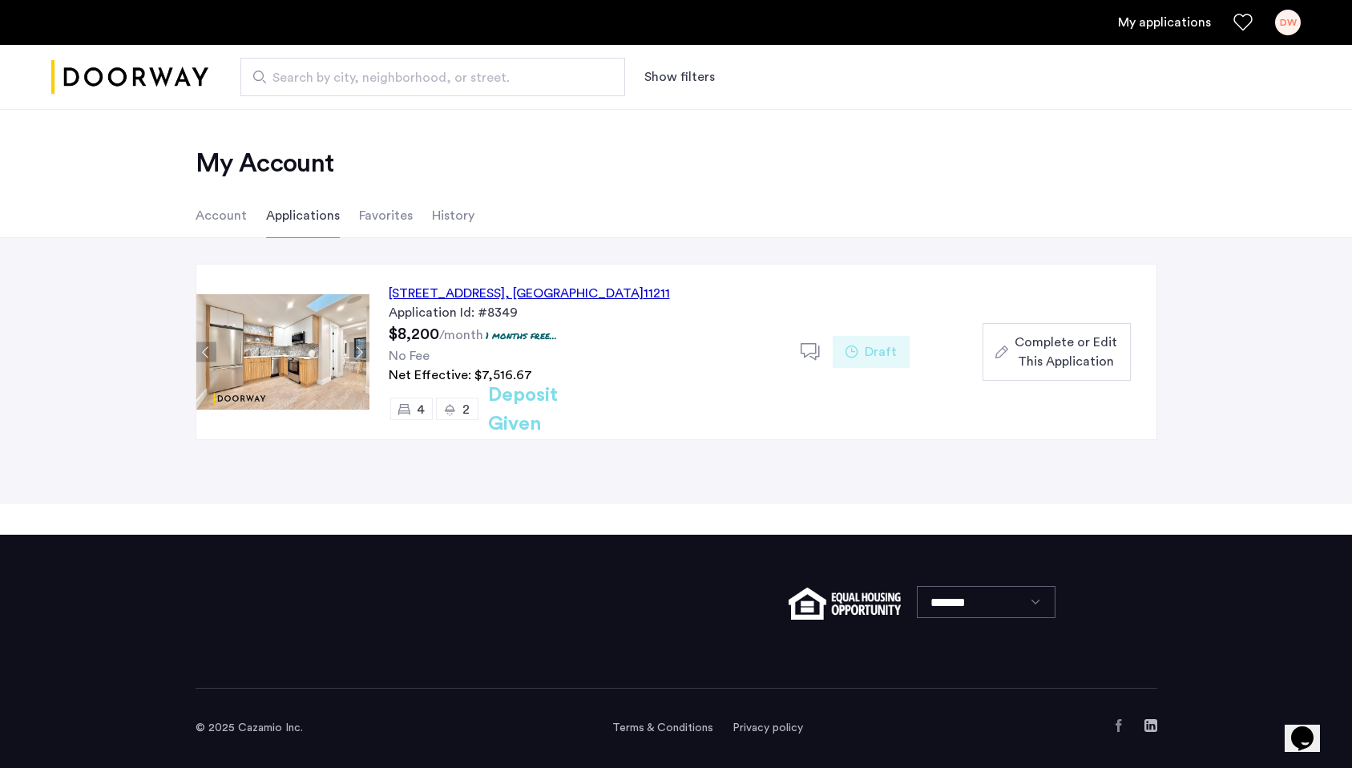
click at [1077, 354] on span "Complete or Edit This Application" at bounding box center [1066, 352] width 103 height 38
